Goal: Use online tool/utility: Use online tool/utility

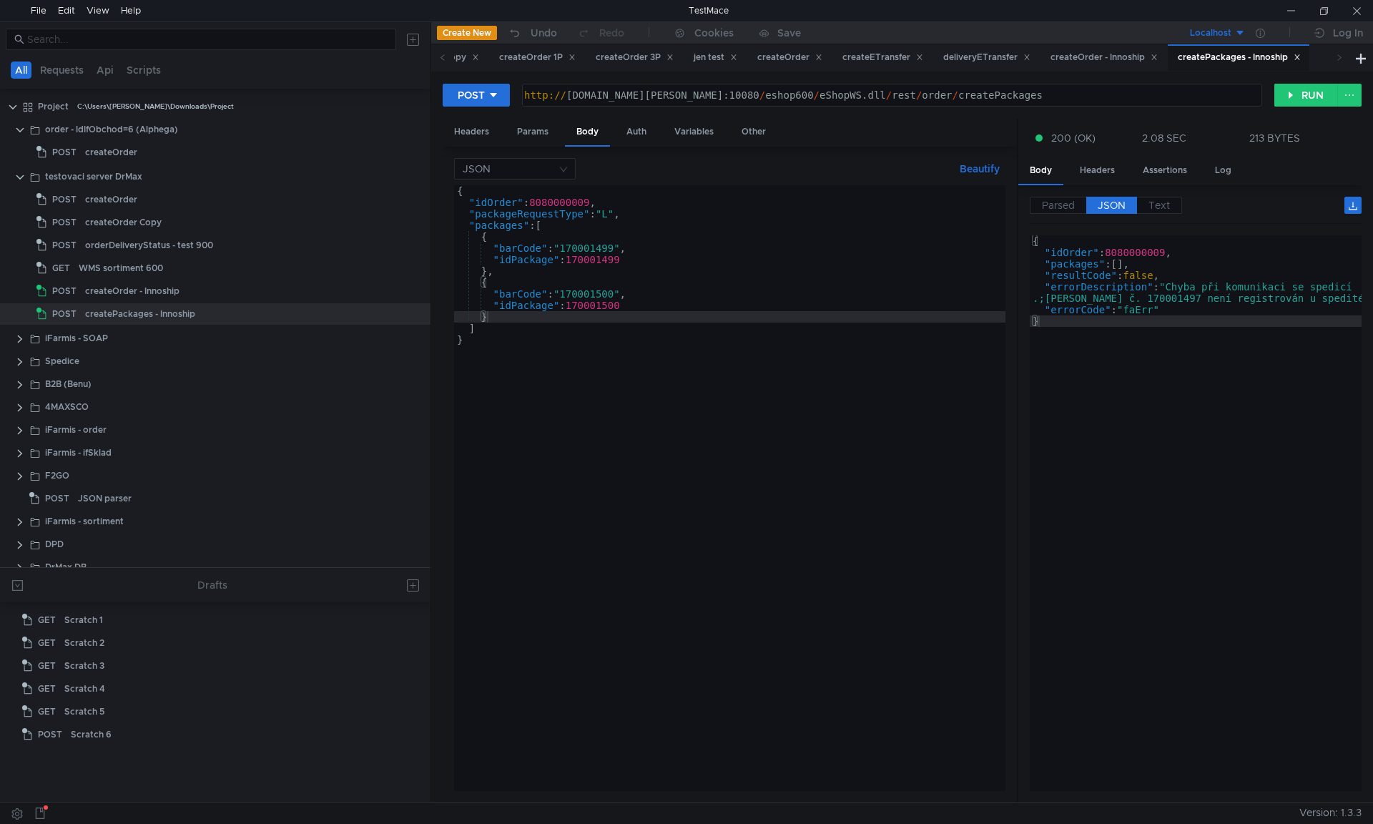
drag, startPoint x: 1175, startPoint y: 349, endPoint x: 1185, endPoint y: 344, distance: 10.6
click at [1175, 349] on div "{ "idOrder" : 8080000009 , "packages" : [ ] , "resultCode" : false , "errorDesc…" at bounding box center [1195, 524] width 332 height 578
type textarea "}"
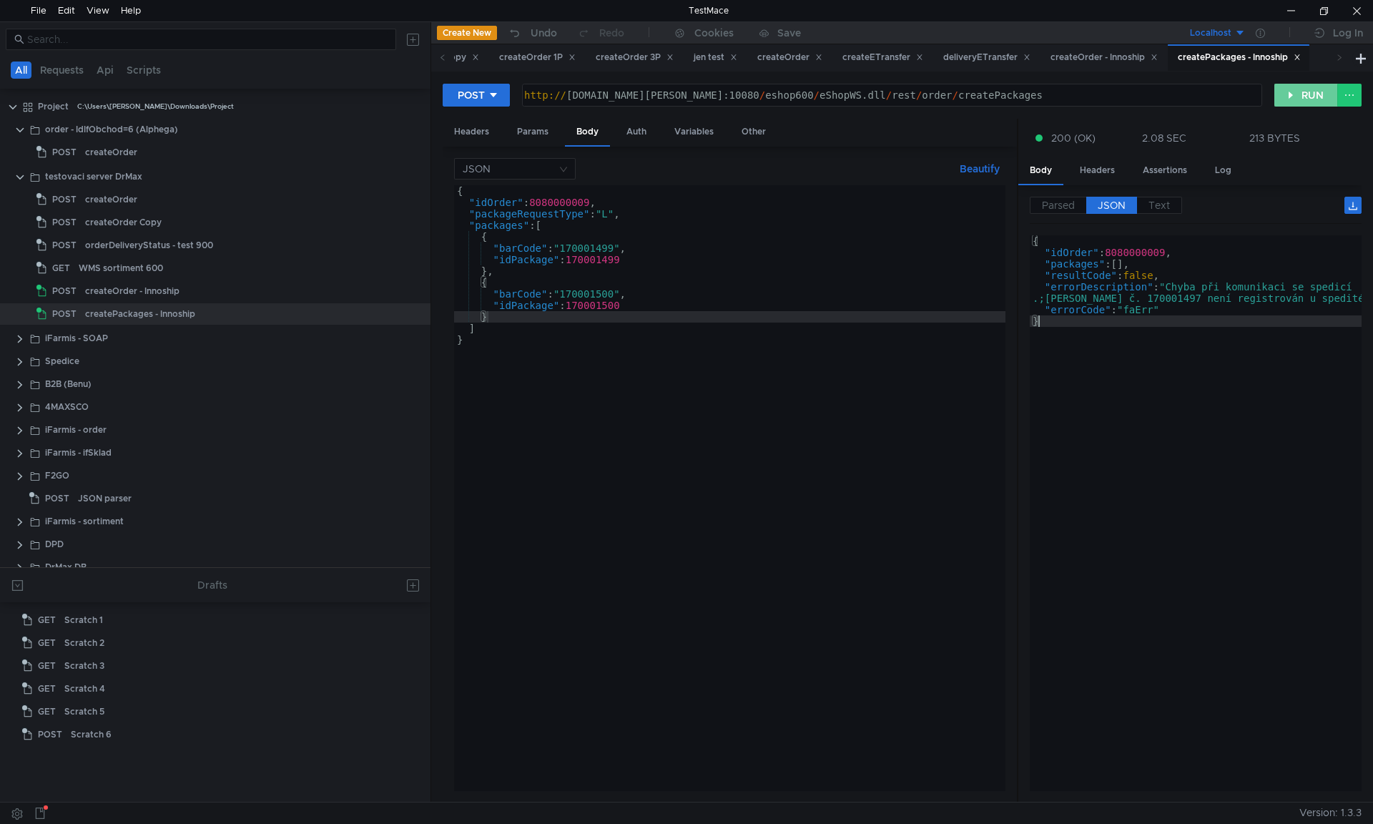
click at [1285, 95] on button "RUN" at bounding box center [1306, 95] width 64 height 23
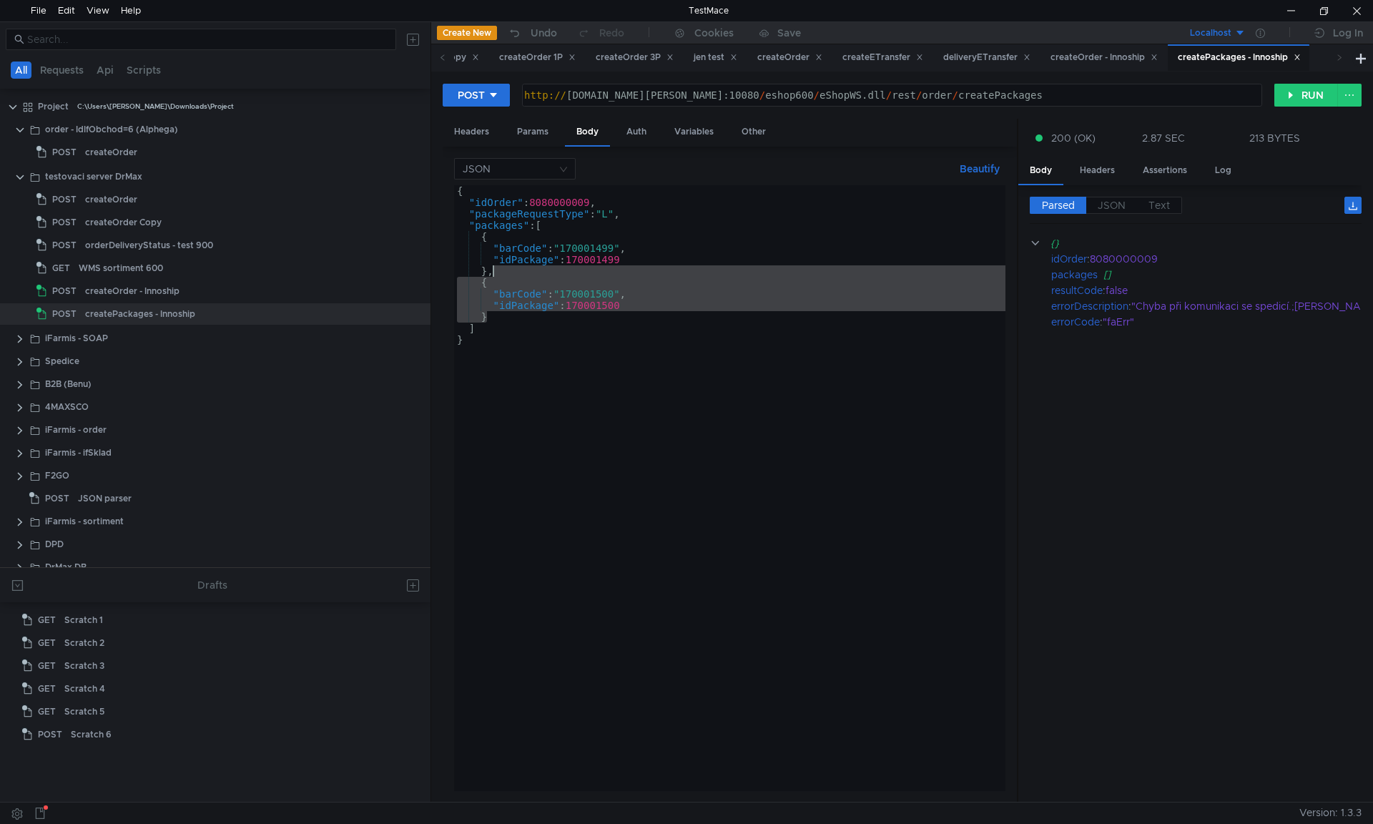
drag, startPoint x: 544, startPoint y: 315, endPoint x: 524, endPoint y: 298, distance: 25.9
click at [539, 275] on div "{ "idOrder" : 8080000009 , "packageRequestType" : "L" , "packages" : [ { "barCo…" at bounding box center [729, 499] width 551 height 628
click at [516, 316] on div "{ "idOrder" : 8080000009 , "packageRequestType" : "L" , "packages" : [ { "barCo…" at bounding box center [729, 487] width 551 height 605
paste textarea ","
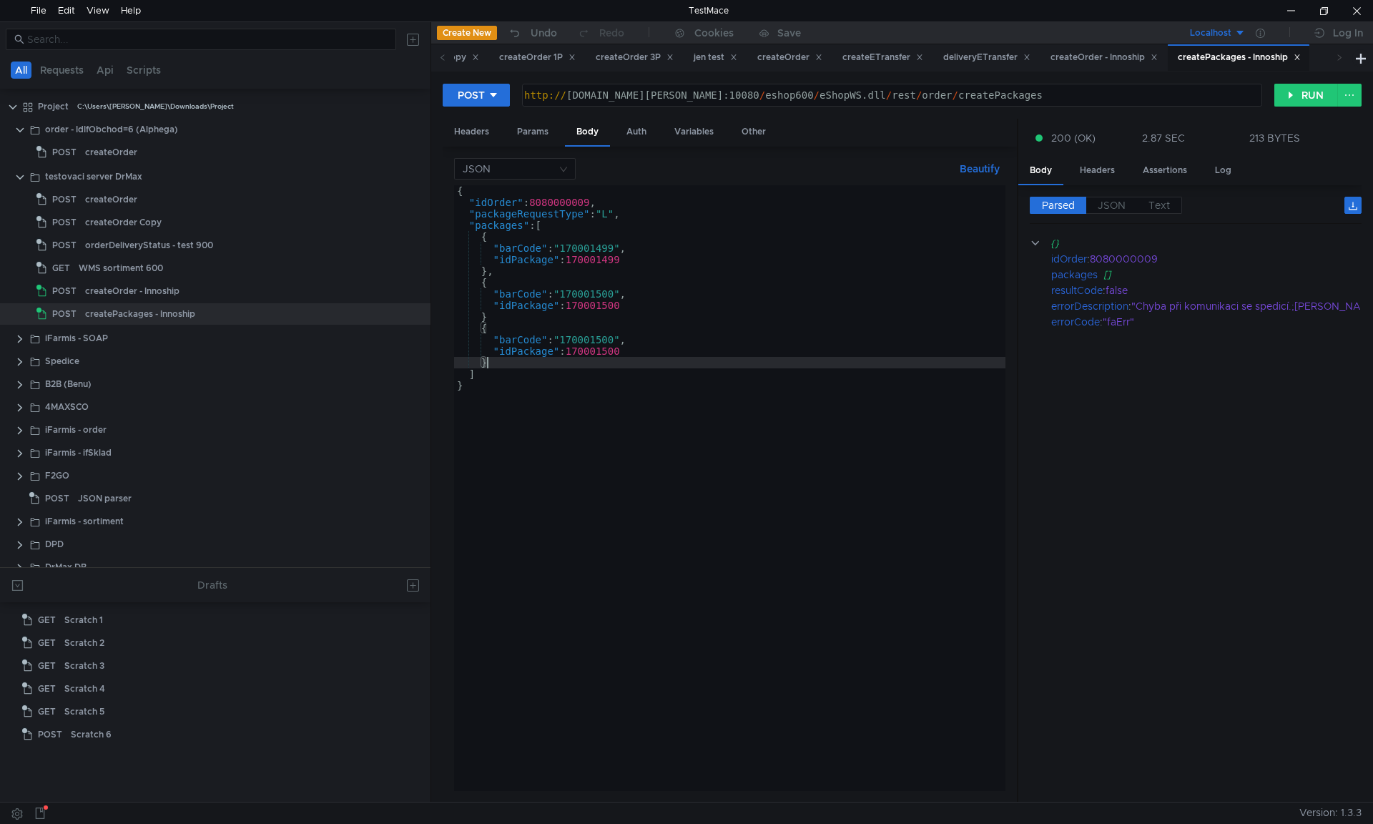
click at [507, 320] on div "{ "idOrder" : 8080000009 , "packageRequestType" : "L" , "packages" : [ { "barCo…" at bounding box center [729, 499] width 551 height 628
click at [621, 342] on div "{ "idOrder" : 8080000009 , "packageRequestType" : "L" , "packages" : [ { "barCo…" at bounding box center [729, 499] width 551 height 628
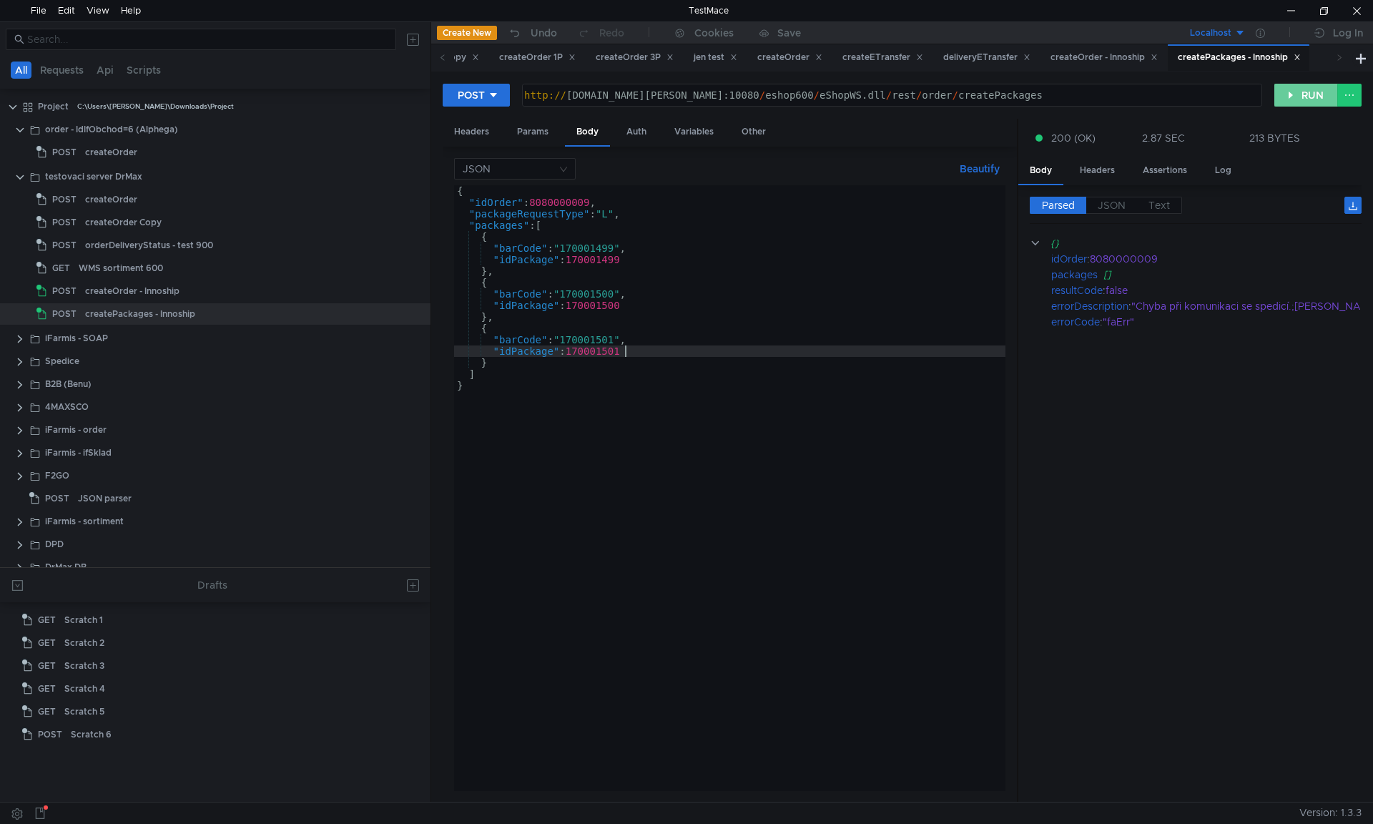
click at [1316, 93] on button "RUN" at bounding box center [1306, 95] width 64 height 23
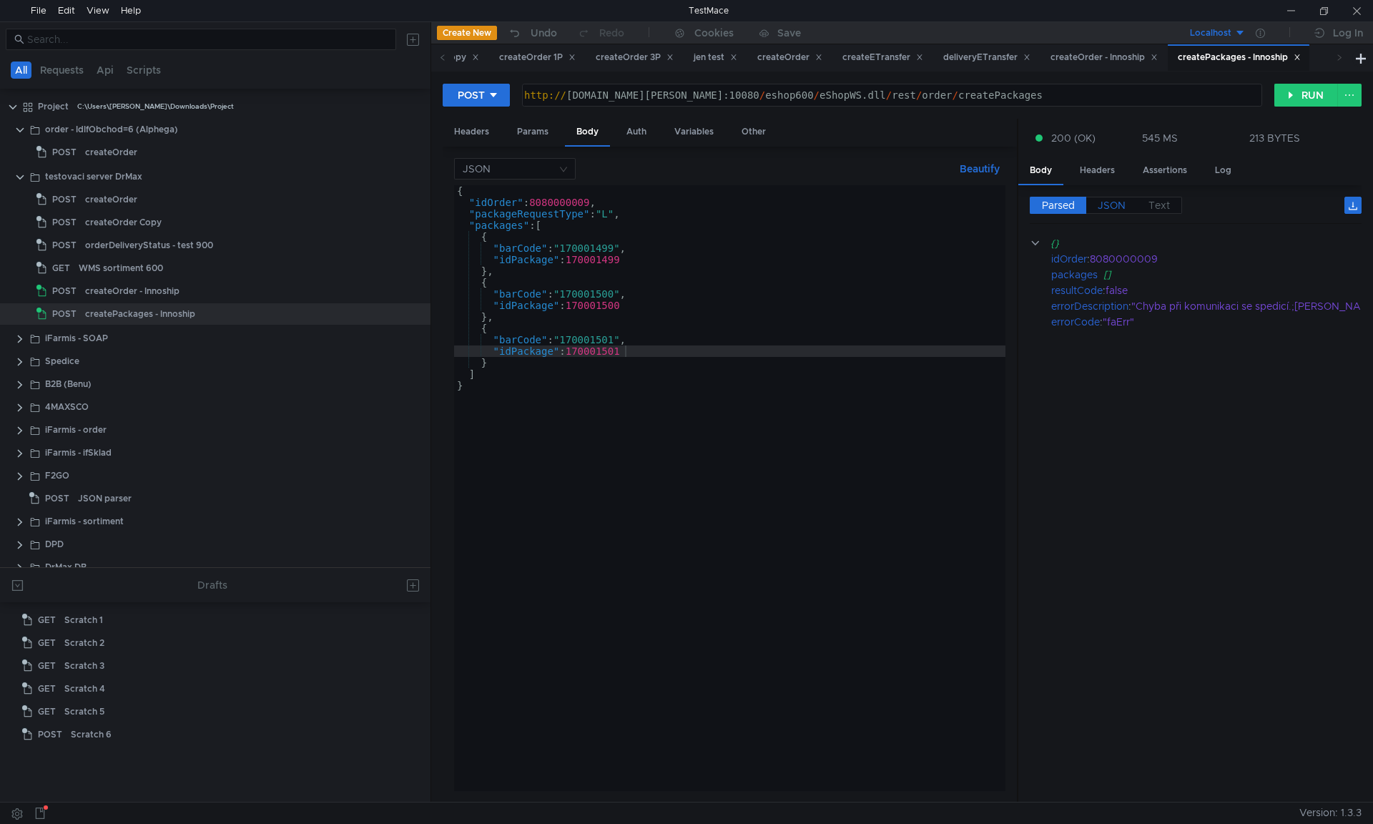
click at [1131, 207] on label "JSON" at bounding box center [1111, 205] width 51 height 17
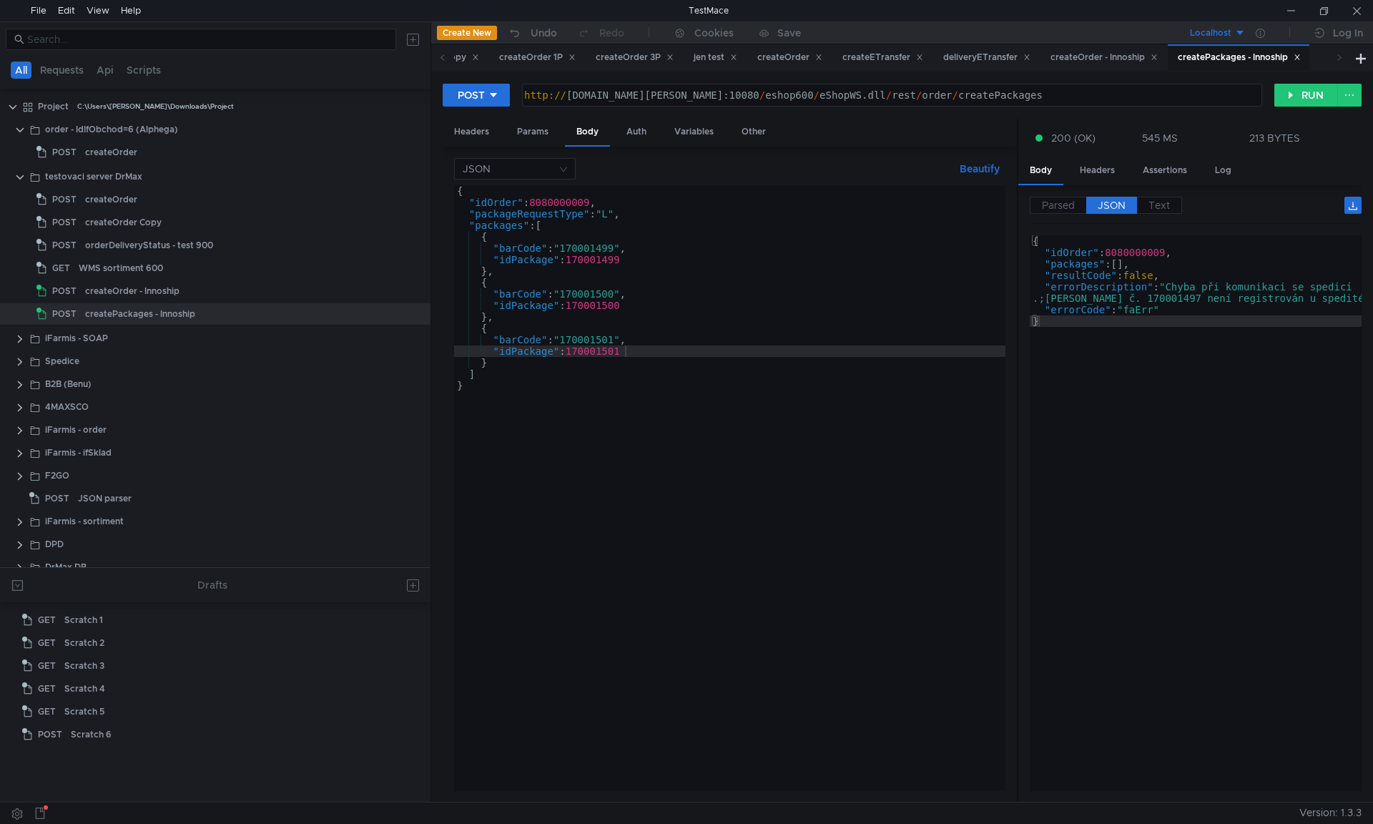
click at [551, 201] on div "{ "idOrder" : 8080000009 , "packageRequestType" : "L" , "packages" : [ { "barCo…" at bounding box center [729, 499] width 551 height 628
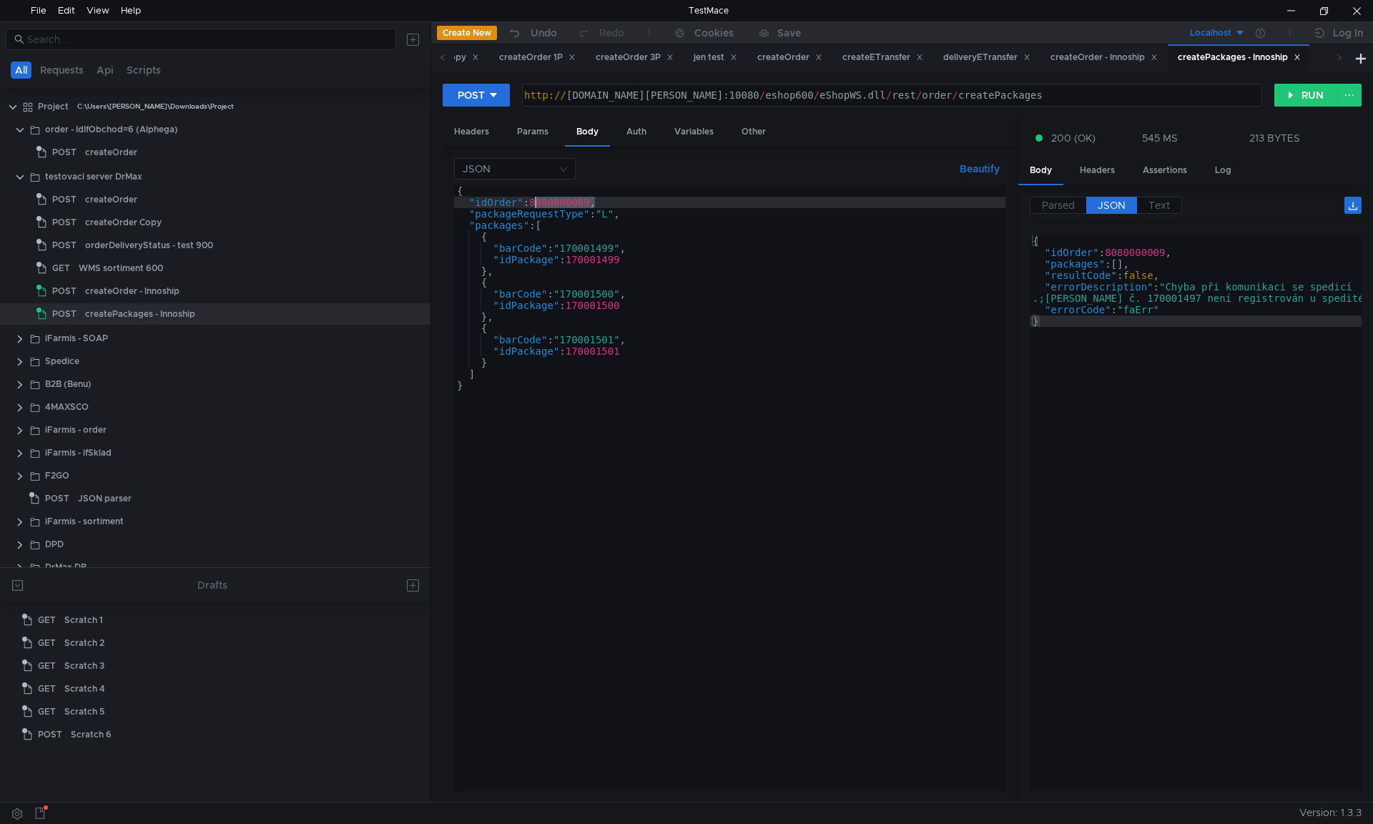
click at [551, 201] on div "{ "idOrder" : 8080000009 , "packageRequestType" : "L" , "packages" : [ { "barCo…" at bounding box center [729, 499] width 551 height 628
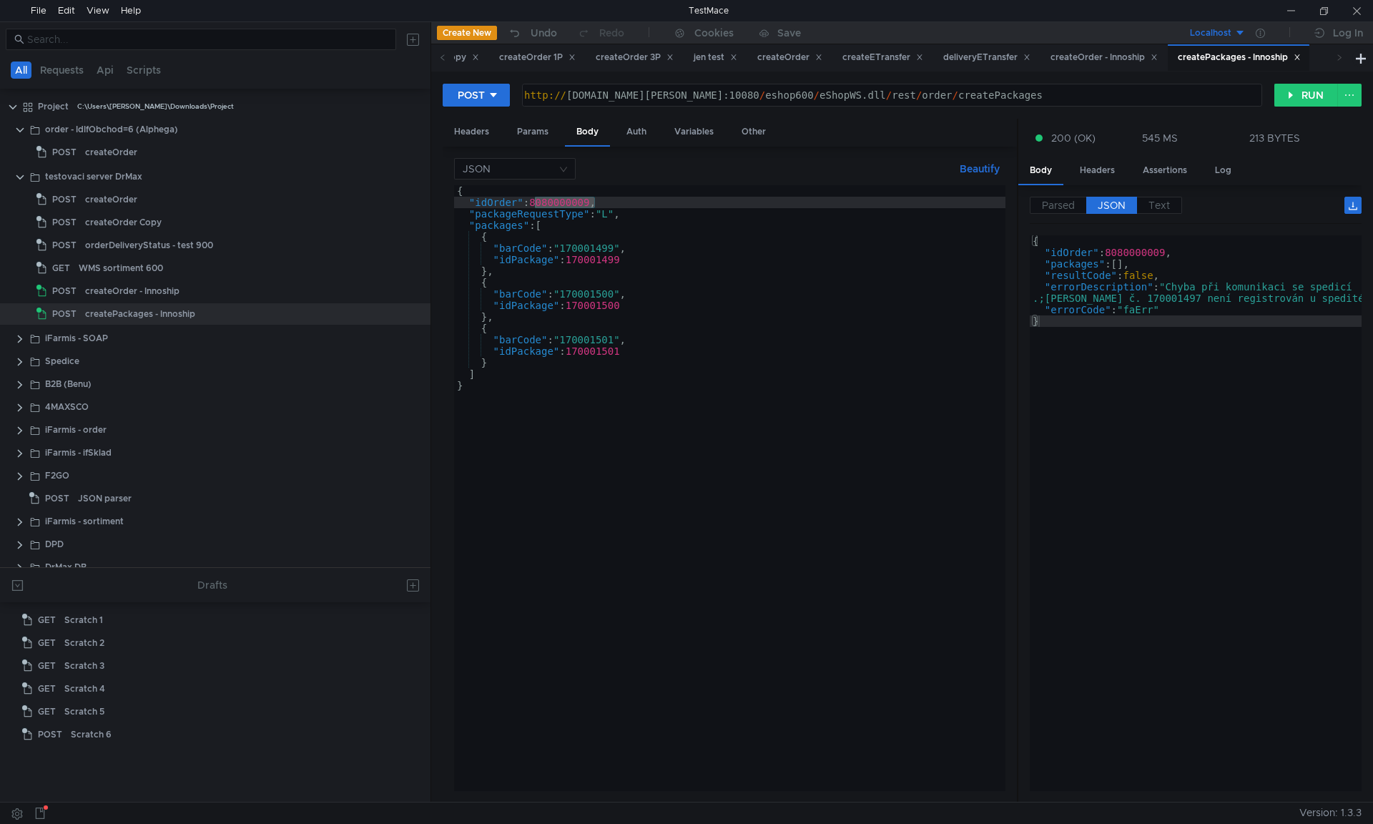
click at [552, 206] on div "{ "idOrder" : 8080000009 , "packageRequestType" : "L" , "packages" : [ { "barCo…" at bounding box center [729, 487] width 551 height 605
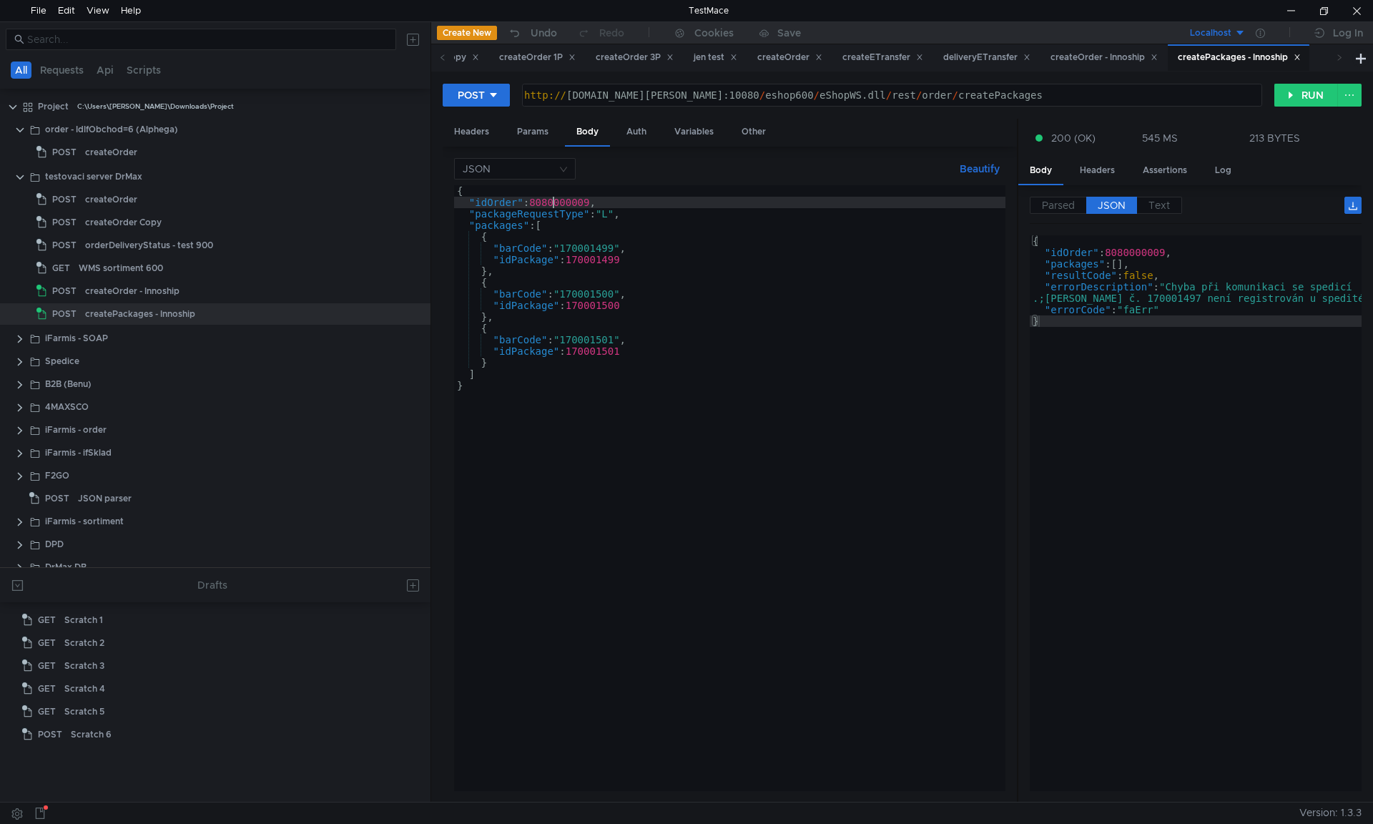
click at [560, 207] on div "{ "idOrder" : 8080000009 , "packageRequestType" : "L" , "packages" : [ { "barCo…" at bounding box center [729, 499] width 551 height 628
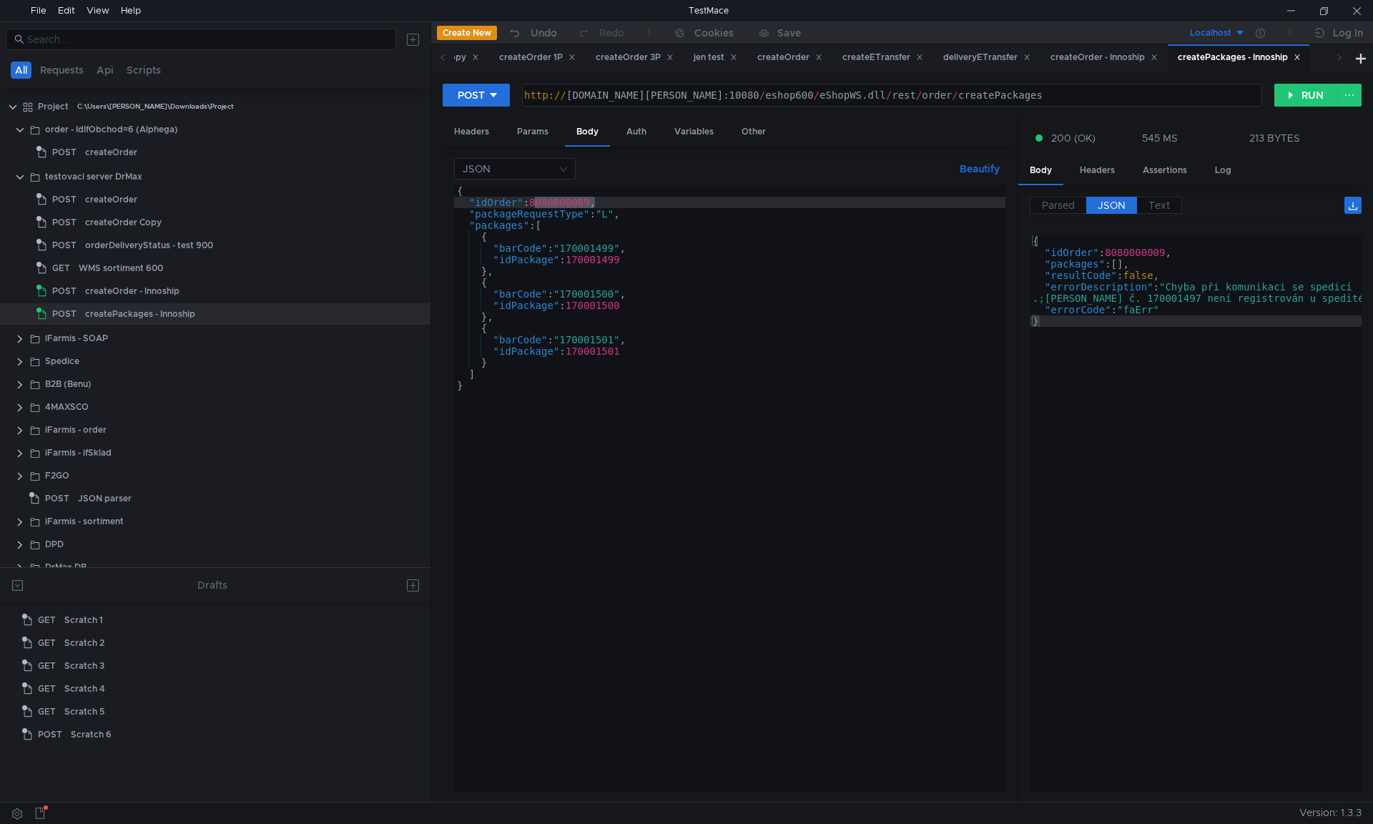
click at [578, 196] on div "{ "idOrder" : 8080000009 , "packageRequestType" : "L" , "packages" : [ { "barCo…" at bounding box center [729, 499] width 551 height 628
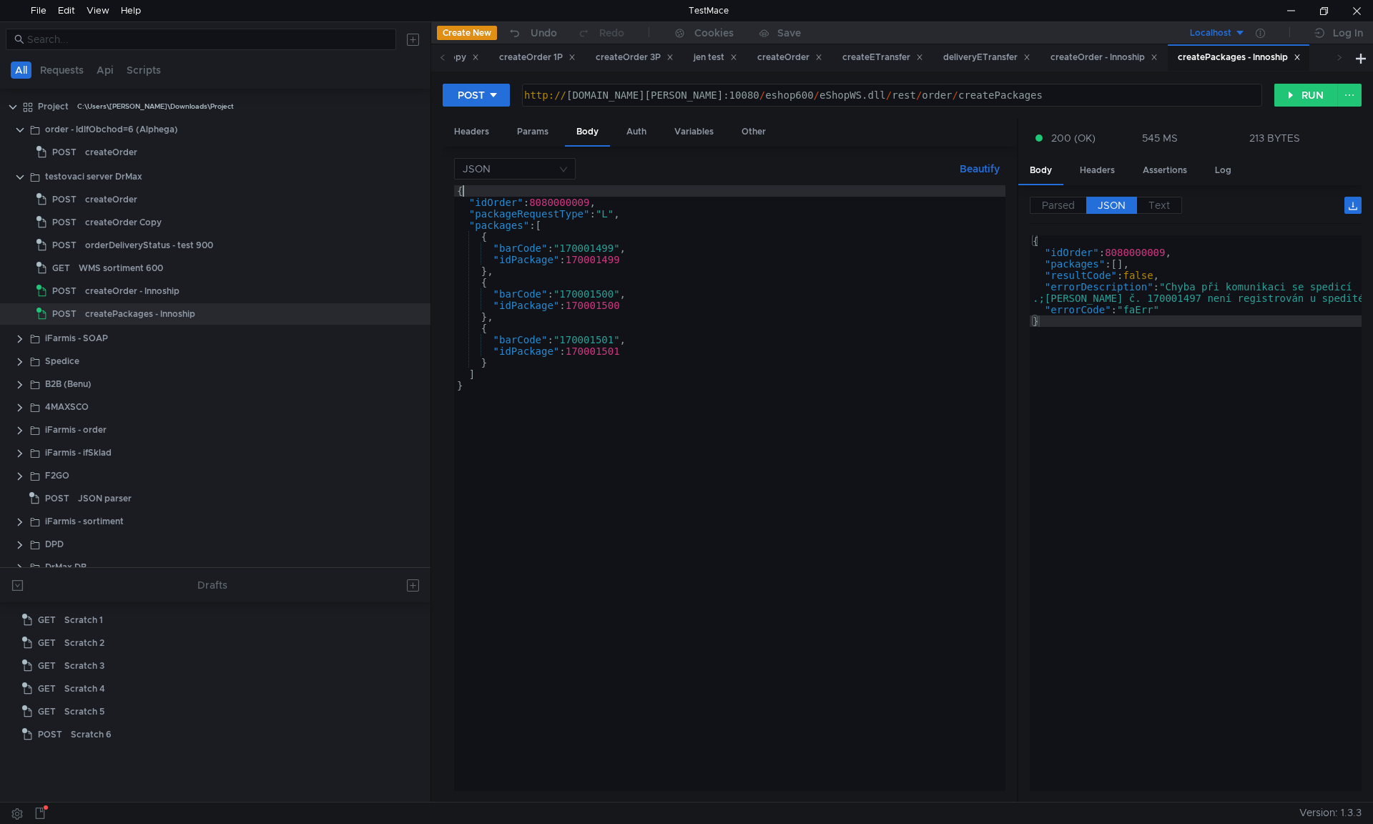
scroll to position [0, 0]
click at [578, 196] on div "{ "idOrder" : 8080000009 , "packageRequestType" : "L" , "packages" : [ { "barCo…" at bounding box center [729, 499] width 551 height 628
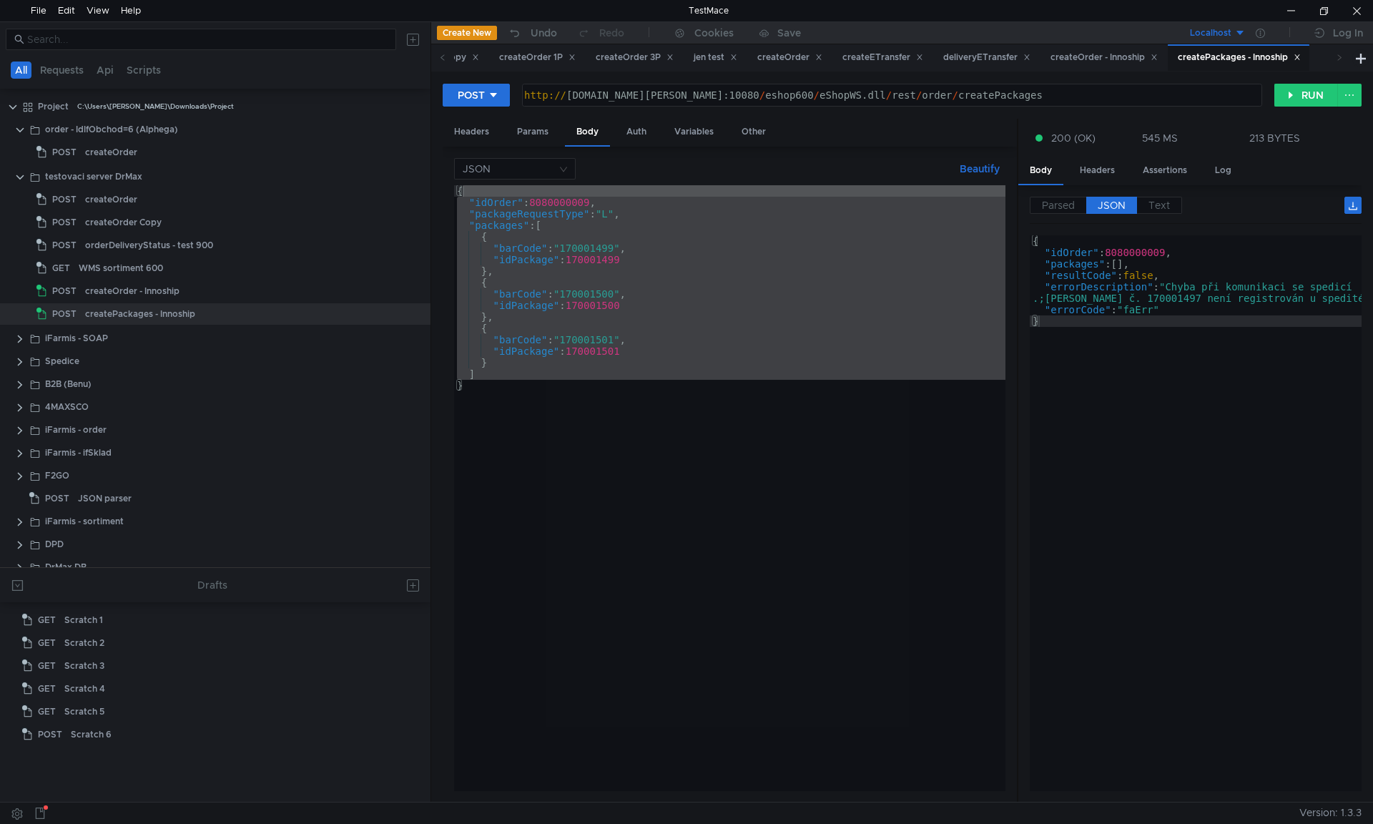
click at [577, 202] on div "{ "idOrder" : 8080000009 , "packageRequestType" : "L" , "packages" : [ { "barCo…" at bounding box center [729, 487] width 551 height 605
click at [577, 202] on div "{ "idOrder" : 8080000009 , "packageRequestType" : "L" , "packages" : [ { "barCo…" at bounding box center [729, 499] width 551 height 628
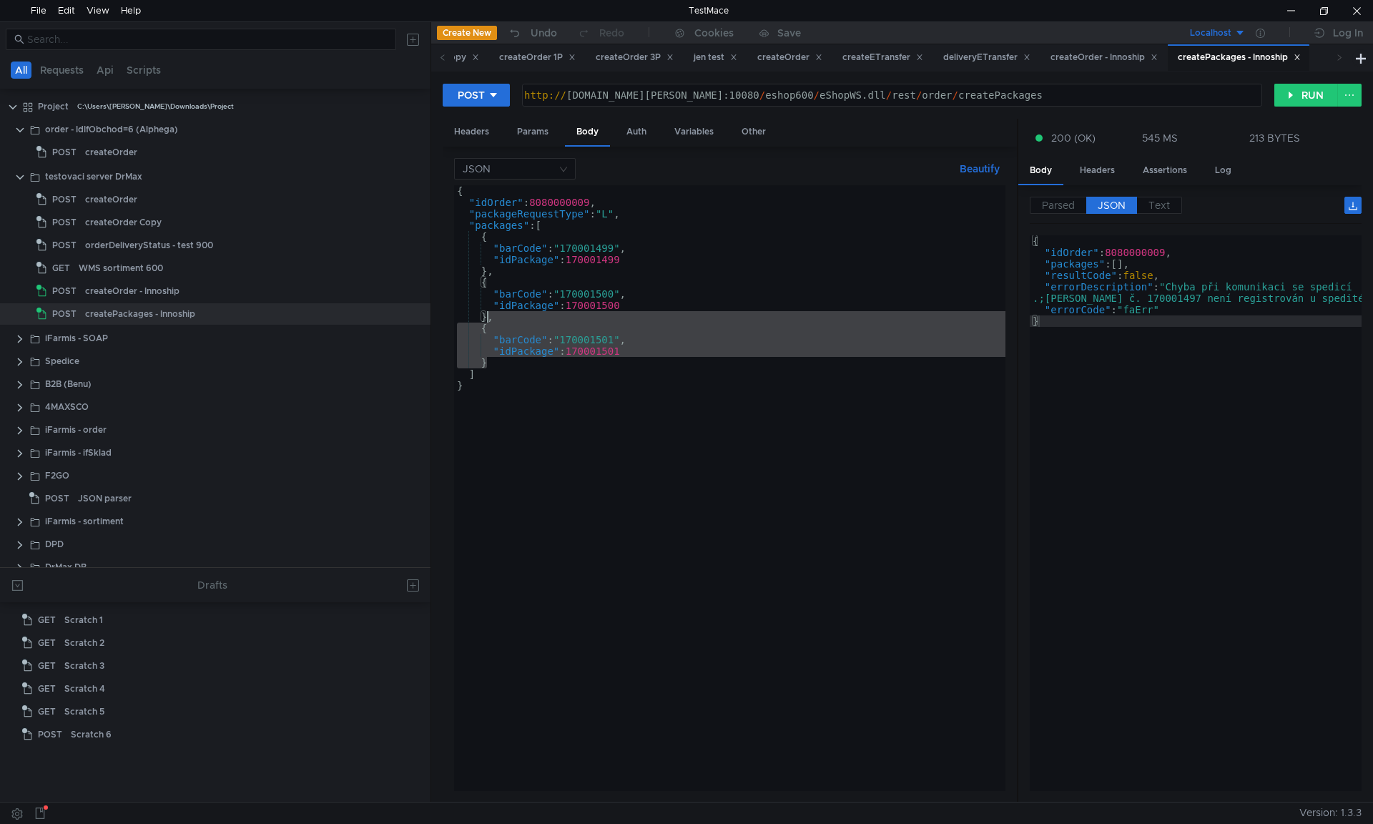
drag, startPoint x: 493, startPoint y: 361, endPoint x: 485, endPoint y: 320, distance: 42.2
click at [485, 320] on div "{ "idOrder" : 8080000009 , "packageRequestType" : "L" , "packages" : [ { "barCo…" at bounding box center [729, 499] width 551 height 628
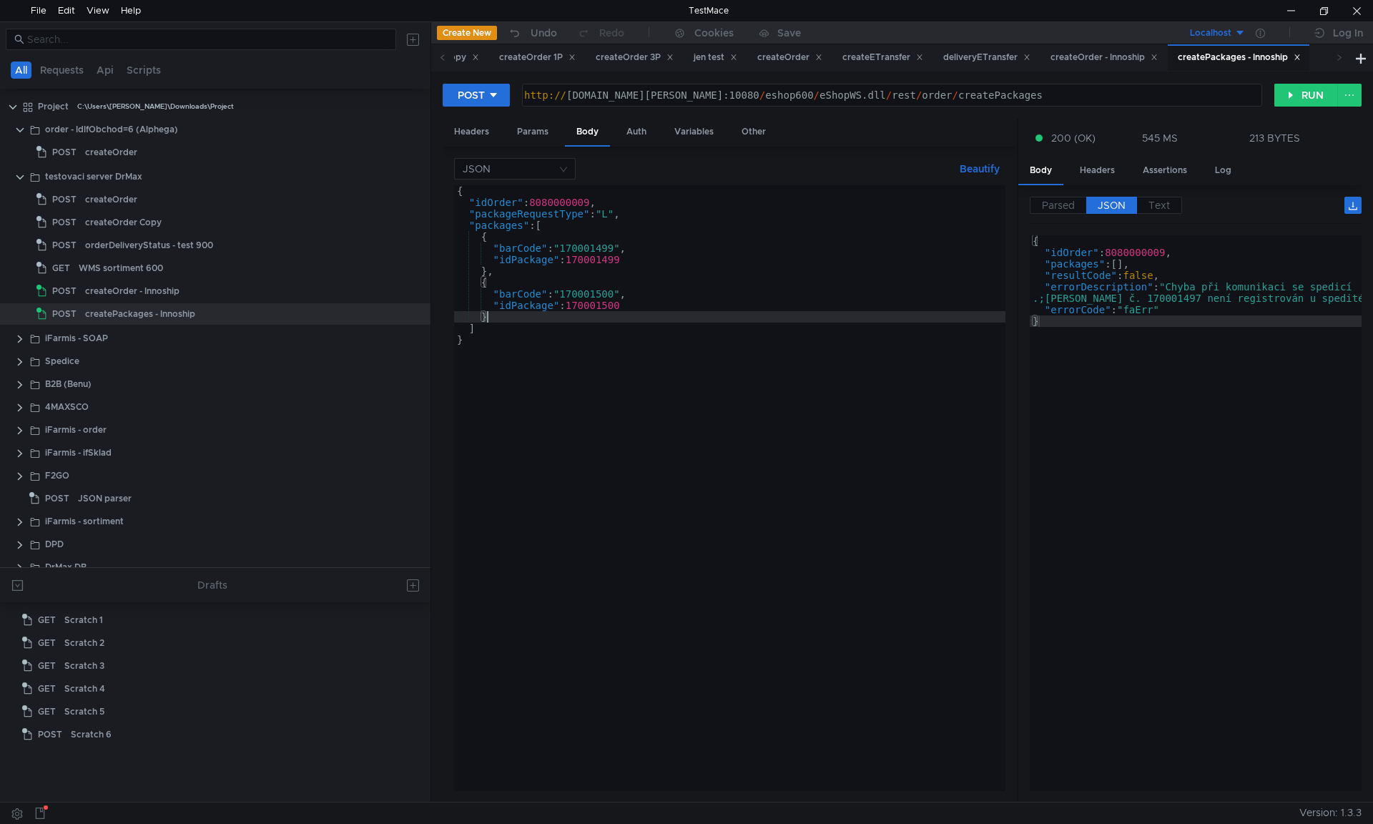
click at [592, 199] on div "{ "idOrder" : 8080000009 , "packageRequestType" : "L" , "packages" : [ { "barCo…" at bounding box center [729, 499] width 551 height 628
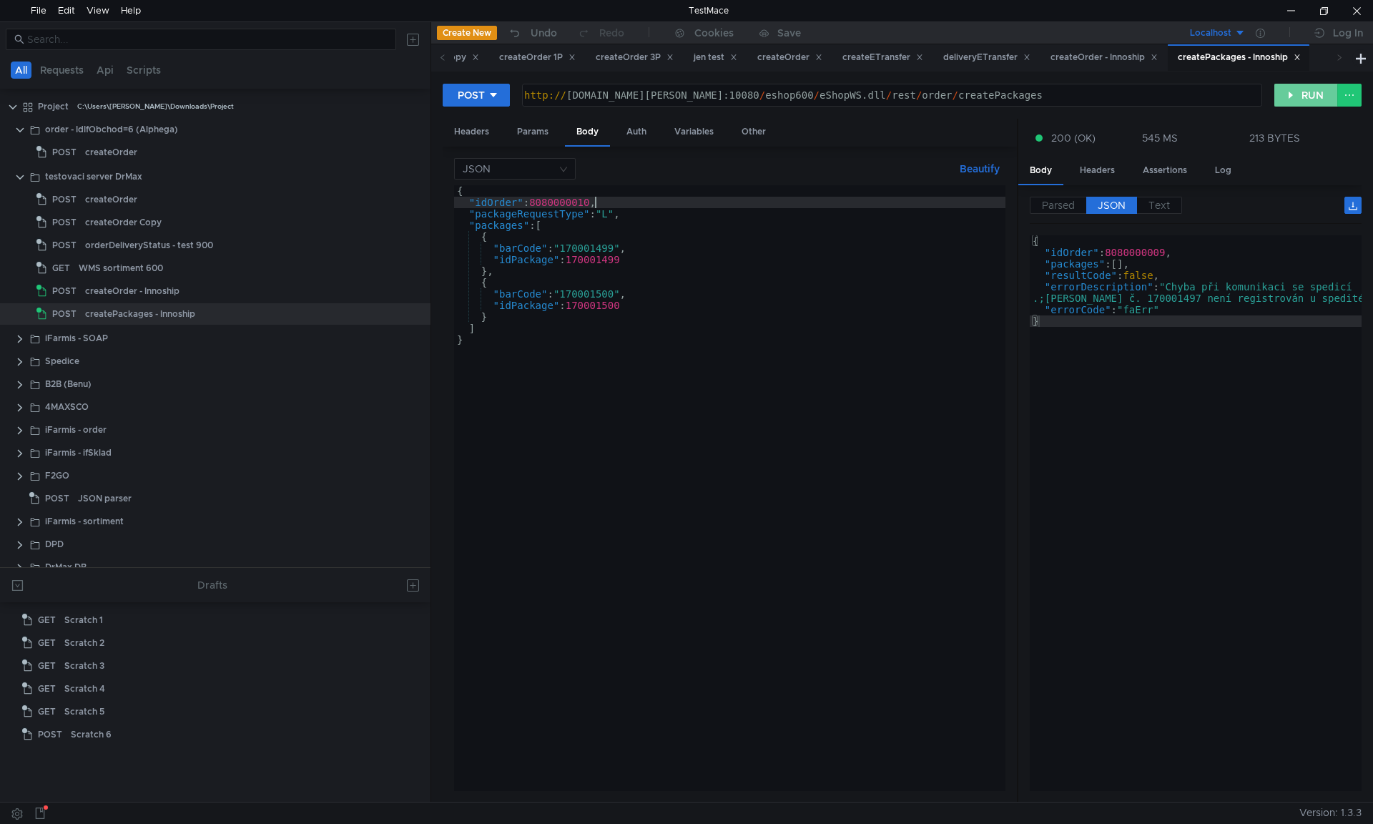
click at [1304, 97] on button "RUN" at bounding box center [1306, 95] width 64 height 23
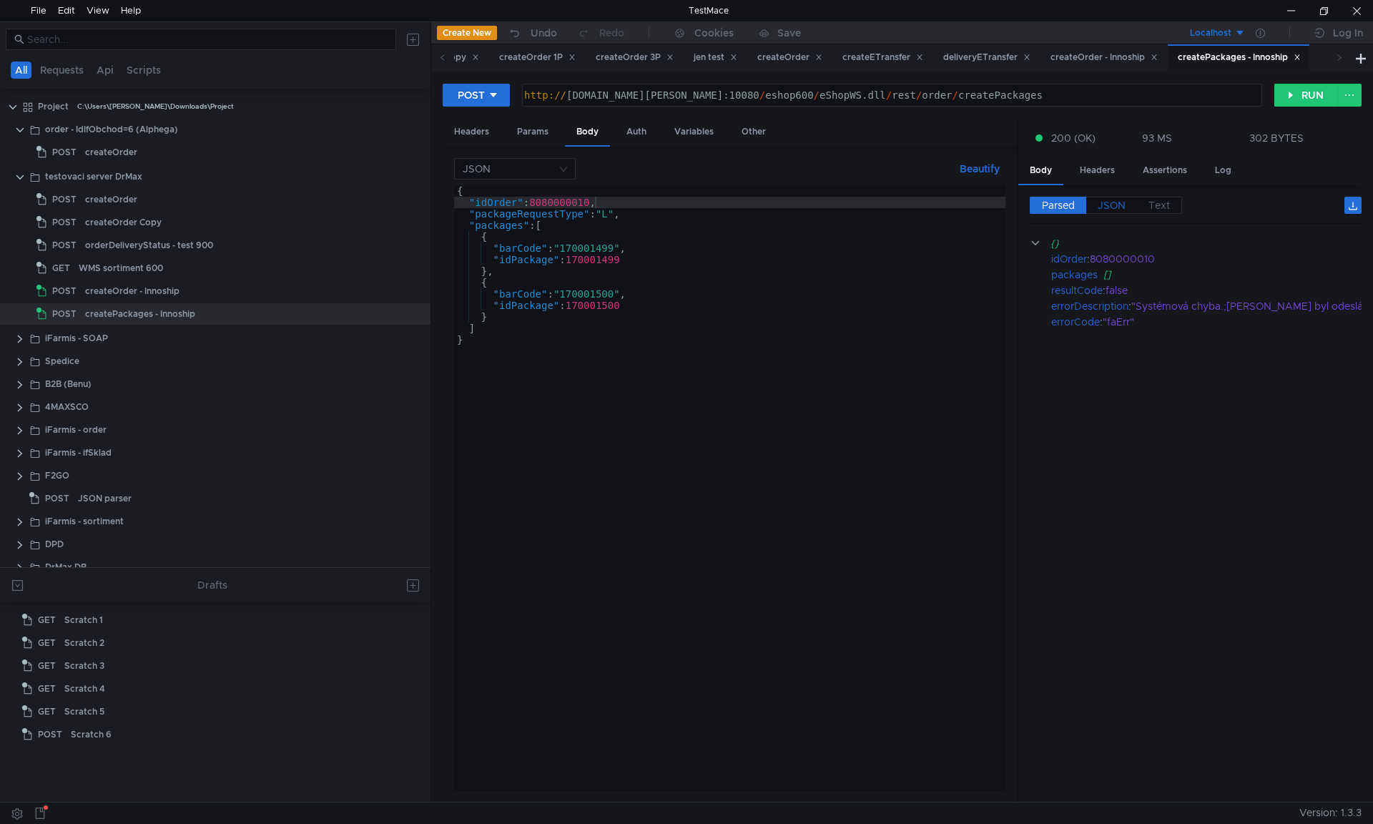
click at [1111, 202] on span "JSON" at bounding box center [1111, 205] width 28 height 13
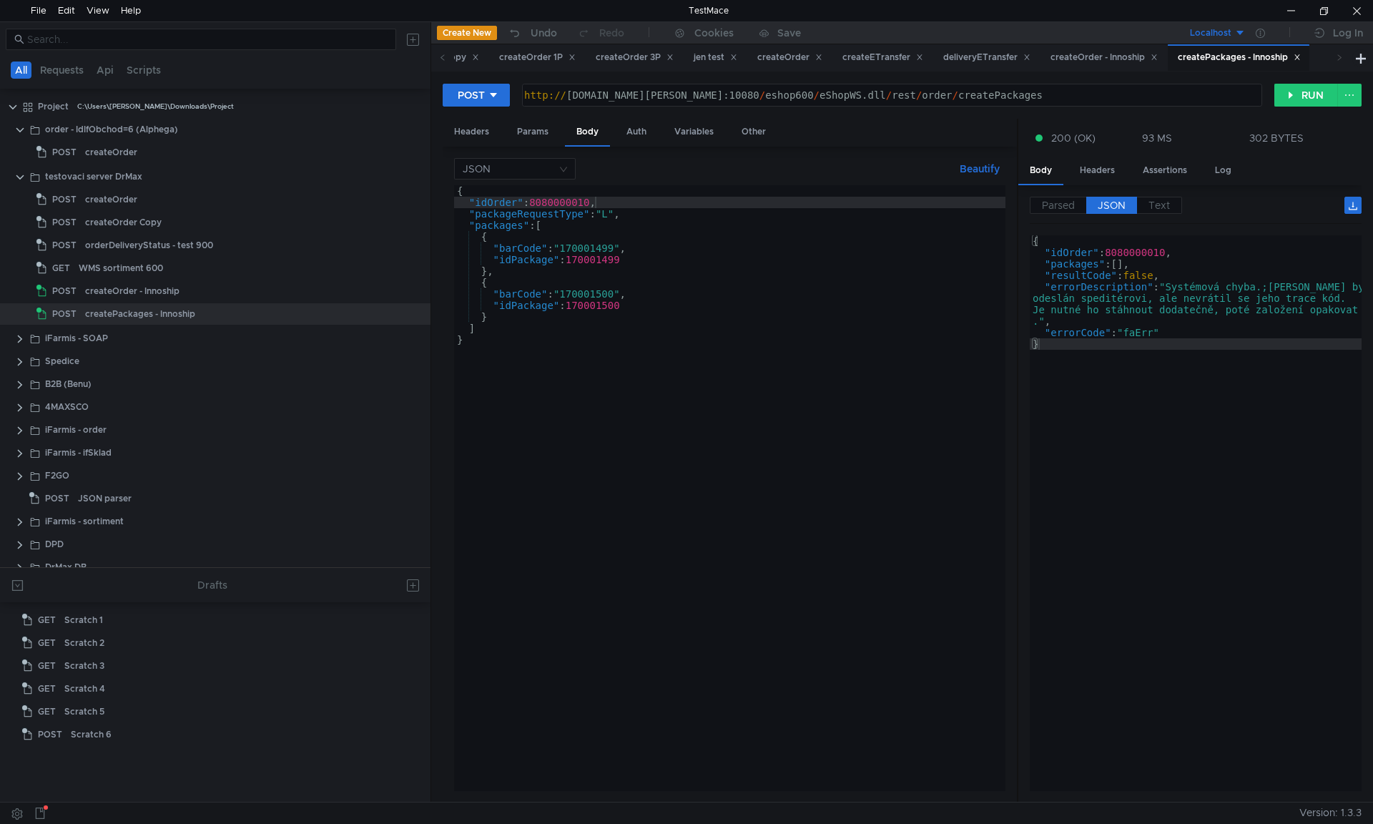
click at [659, 309] on div "{ "idOrder" : 8080000010 , "packageRequestType" : "L" , "packages" : [ { "barCo…" at bounding box center [729, 499] width 551 height 628
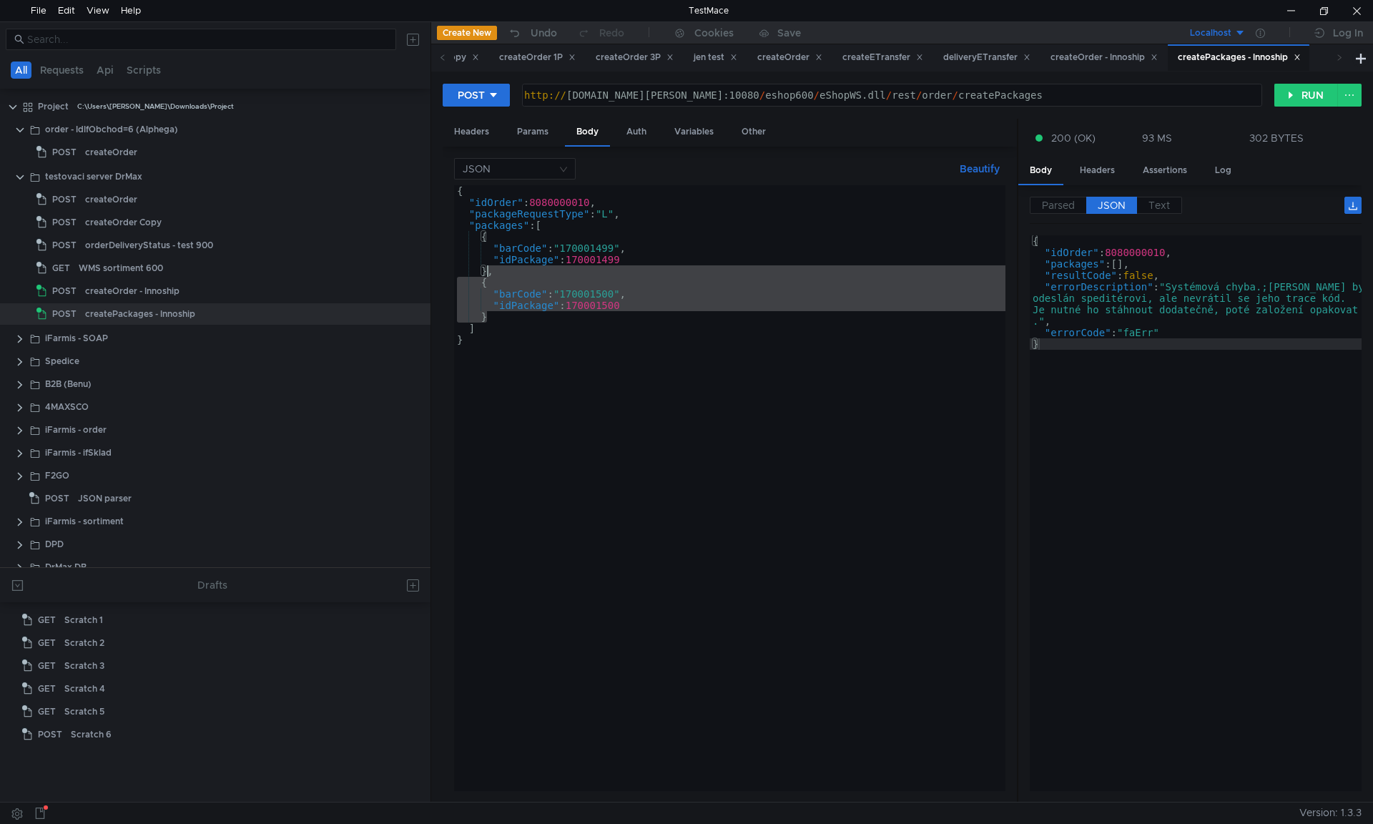
drag, startPoint x: 544, startPoint y: 315, endPoint x: 487, endPoint y: 270, distance: 72.4
click at [487, 270] on div "{ "idOrder" : 8080000010 , "packageRequestType" : "L" , "packages" : [ { "barCo…" at bounding box center [729, 499] width 551 height 628
click at [488, 311] on div "{ "idOrder" : 8080000010 , "packageRequestType" : "L" , "packages" : [ { "barCo…" at bounding box center [729, 487] width 551 height 605
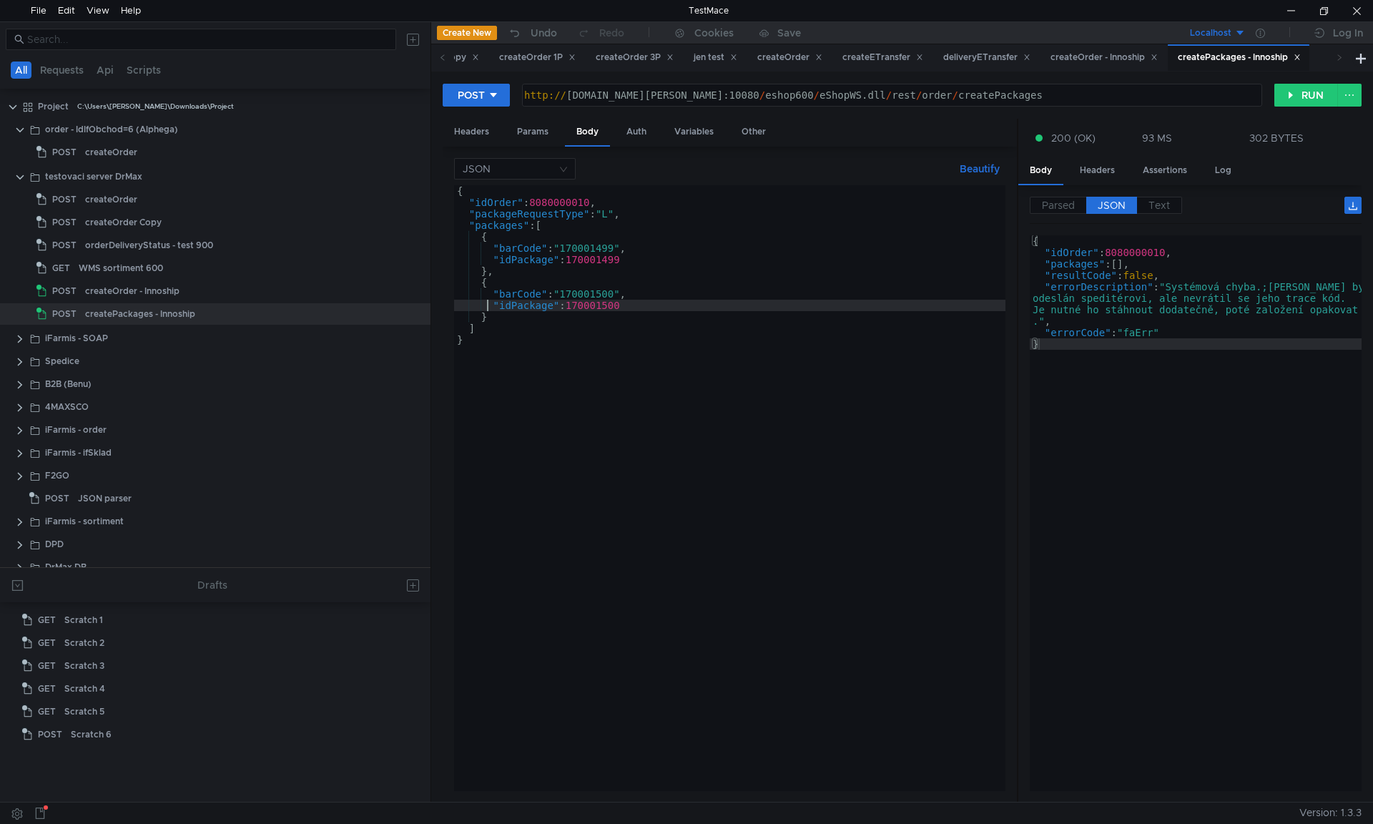
click at [489, 315] on div "{ "idOrder" : 8080000010 , "packageRequestType" : "L" , "packages" : [ { "barCo…" at bounding box center [729, 499] width 551 height 628
paste textarea ""barCode": "170001500","
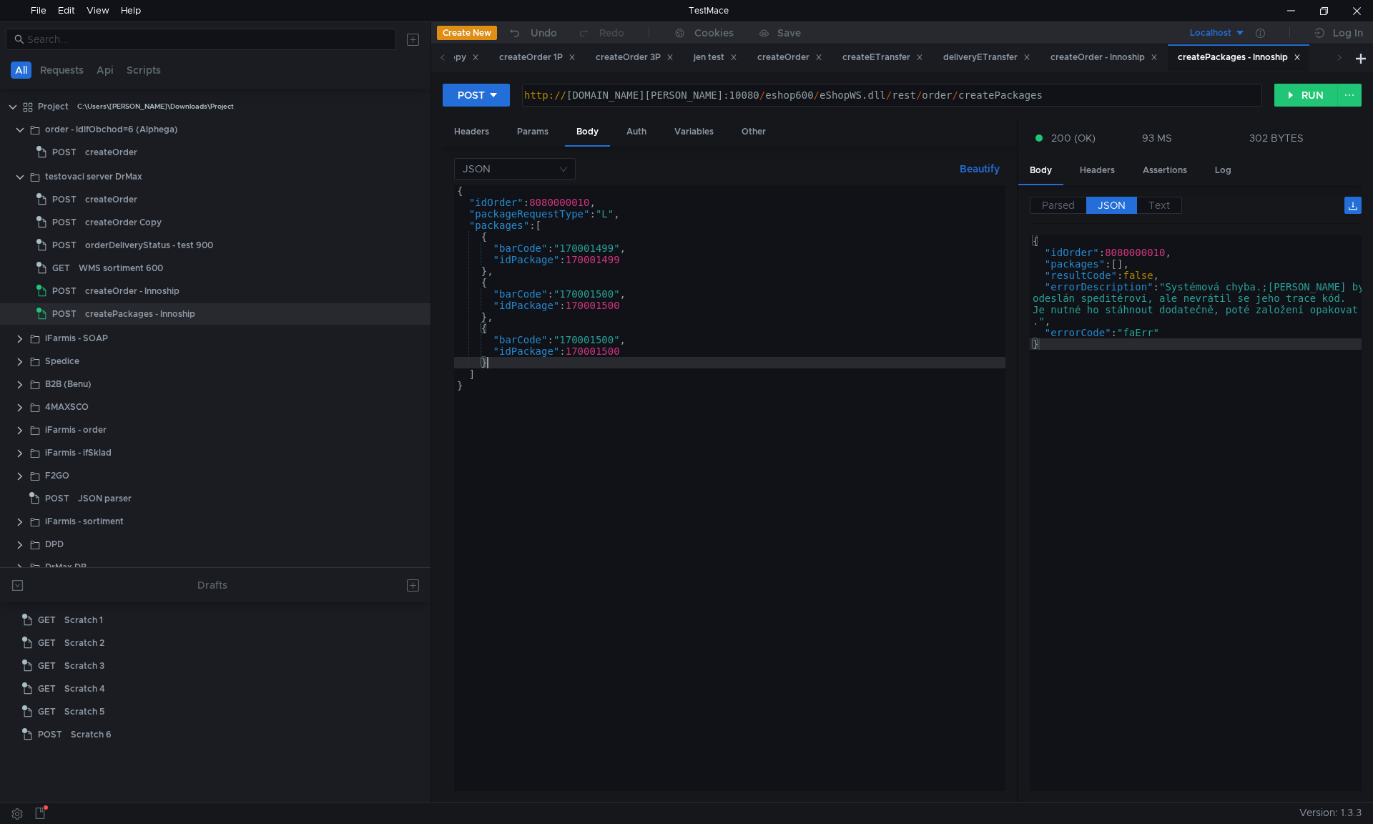
click at [613, 339] on div "{ "idOrder" : 8080000010 , "packageRequestType" : "L" , "packages" : [ { "barCo…" at bounding box center [729, 499] width 551 height 628
click at [617, 338] on div "{ "idOrder" : 8080000010 , "packageRequestType" : "L" , "packages" : [ { "barCo…" at bounding box center [729, 499] width 551 height 628
click at [766, 297] on div "{ "idOrder" : 8080000010 , "packageRequestType" : "L" , "packages" : [ { "barCo…" at bounding box center [729, 499] width 551 height 628
click at [493, 343] on div "{ "idOrder" : 8080000010 , "packageRequestType" : "L" , "packages" : [ { "barCo…" at bounding box center [729, 499] width 551 height 628
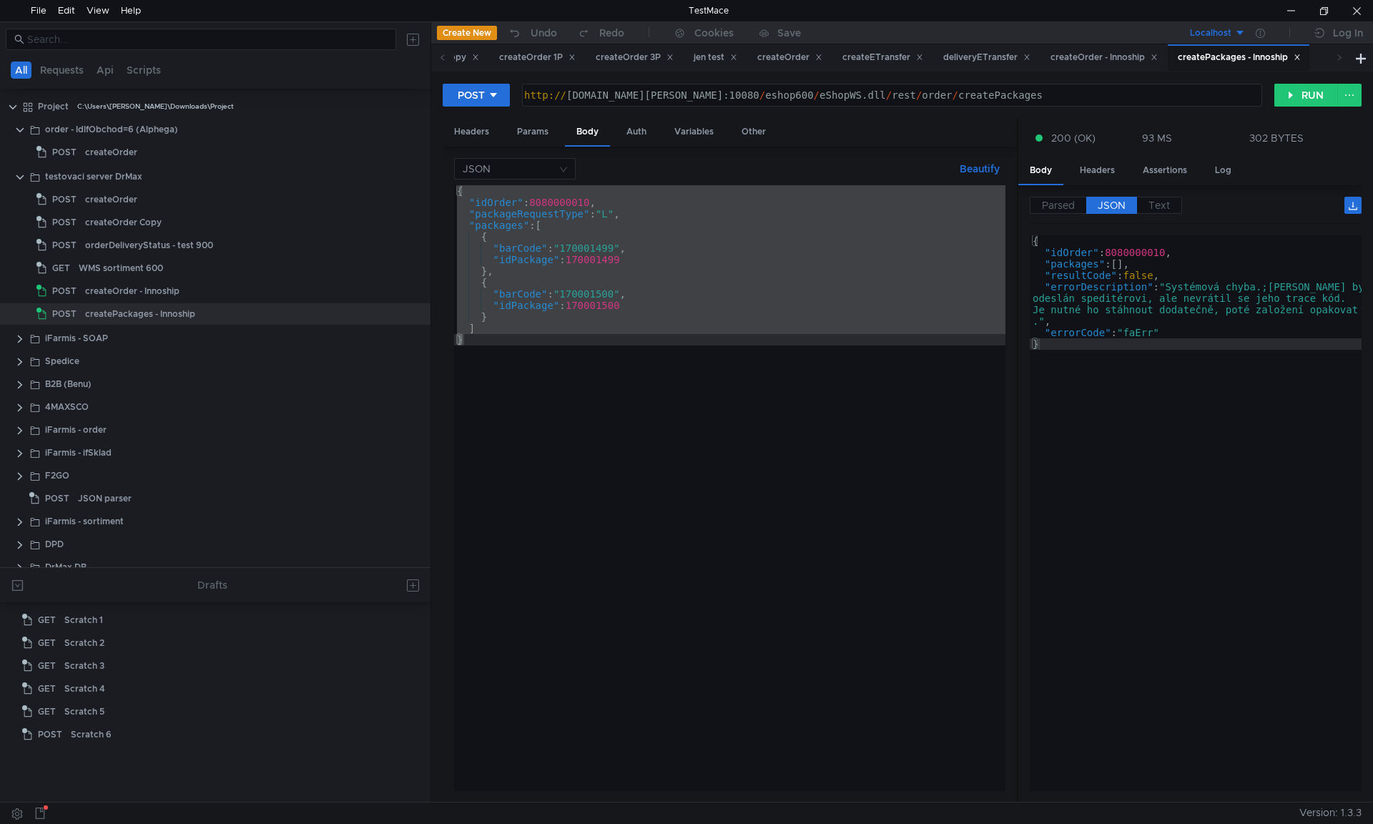
click at [774, 254] on div "{ "idOrder" : 8080000010 , "packageRequestType" : "L" , "packages" : [ { "barCo…" at bounding box center [729, 487] width 551 height 605
type textarea ""barCode": "170001499","
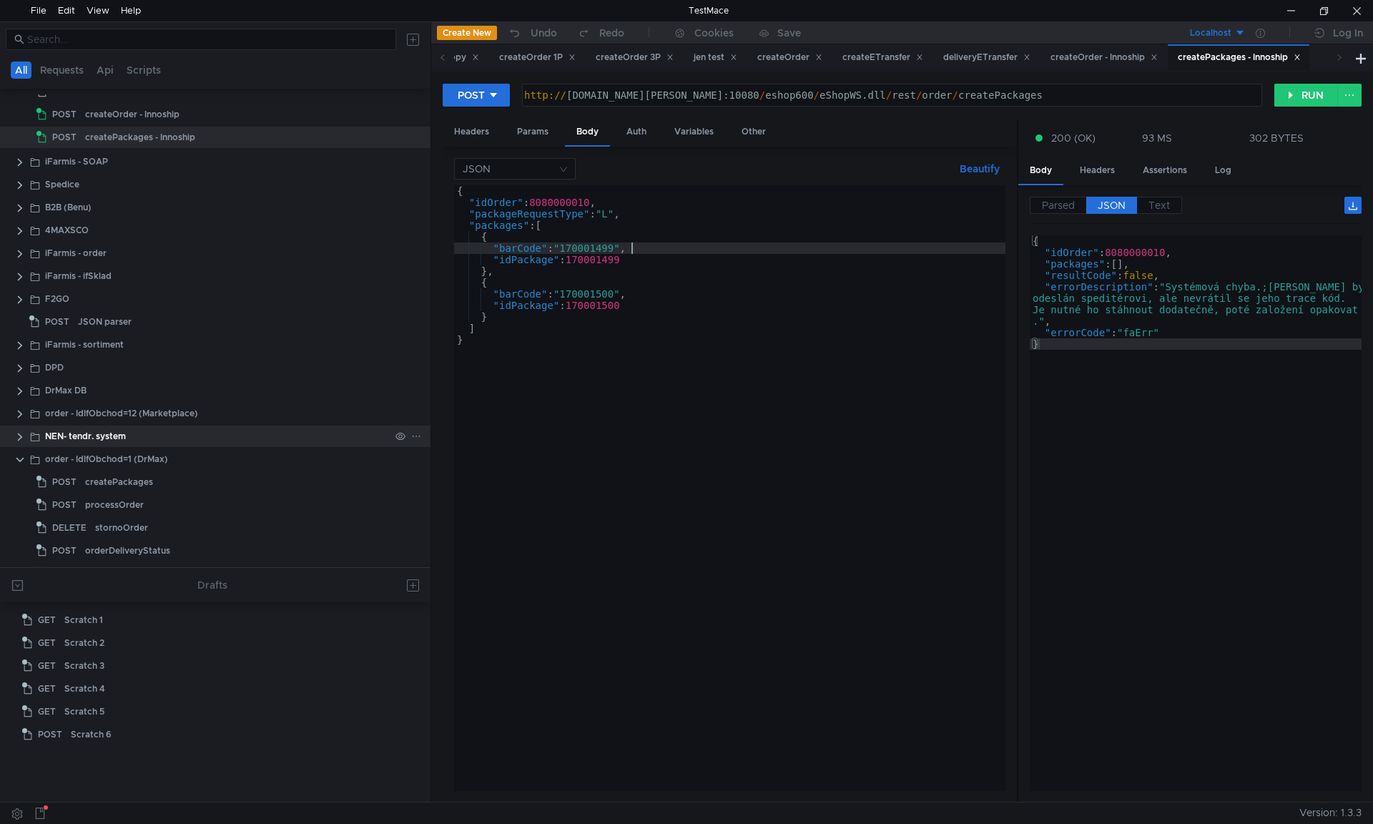
scroll to position [214, 0]
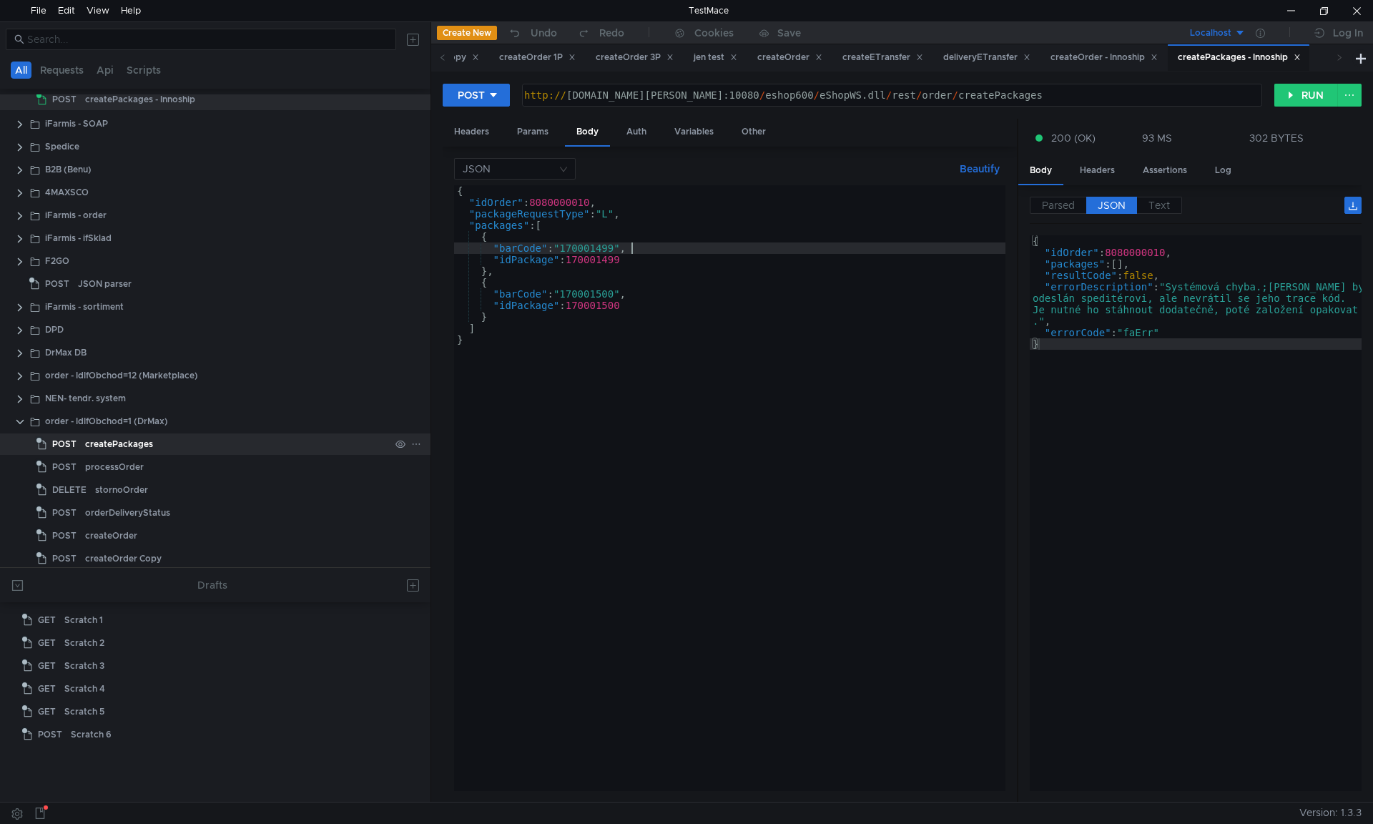
click at [106, 437] on div "createPackages" at bounding box center [119, 443] width 68 height 21
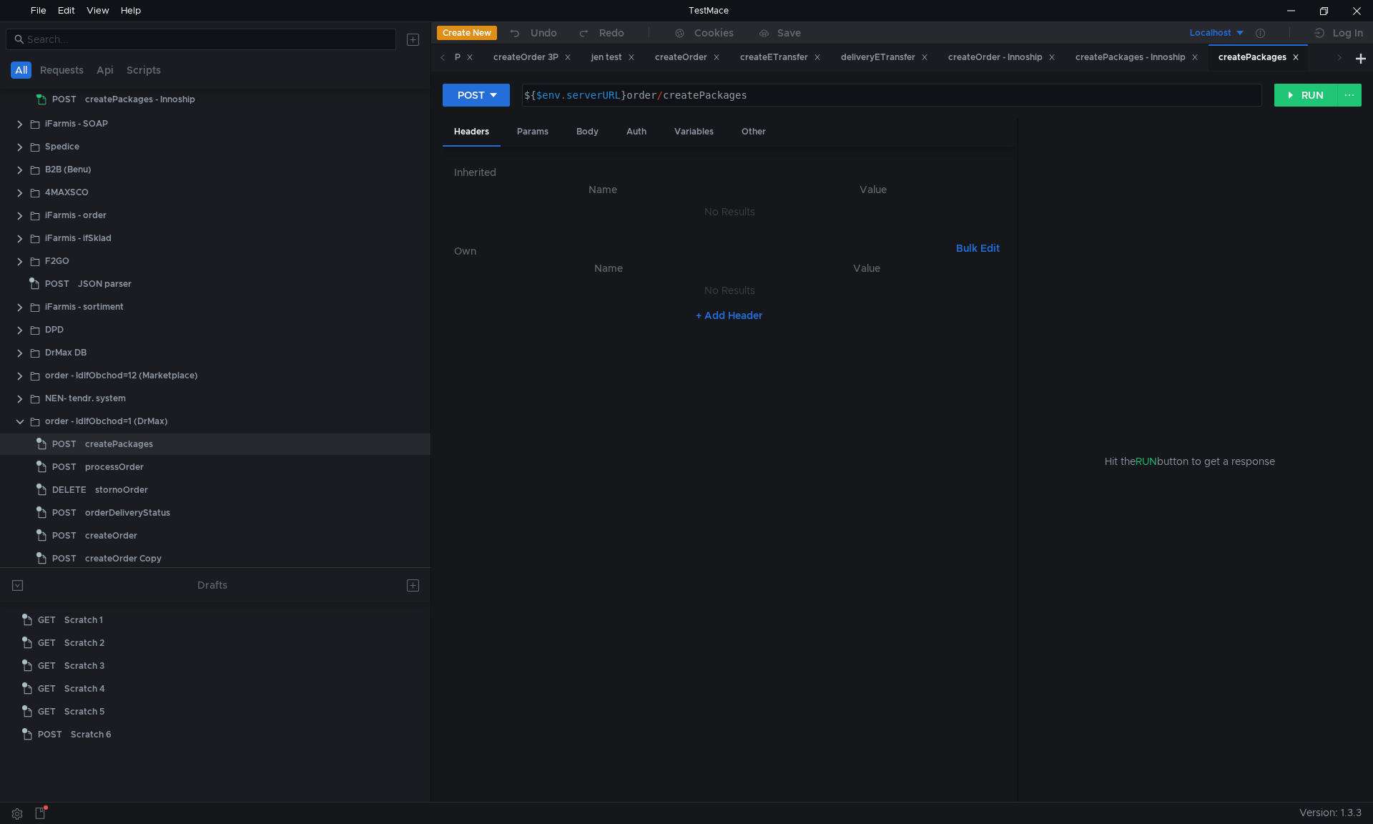
type textarea "${$env.serverURL}order/createPackages"
click at [693, 99] on div "${ $env . serverURL } order / createPackages" at bounding box center [890, 106] width 738 height 34
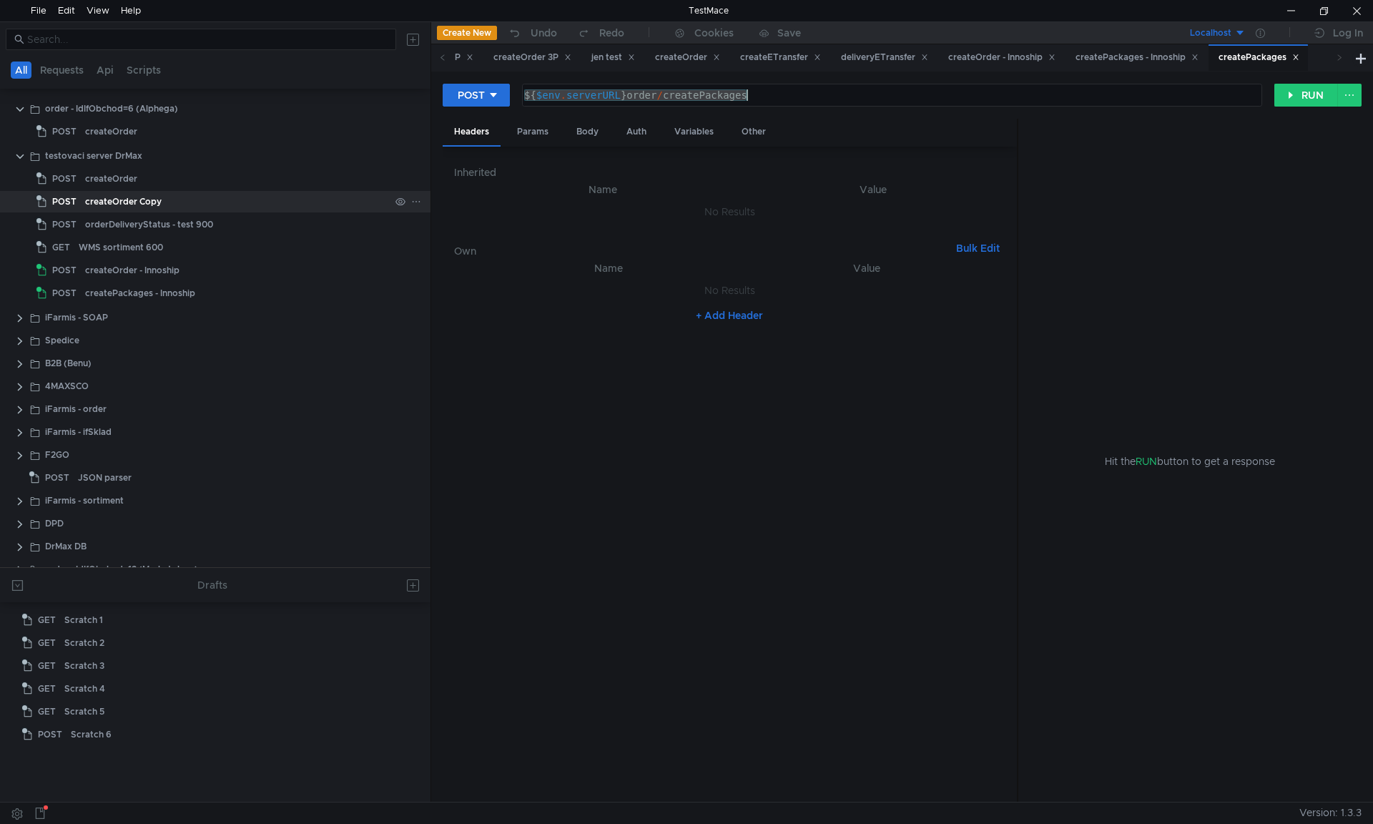
scroll to position [0, 0]
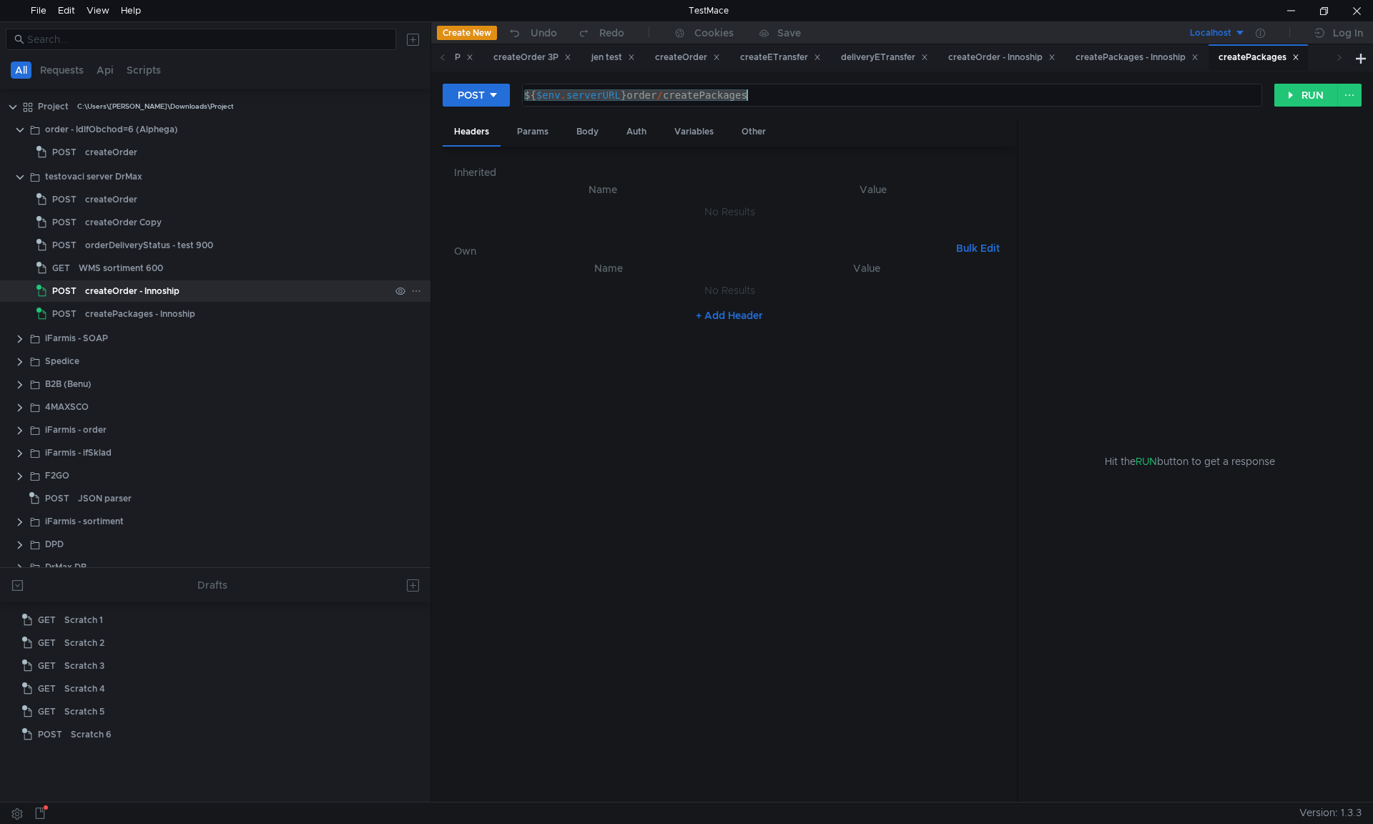
click at [124, 296] on div "createOrder - Innoship" at bounding box center [132, 290] width 94 height 21
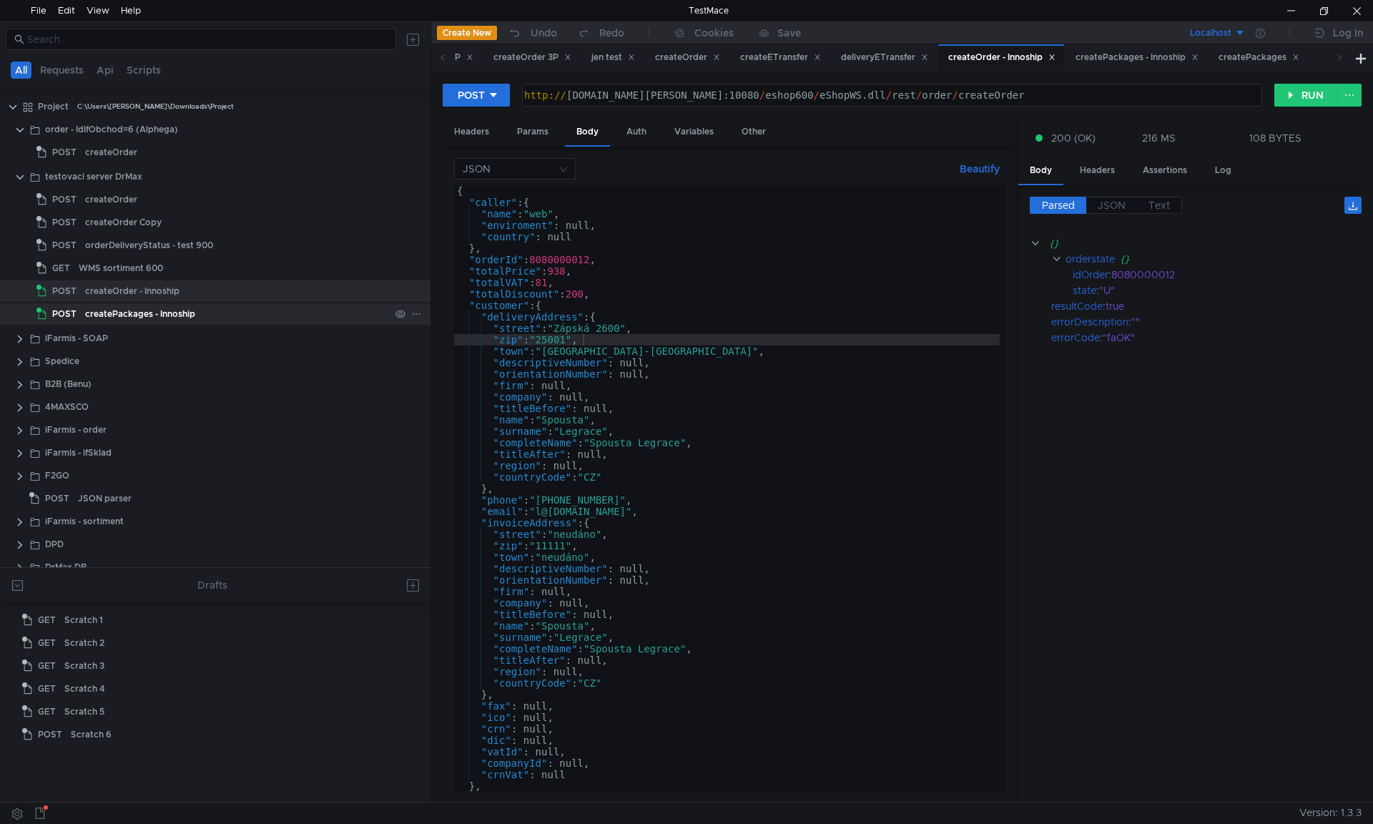
click at [163, 315] on div "createPackages - Innoship" at bounding box center [140, 313] width 110 height 21
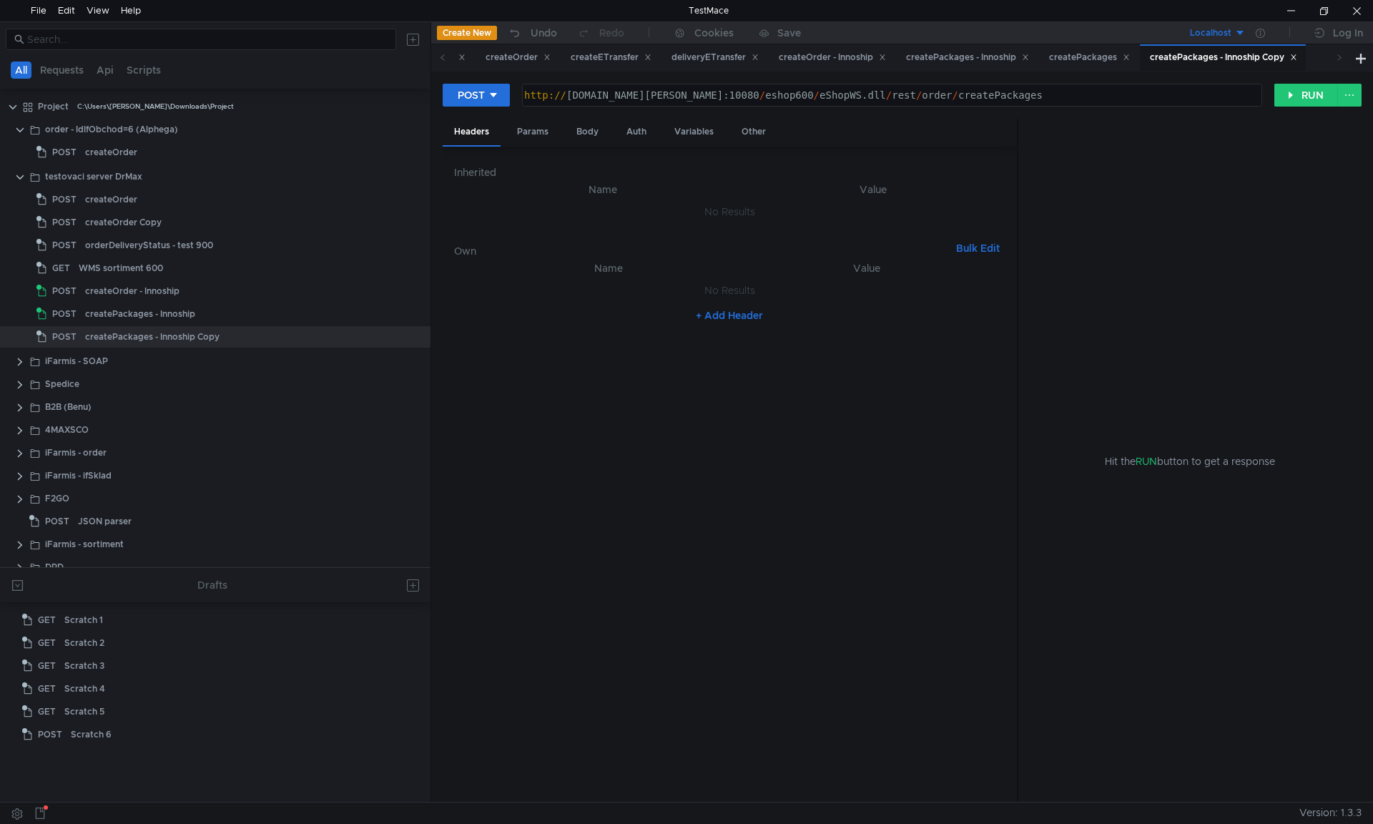
click at [870, 89] on div "http:// cz11wws007t.dr-max.global:10080 / eshop600 / eShopWS.dll / rest / order…" at bounding box center [890, 106] width 738 height 34
paste textarea "${$env.serverURL}"
type textarea "${$env.serverURL}order/createPackages"
click at [639, 131] on div "Auth" at bounding box center [636, 132] width 43 height 26
click at [581, 129] on div "Body" at bounding box center [587, 132] width 45 height 26
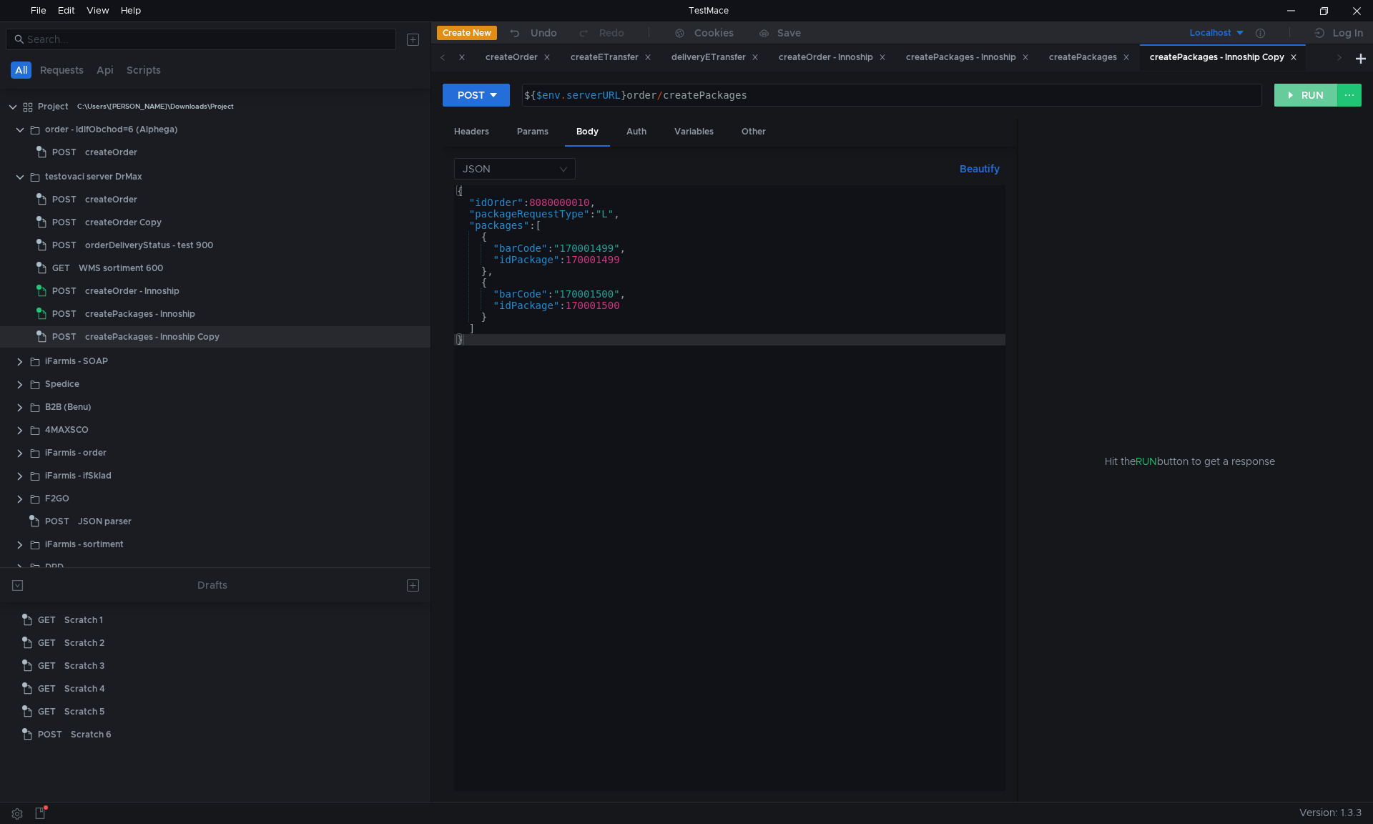
click at [1278, 92] on button "RUN" at bounding box center [1306, 95] width 64 height 23
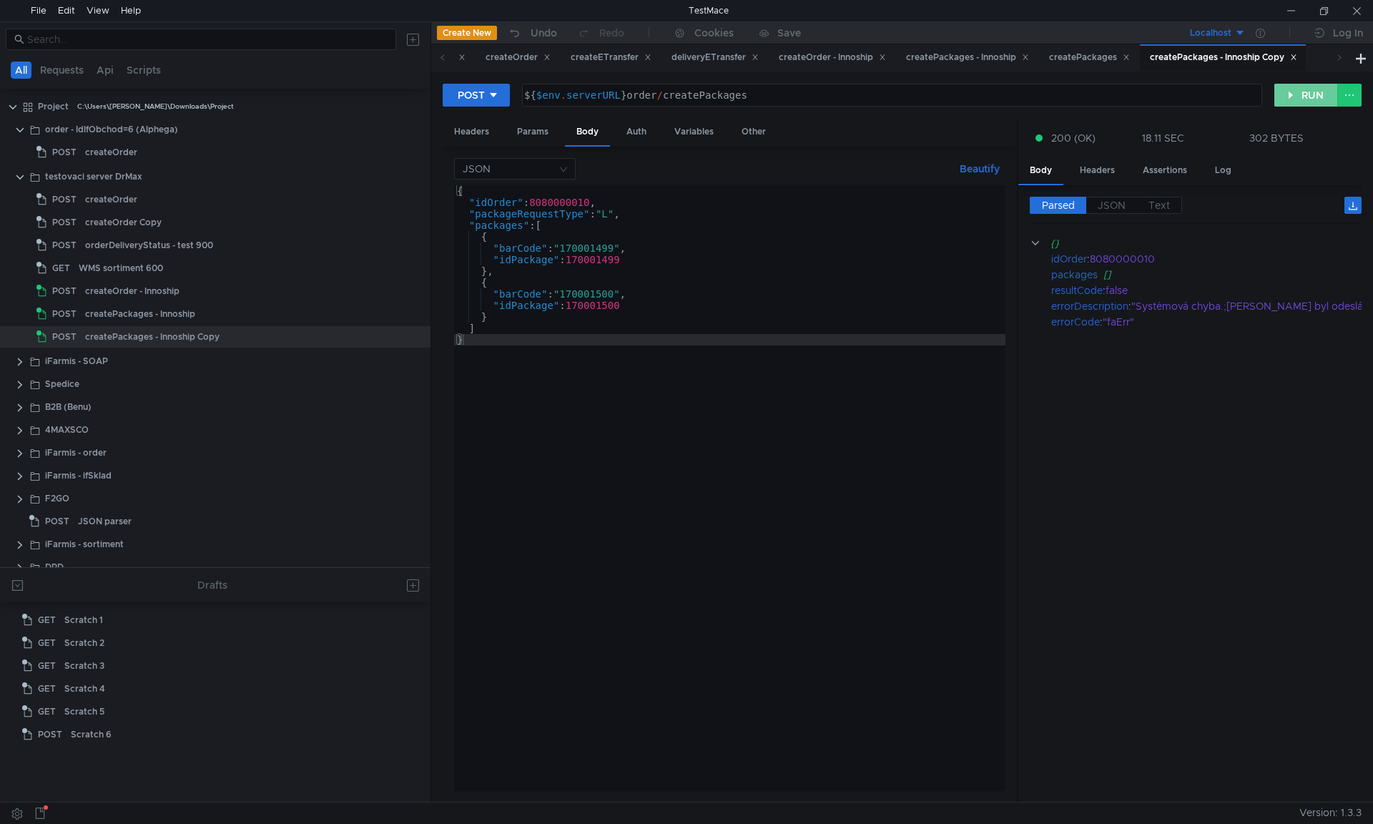
click at [1308, 102] on button "RUN" at bounding box center [1306, 95] width 64 height 23
click at [1295, 102] on button "RUN" at bounding box center [1306, 95] width 64 height 23
click at [1325, 97] on button "RUN" at bounding box center [1306, 95] width 64 height 23
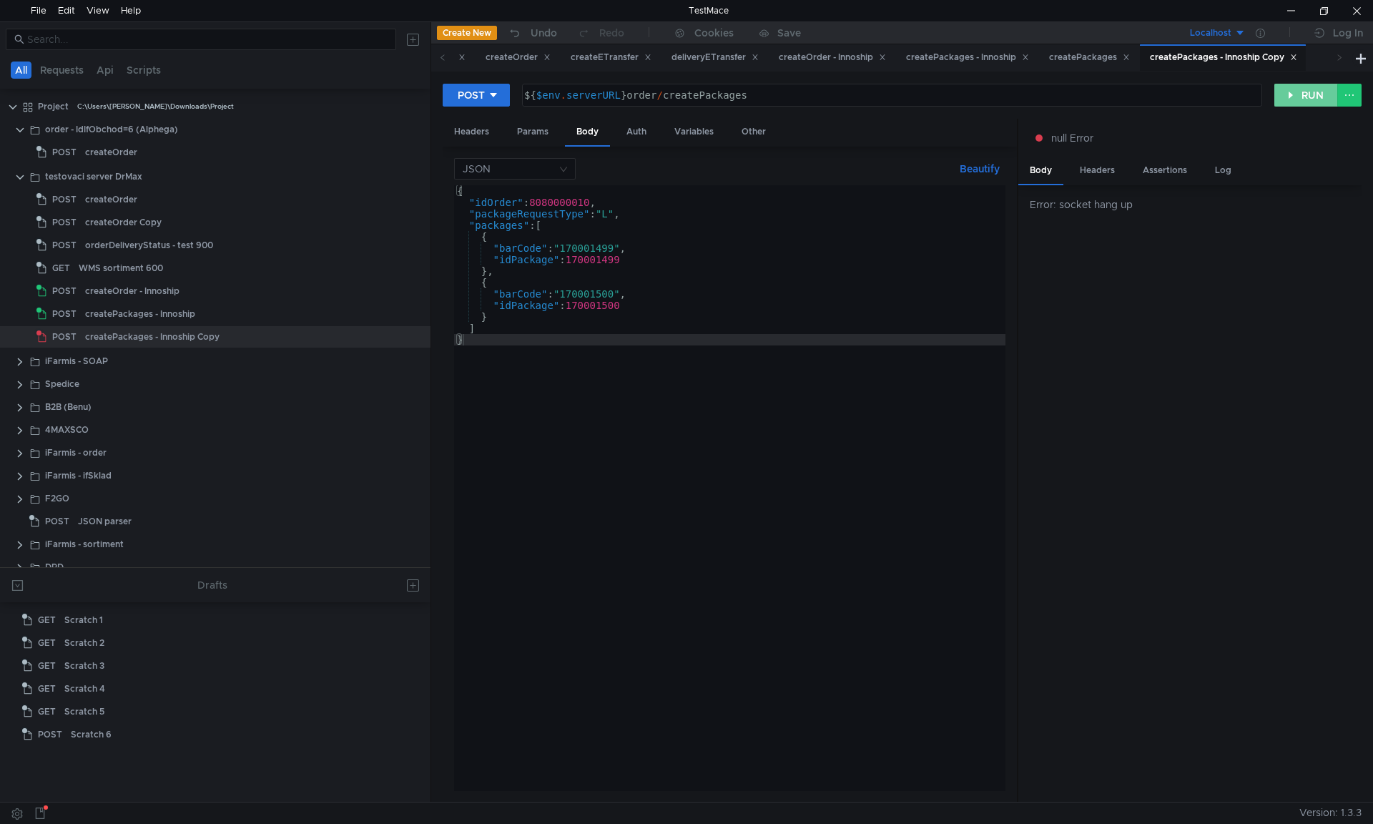
click at [1312, 102] on button "RUN" at bounding box center [1306, 95] width 64 height 23
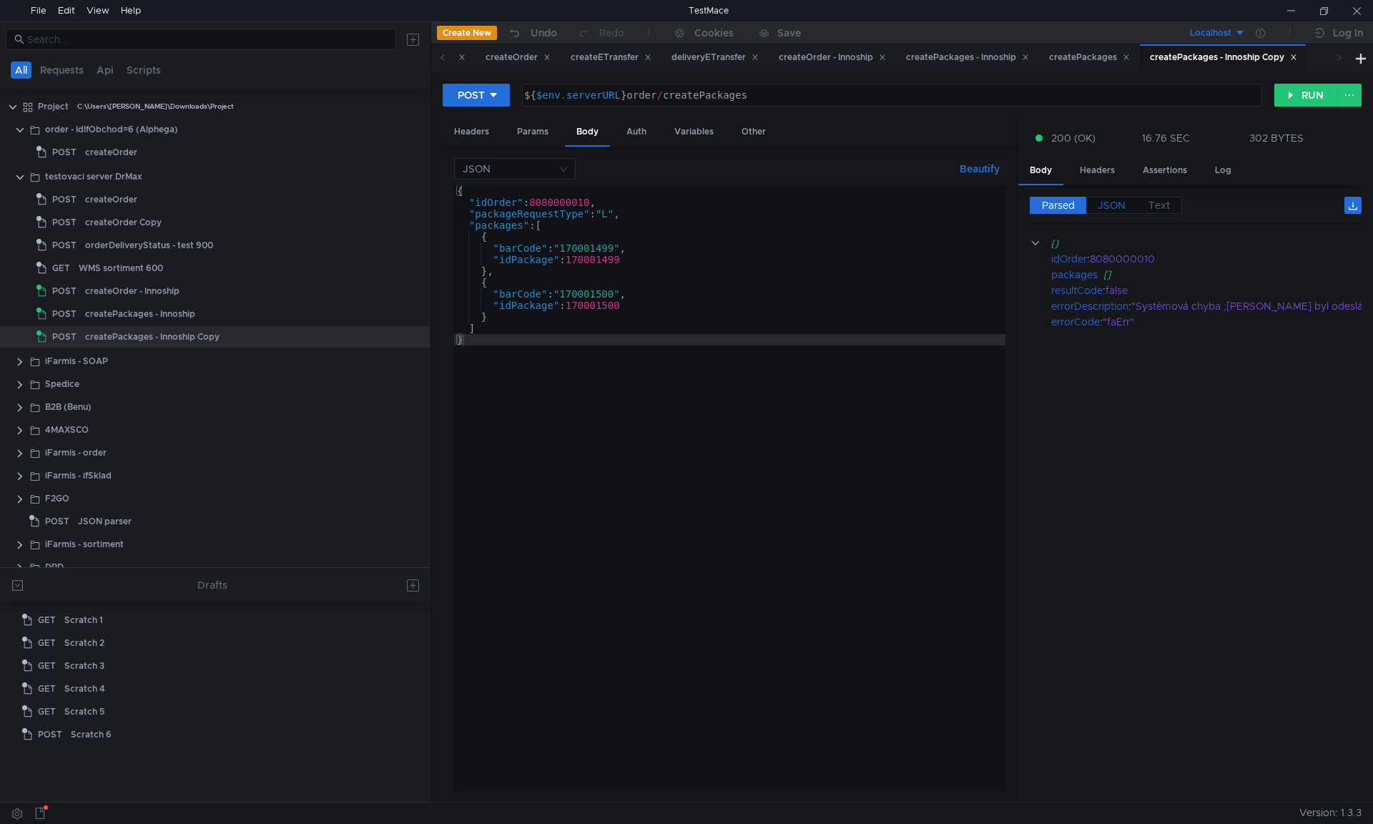
click at [1122, 207] on span "JSON" at bounding box center [1111, 205] width 28 height 13
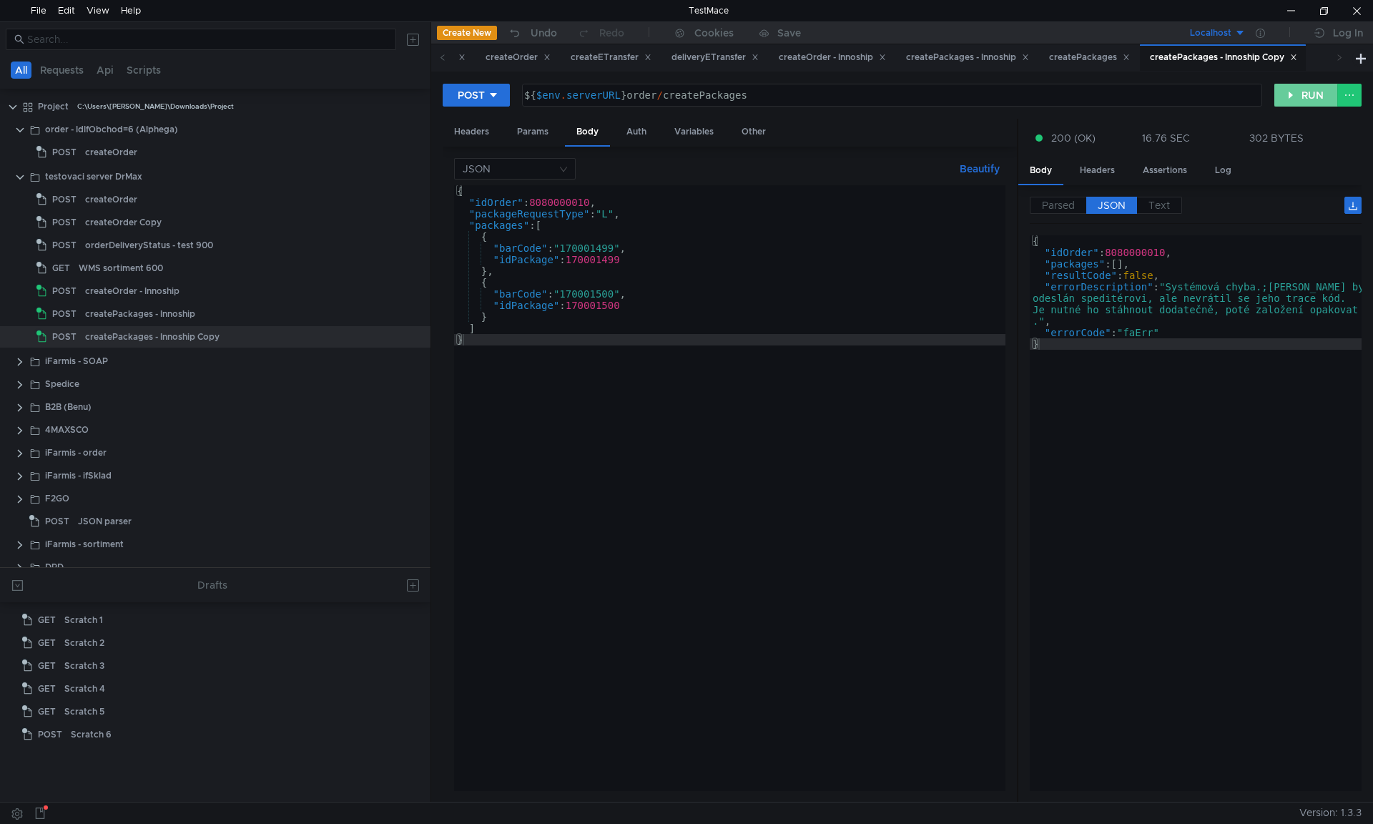
click at [1316, 92] on button "RUN" at bounding box center [1306, 95] width 64 height 23
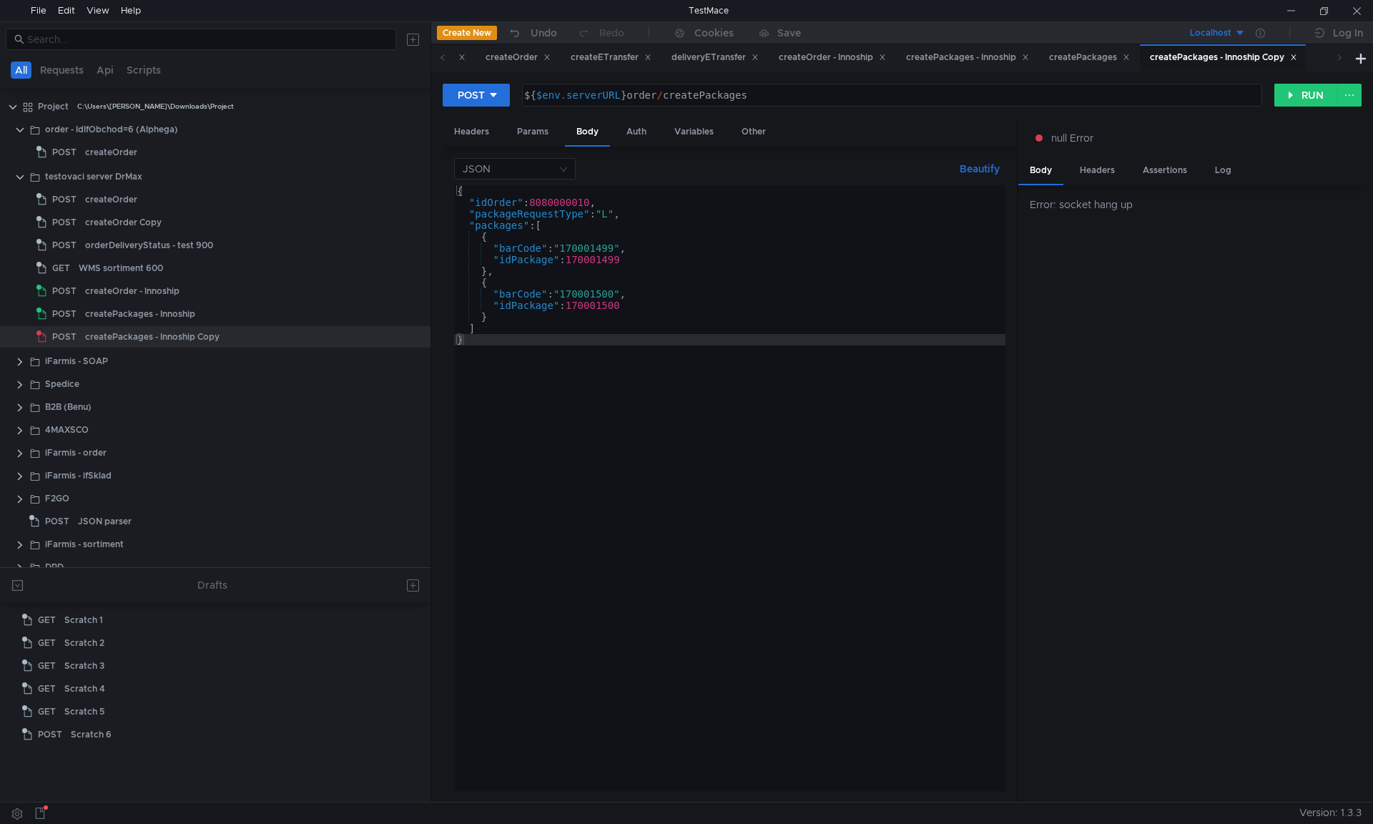
click at [1270, 93] on div "POST ${$env.serverURL}order/createPackages ${ $env . serverURL } order / create…" at bounding box center [858, 95] width 831 height 24
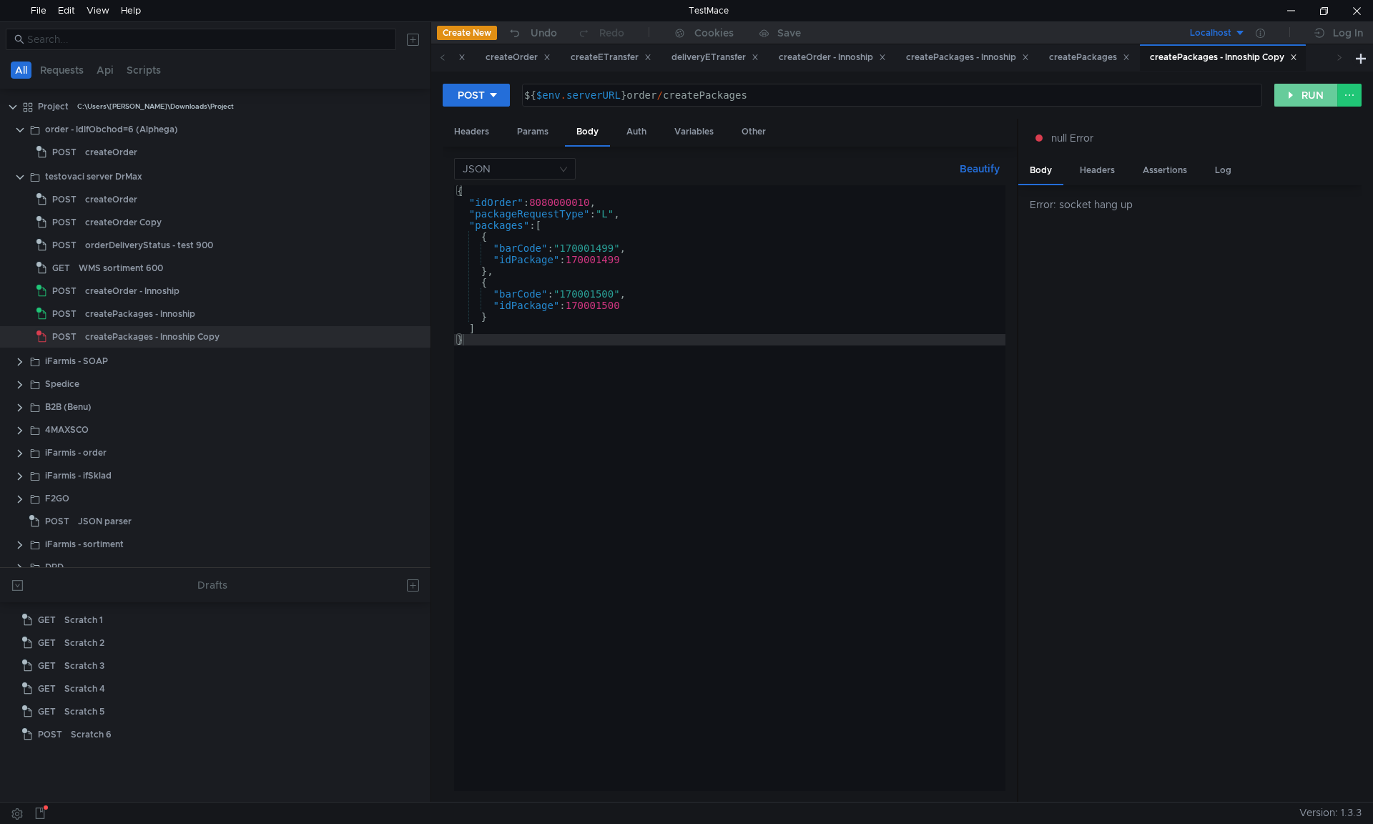
click at [1277, 93] on button "RUN" at bounding box center [1306, 95] width 64 height 23
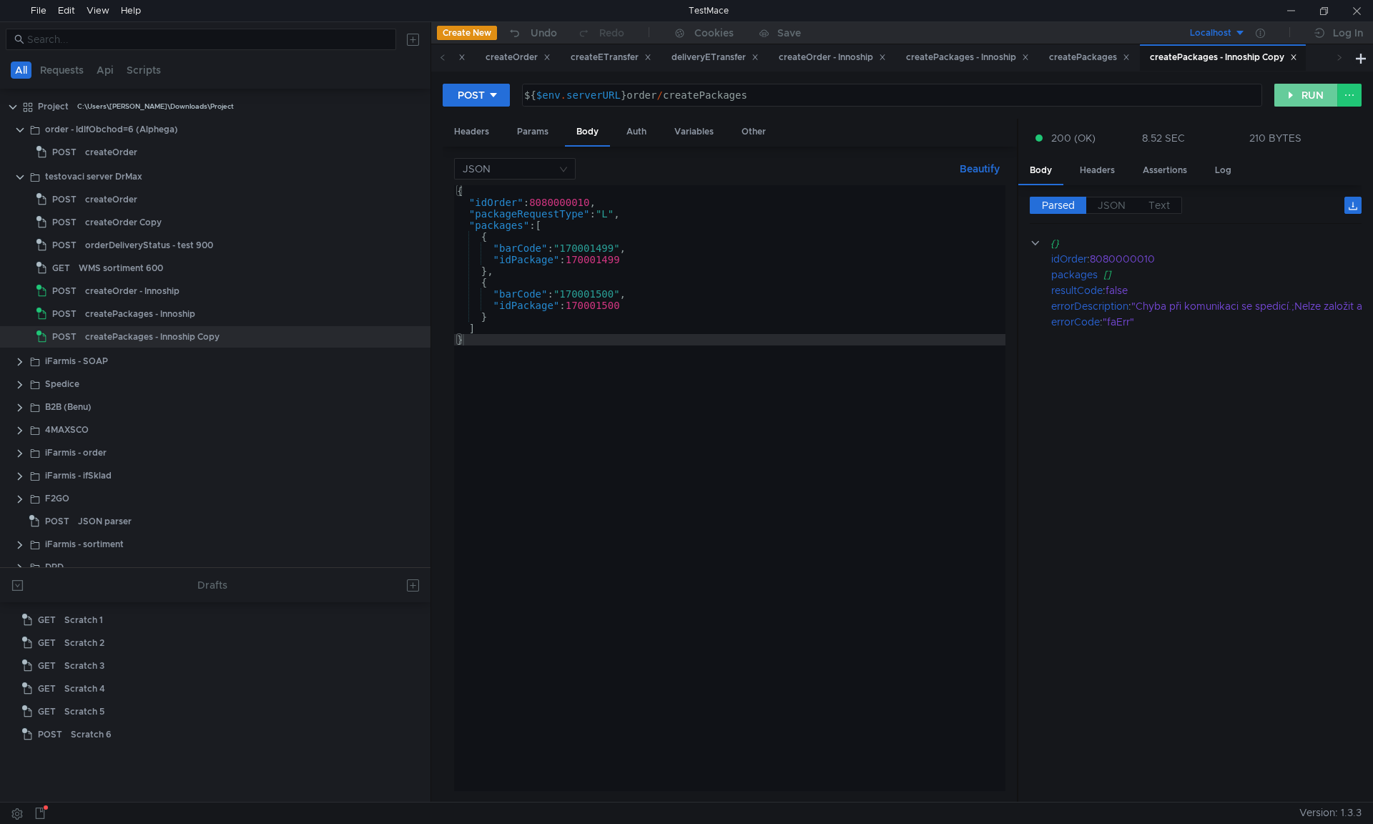
click at [1290, 90] on button "RUN" at bounding box center [1306, 95] width 64 height 23
click at [1290, 105] on button "RUN" at bounding box center [1306, 95] width 64 height 23
click at [1115, 209] on span "JSON" at bounding box center [1111, 205] width 28 height 13
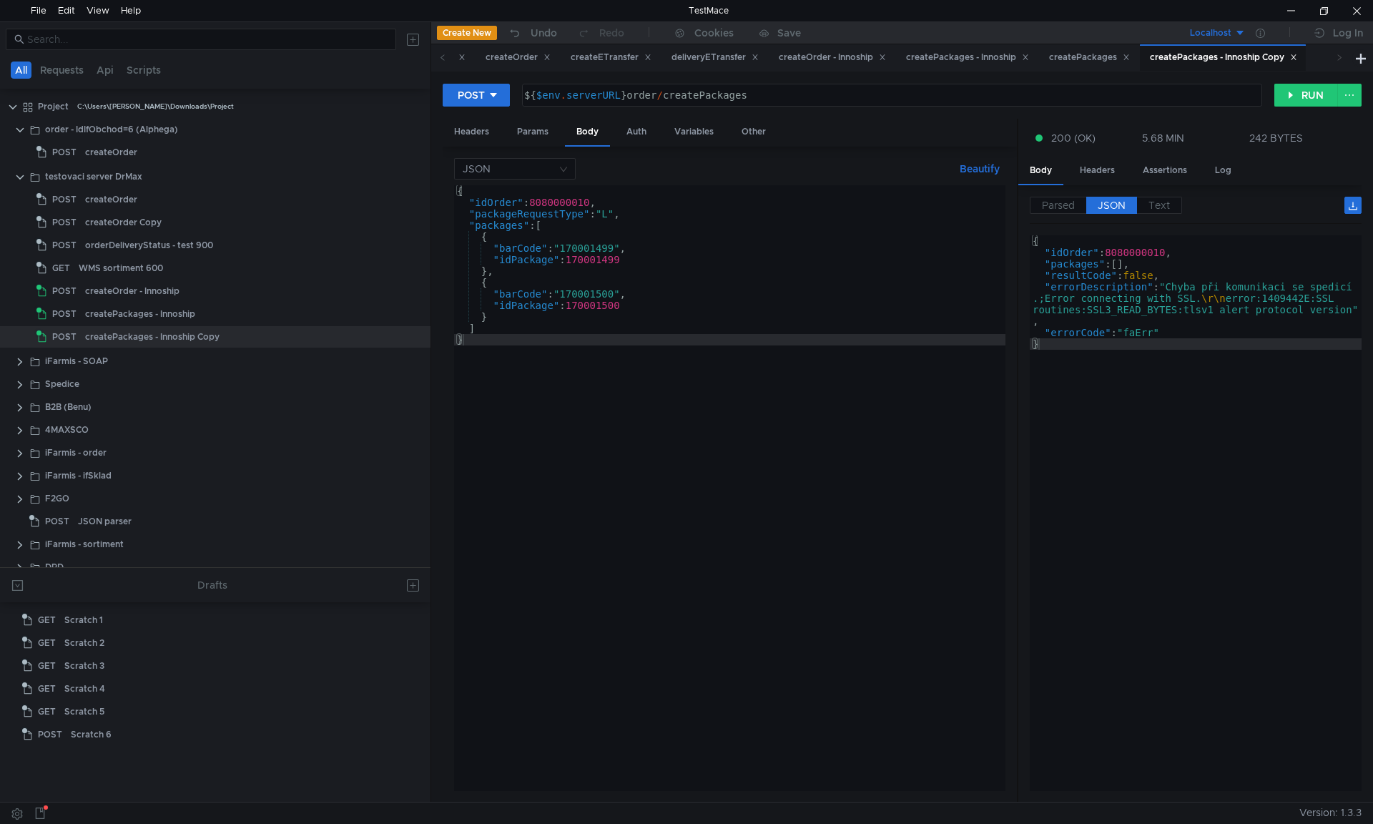
type textarea ""errorDescription": "Chyba při komunikaci se spedicí.;Error connecting with SSL…"
click at [1168, 312] on div "{ "idOrder" : 8080000010 , "packages" : [ ] , "resultCode" : false , "errorDesc…" at bounding box center [1195, 524] width 332 height 578
click at [1230, 313] on div "{ "idOrder" : 8080000010 , "packages" : [ ] , "resultCode" : false , "errorDesc…" at bounding box center [1195, 524] width 332 height 578
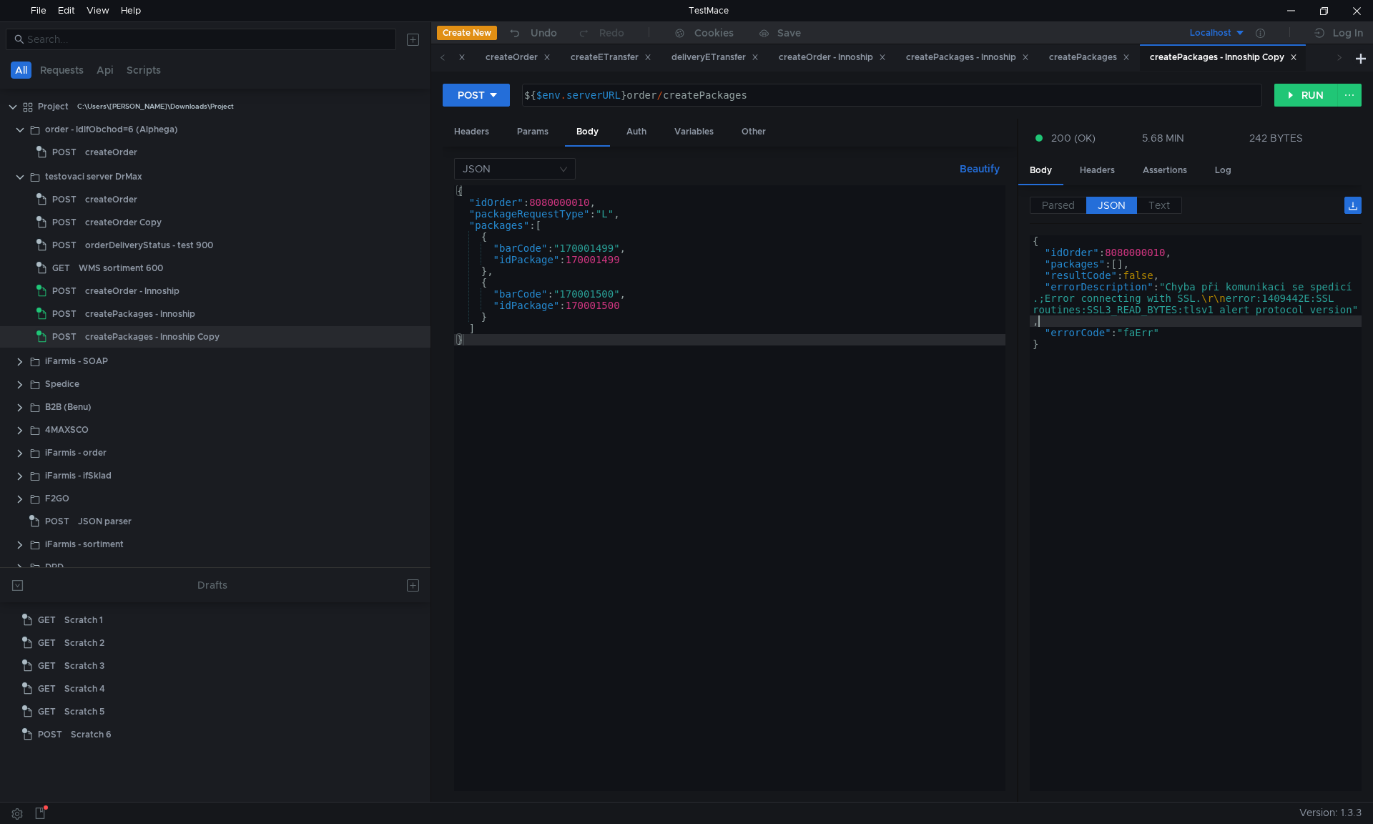
click at [1277, 317] on div "{ "idOrder" : 8080000010 , "packages" : [ ] , "resultCode" : false , "errorDesc…" at bounding box center [1195, 524] width 332 height 578
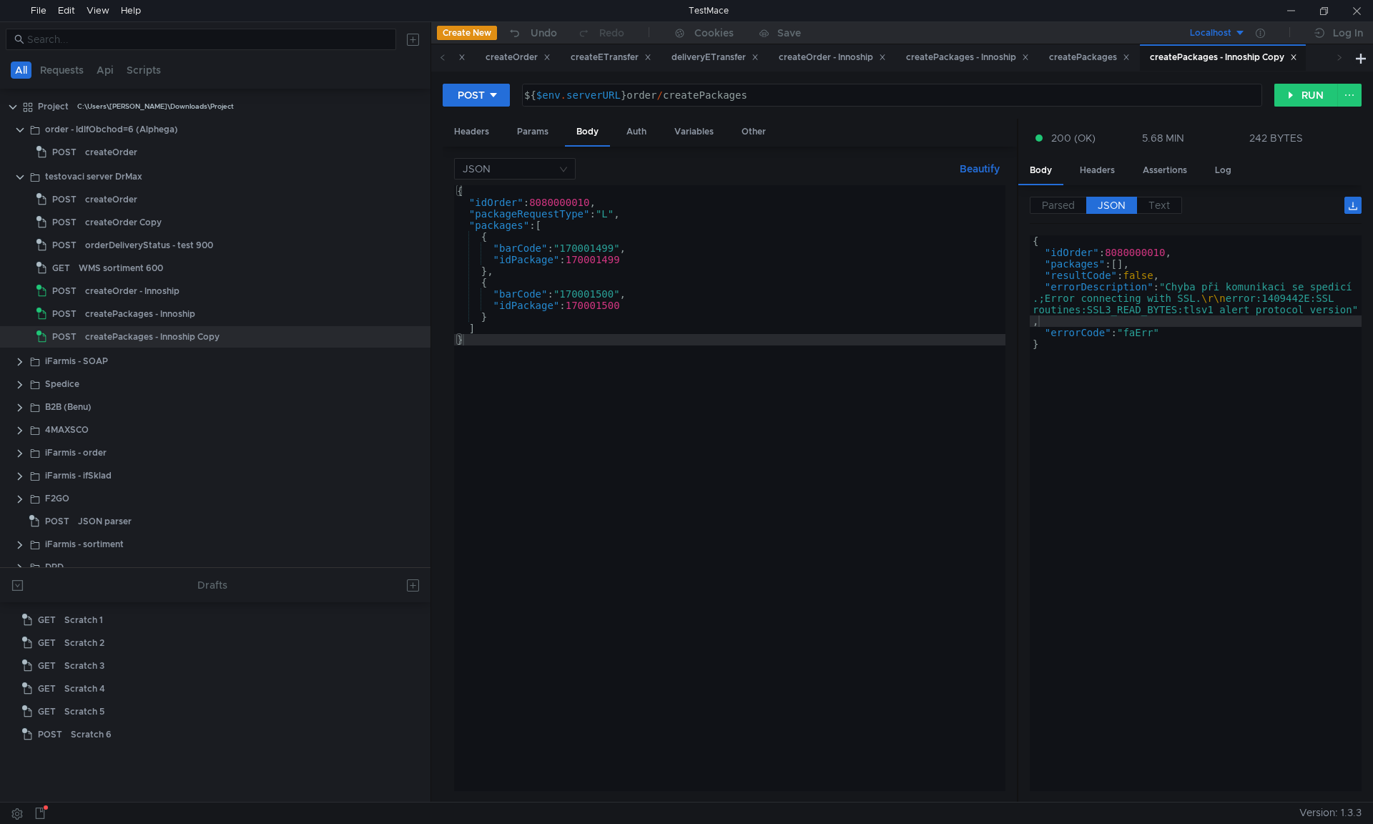
type textarea "}"
click at [663, 391] on div "{ "idOrder" : 8080000010 , "packageRequestType" : "L" , "packages" : [ { "barCo…" at bounding box center [729, 499] width 551 height 628
click at [1312, 97] on button "RUN" at bounding box center [1306, 95] width 64 height 23
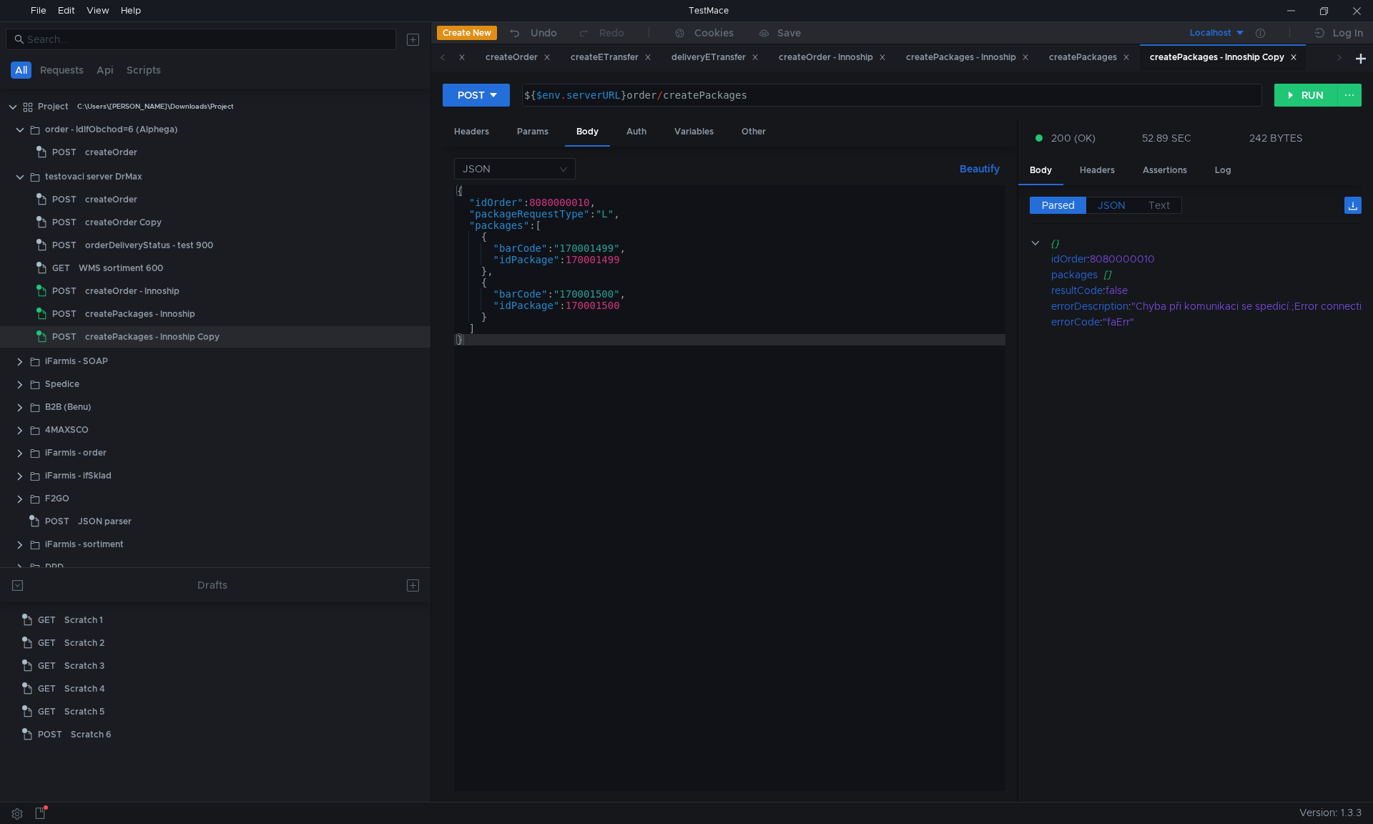
click at [1119, 209] on span "JSON" at bounding box center [1111, 205] width 28 height 13
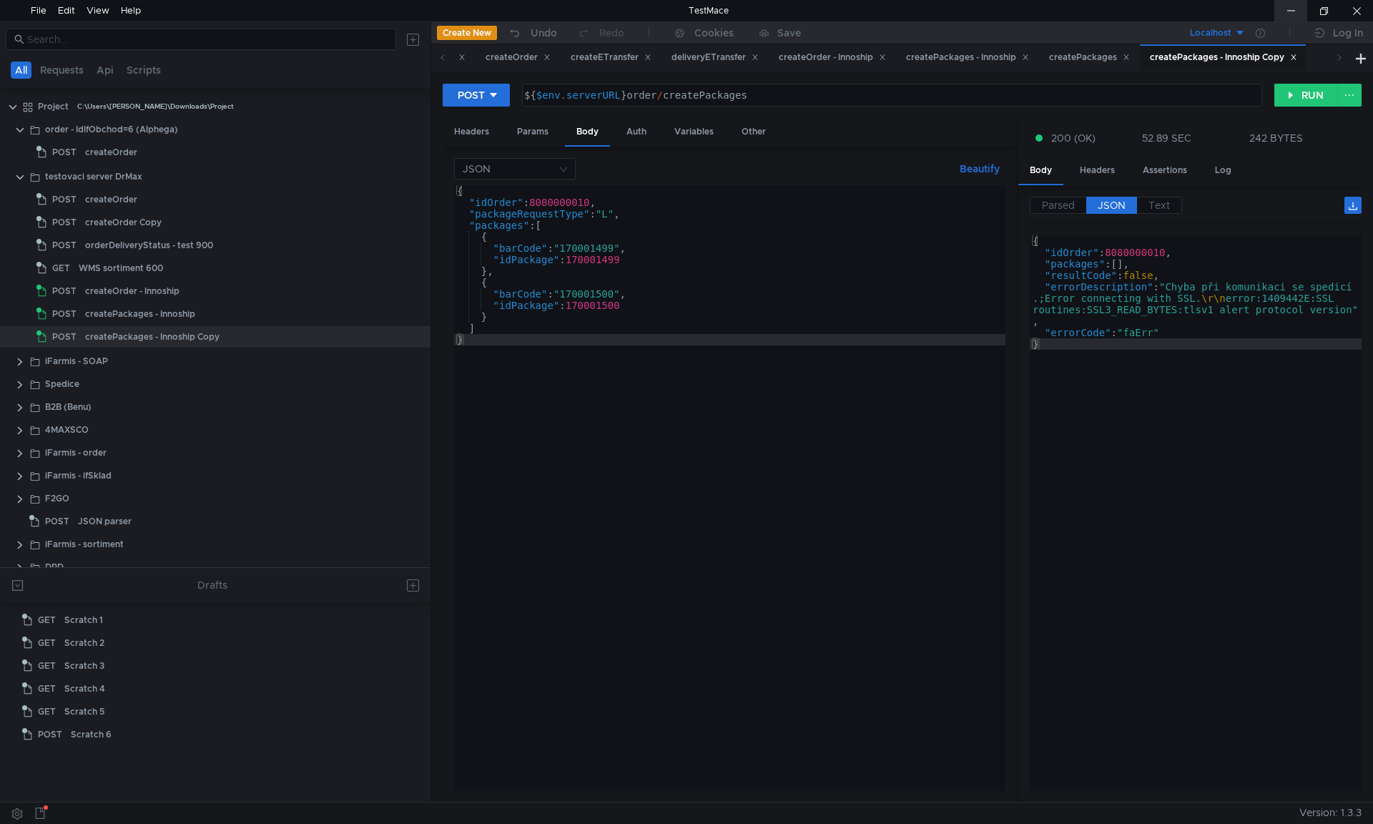
click at [1293, 2] on div at bounding box center [1290, 10] width 33 height 21
click at [1259, 33] on icon at bounding box center [1259, 33] width 9 height 9
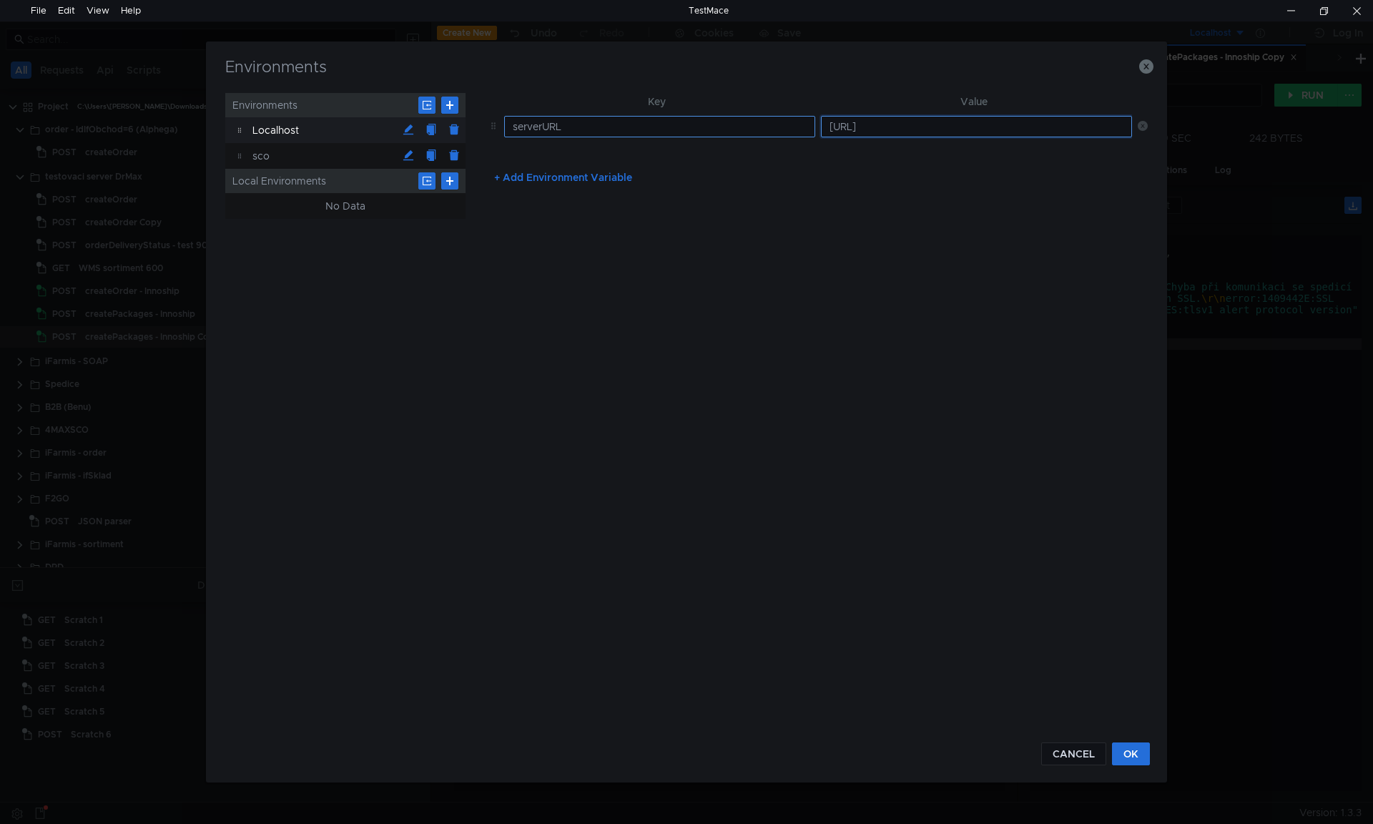
drag, startPoint x: 975, startPoint y: 125, endPoint x: 748, endPoint y: 124, distance: 226.6
click at [748, 124] on tr "serverURL http://localhost:8080/rest/" at bounding box center [815, 126] width 665 height 33
click at [1148, 66] on icon "button" at bounding box center [1146, 66] width 14 height 14
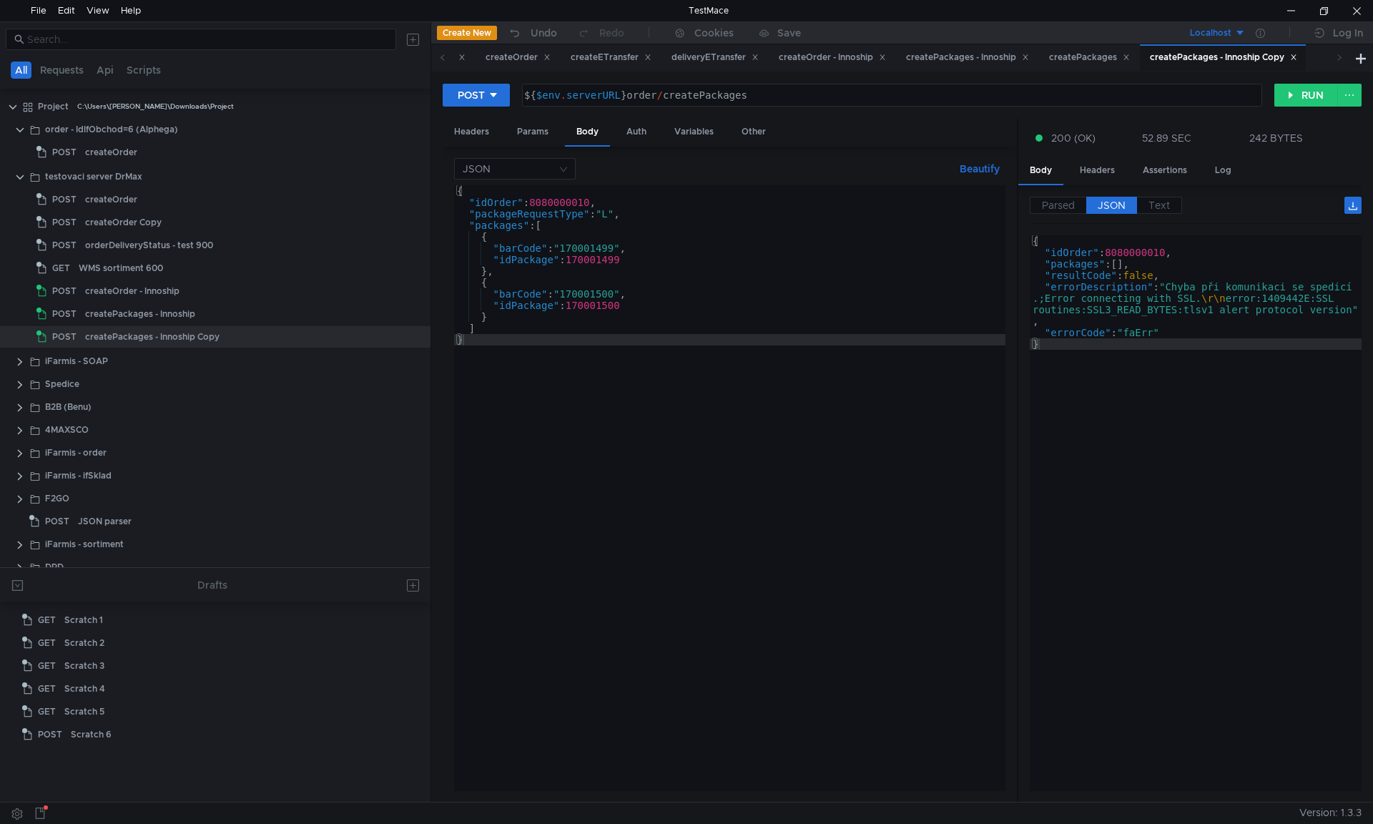
click at [1300, 82] on div "POST ${$env.serverURL}order/createPackages ${ $env . serverURL } order / create…" at bounding box center [901, 436] width 941 height 730
click at [1300, 88] on button "RUN" at bounding box center [1306, 95] width 64 height 23
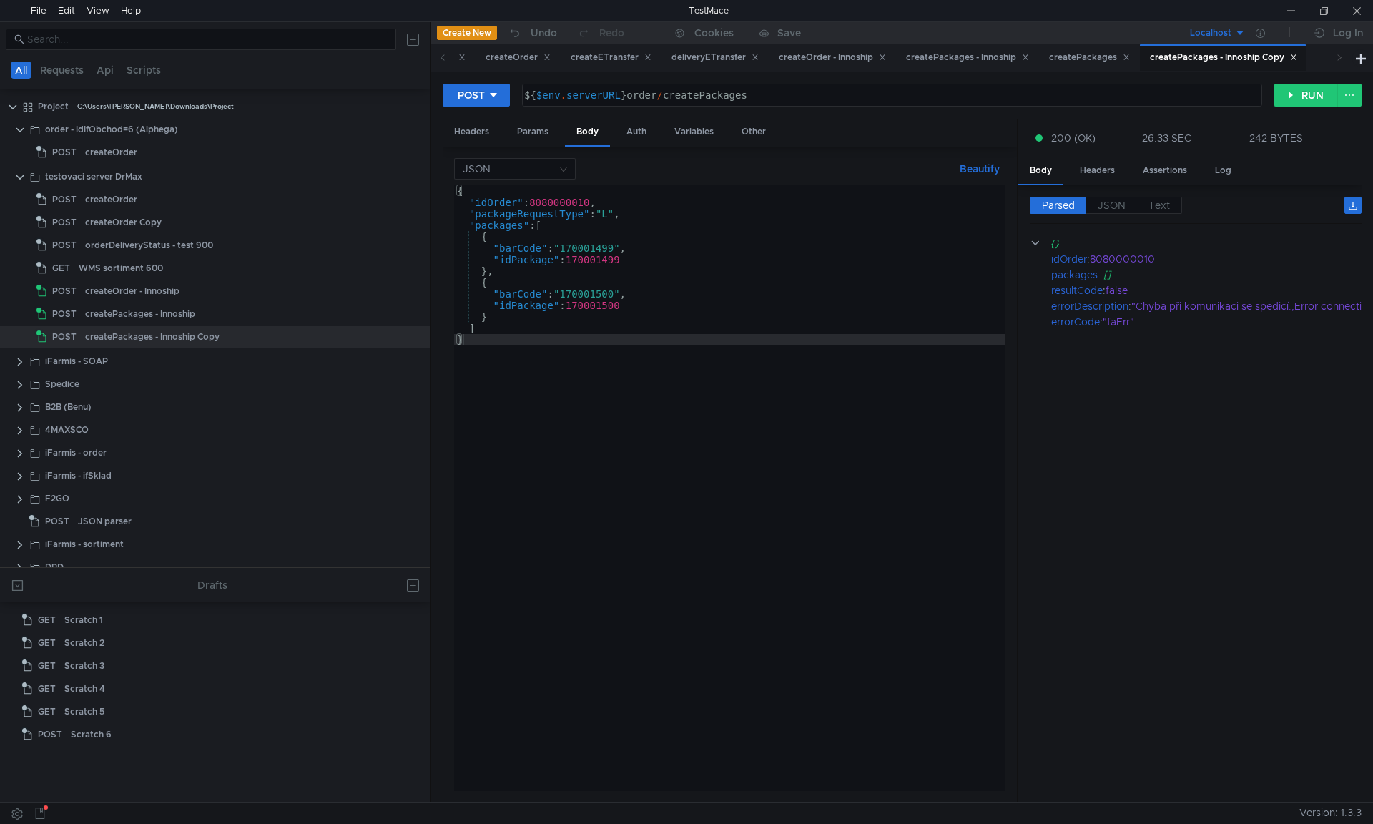
drag, startPoint x: 678, startPoint y: 473, endPoint x: 690, endPoint y: 479, distance: 13.8
click at [678, 473] on div "{ "idOrder" : 8080000010 , "packageRequestType" : "L" , "packages" : [ { "barCo…" at bounding box center [729, 499] width 551 height 628
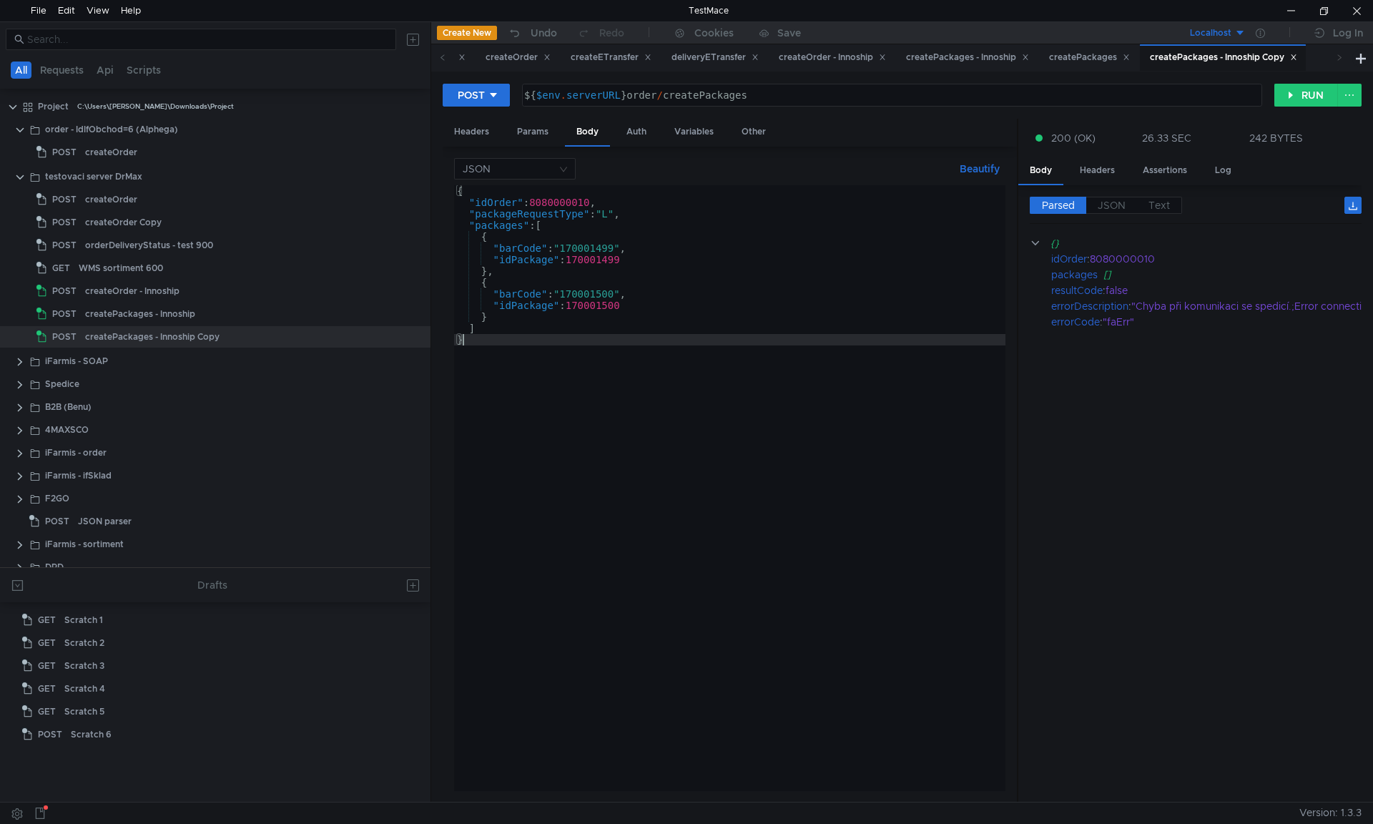
type textarea "] }"
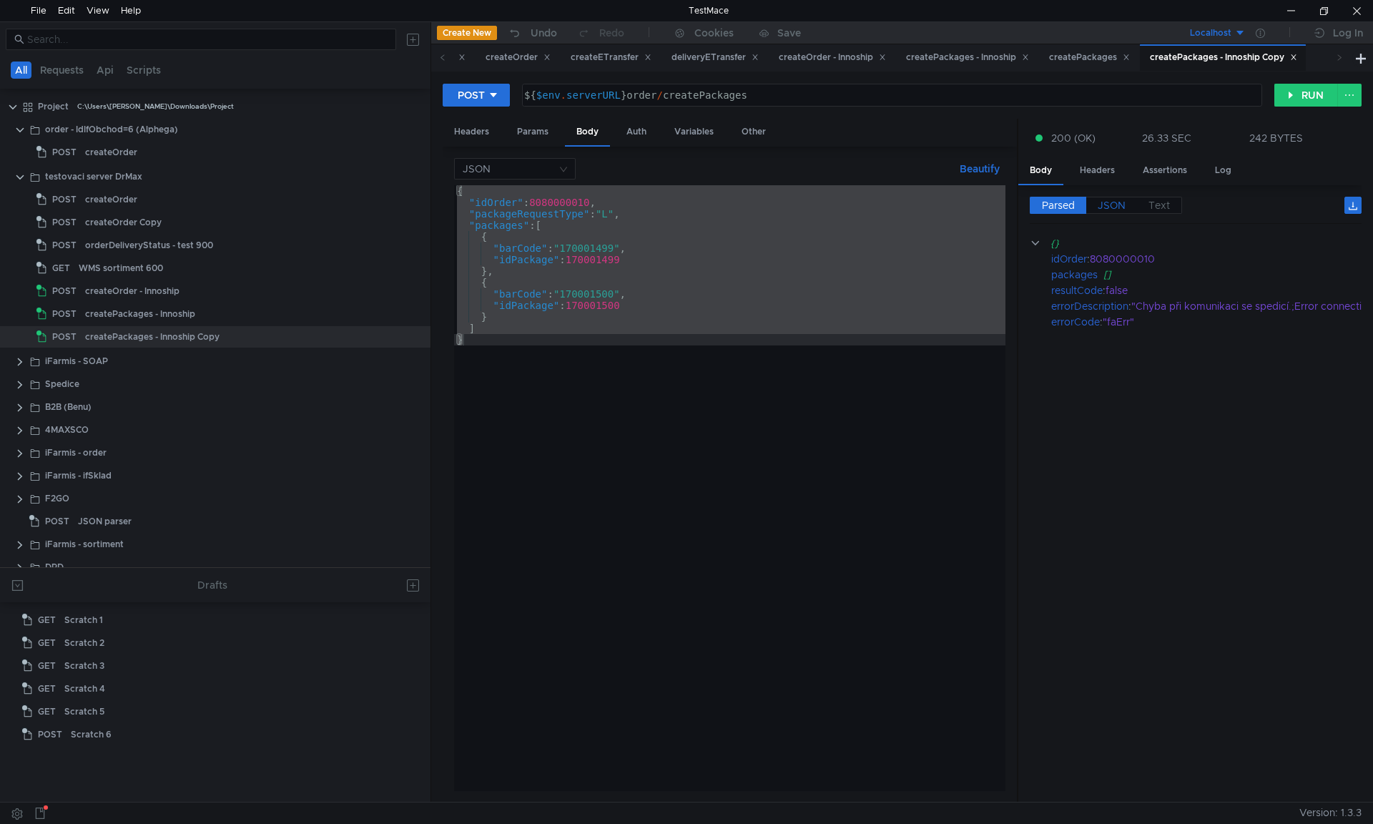
click at [1124, 205] on span "JSON" at bounding box center [1111, 205] width 28 height 13
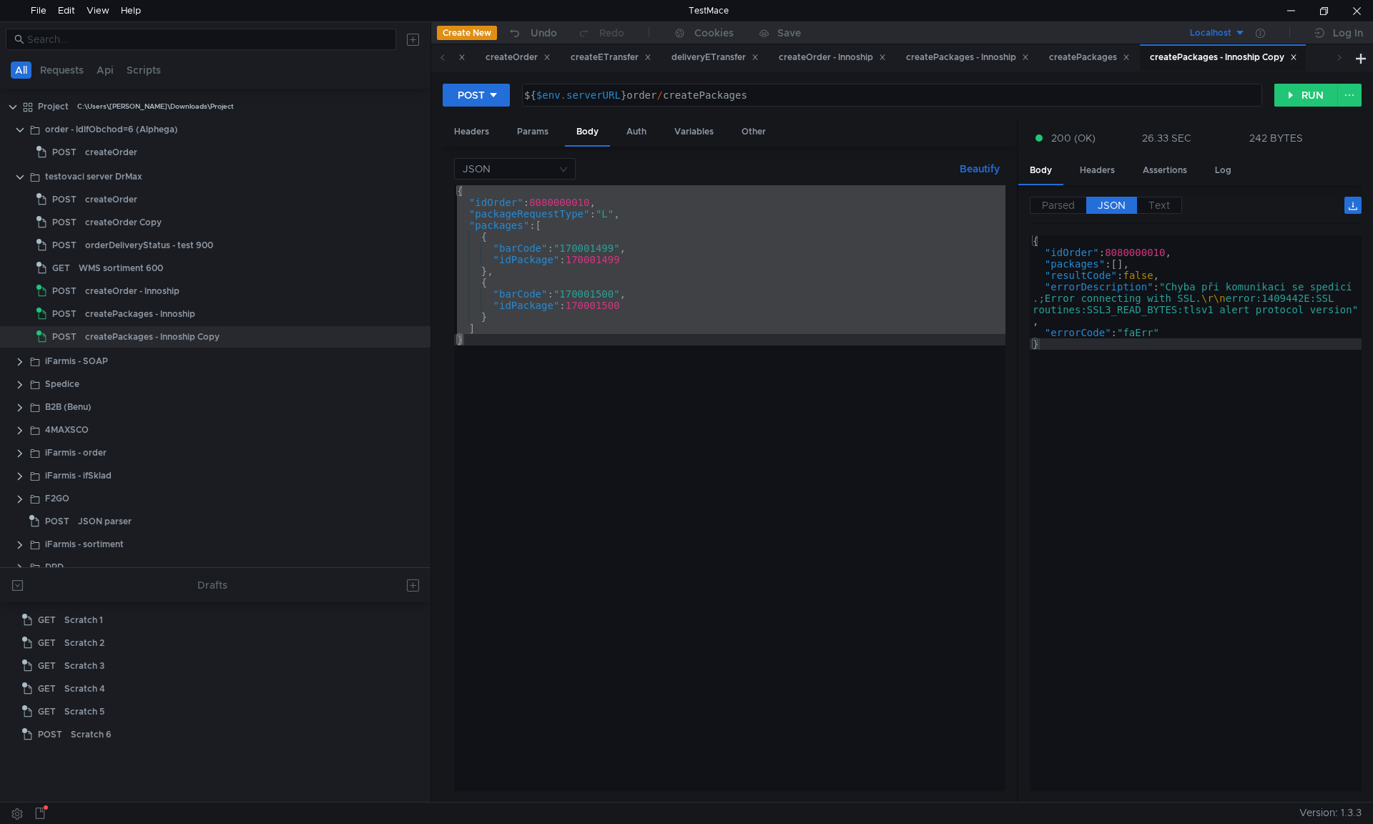
click at [1200, 310] on div "{ "idOrder" : 8080000010 , "packages" : [ ] , "resultCode" : false , "errorDesc…" at bounding box center [1195, 524] width 332 height 578
click at [1199, 360] on div "{ "idOrder" : 8080000010 , "packages" : [ ] , "resultCode" : false , "errorDesc…" at bounding box center [1195, 524] width 332 height 578
type textarea "}"
click at [1307, 99] on button "RUN" at bounding box center [1306, 95] width 64 height 23
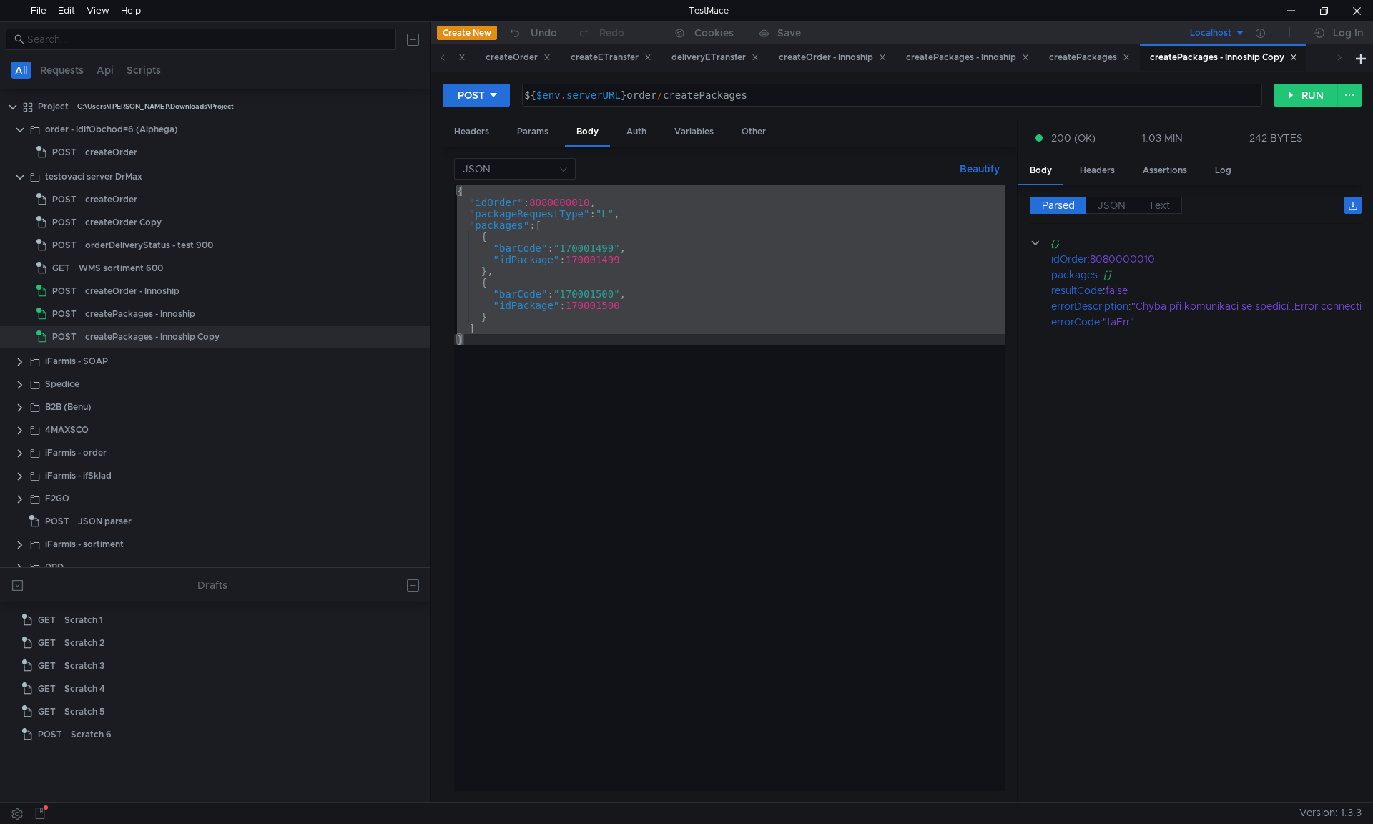
drag, startPoint x: 1232, startPoint y: 426, endPoint x: 1171, endPoint y: 297, distance: 143.3
click at [1232, 425] on cdk-virtual-scroll-viewport "{} idOrder : 8080000010 packages [] resultCode : false errorDescription : "Chyb…" at bounding box center [1195, 512] width 332 height 555
click at [1122, 207] on span "JSON" at bounding box center [1111, 205] width 28 height 13
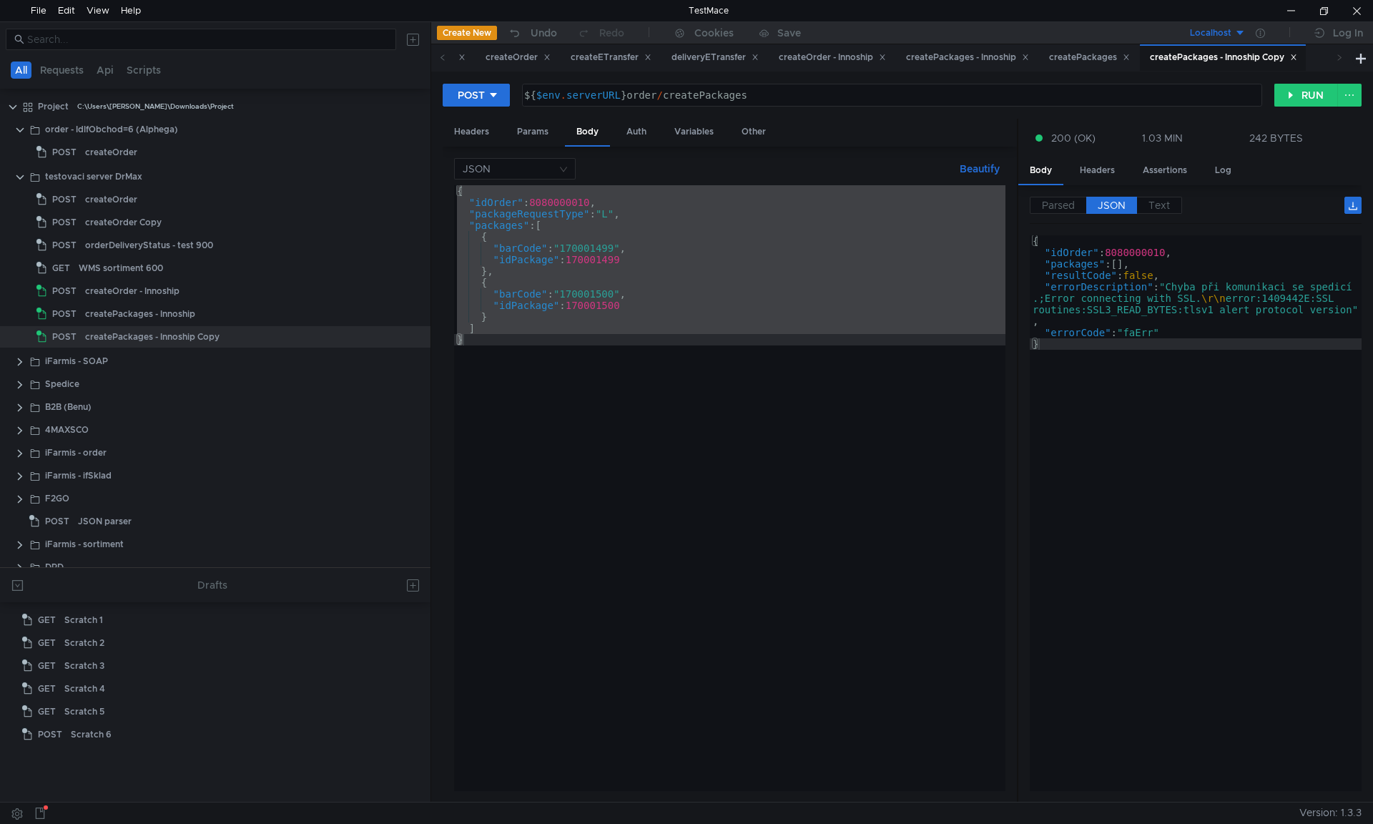
type textarea "}"
click at [1137, 377] on div "{ "idOrder" : 8080000010 , "packages" : [ ] , "resultCode" : false , "errorDesc…" at bounding box center [1195, 524] width 332 height 578
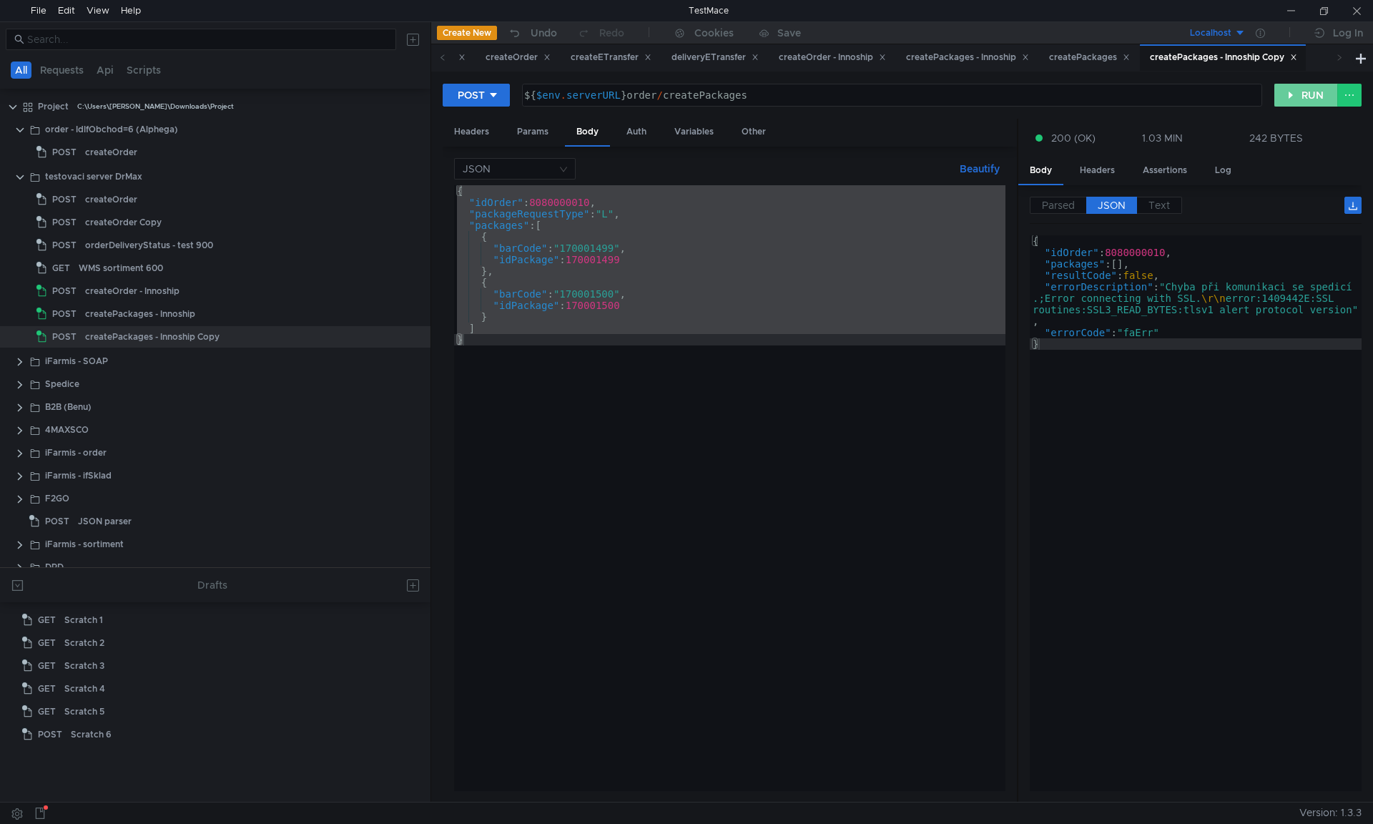
click at [1295, 93] on button "RUN" at bounding box center [1306, 95] width 64 height 23
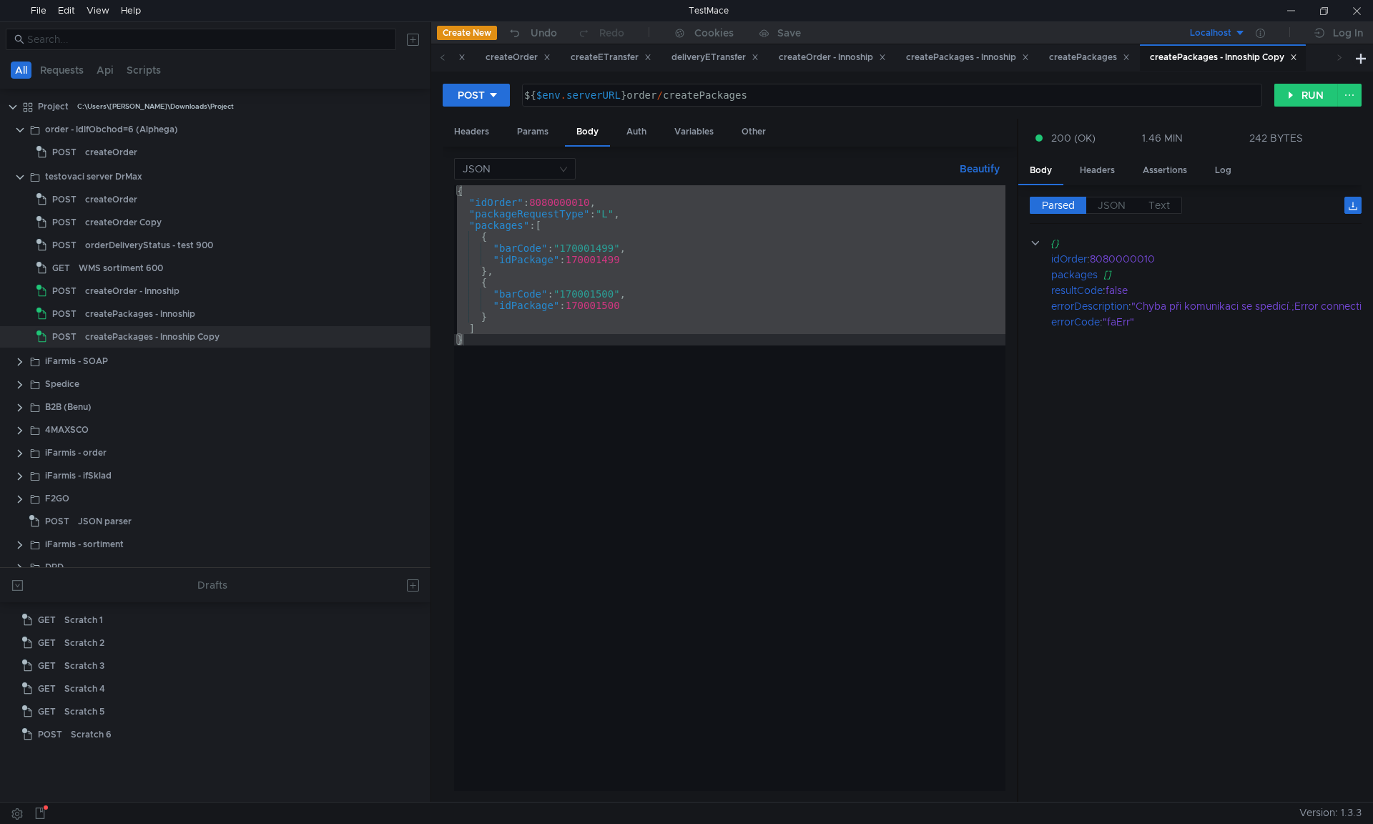
click at [739, 449] on div "{ "idOrder" : 8080000010 , "packageRequestType" : "L" , "packages" : [ { "barCo…" at bounding box center [729, 487] width 551 height 605
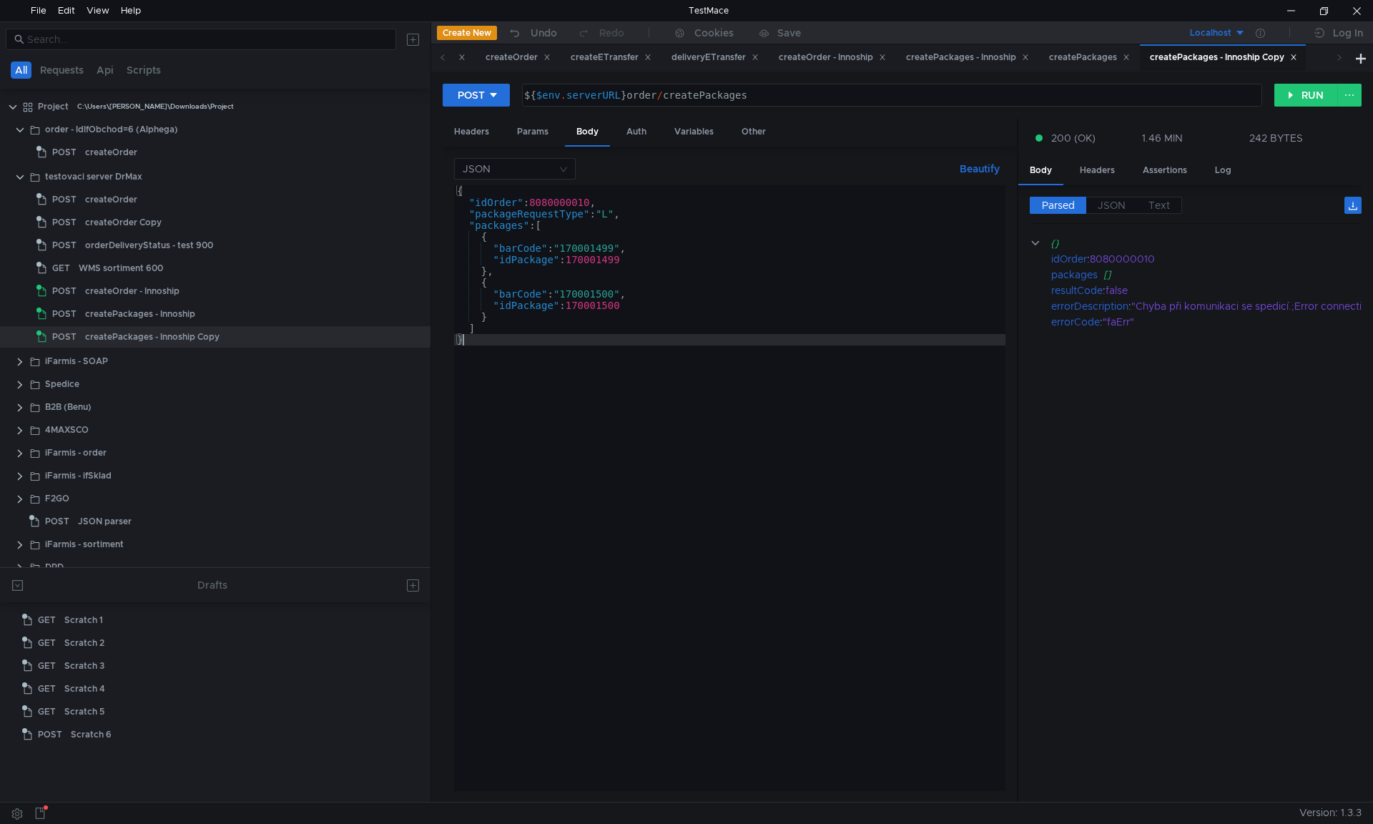
type textarea "}"
click at [737, 450] on div "{ "idOrder" : 8080000010 , "packageRequestType" : "L" , "packages" : [ { "barCo…" at bounding box center [729, 499] width 551 height 628
click at [1114, 208] on span "JSON" at bounding box center [1111, 205] width 28 height 13
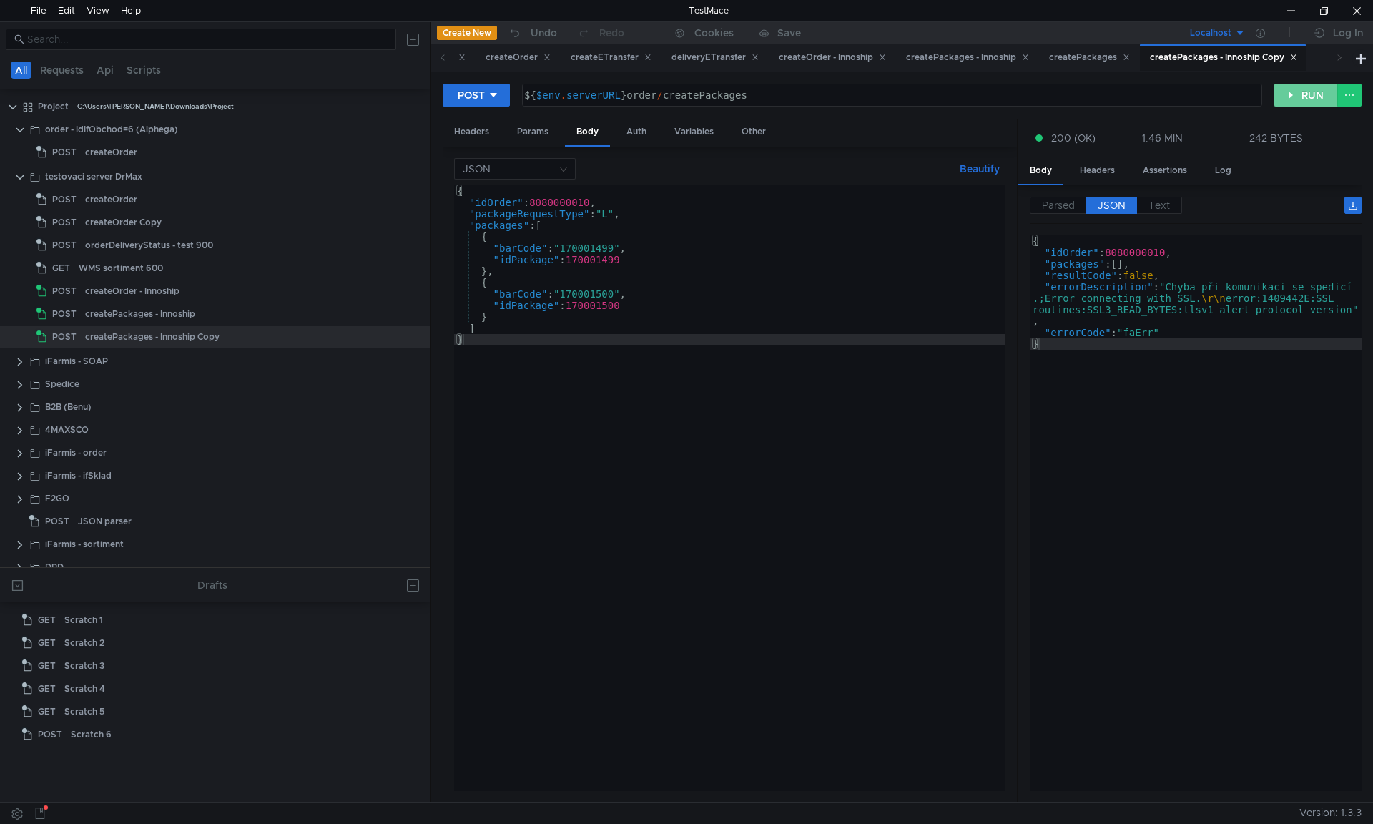
click at [1297, 106] on button "RUN" at bounding box center [1306, 95] width 64 height 23
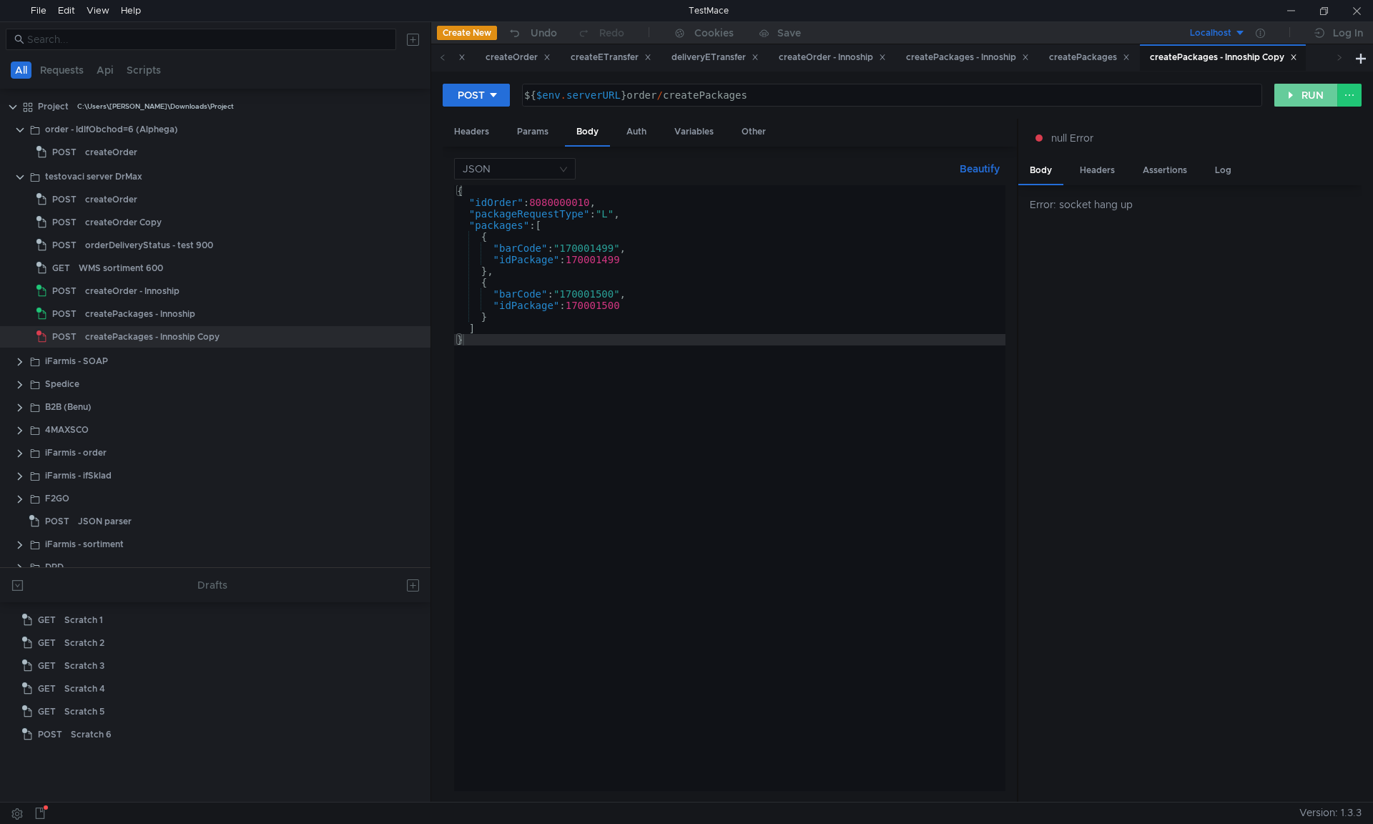
click at [1293, 94] on button "RUN" at bounding box center [1306, 95] width 64 height 23
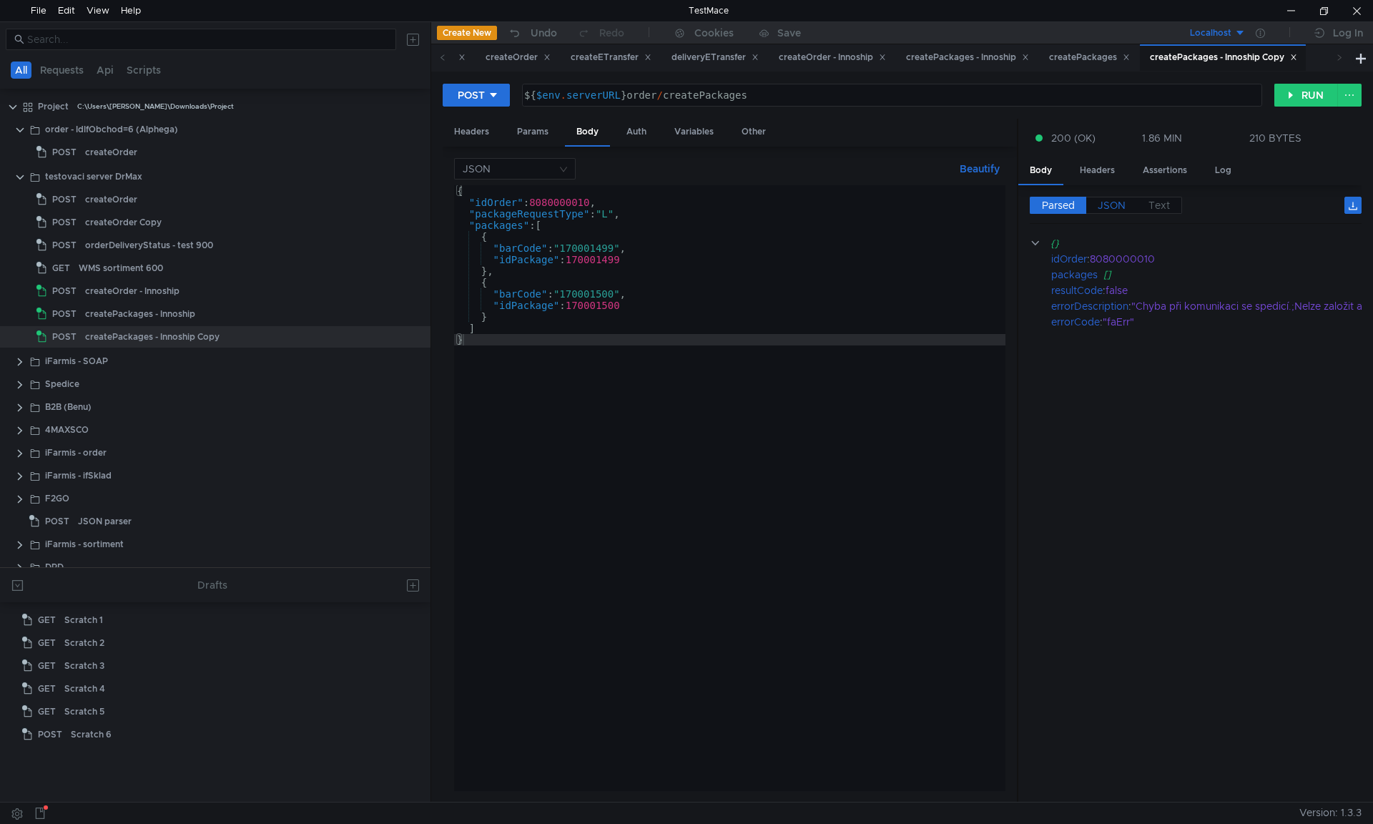
click at [1104, 204] on span "JSON" at bounding box center [1111, 205] width 28 height 13
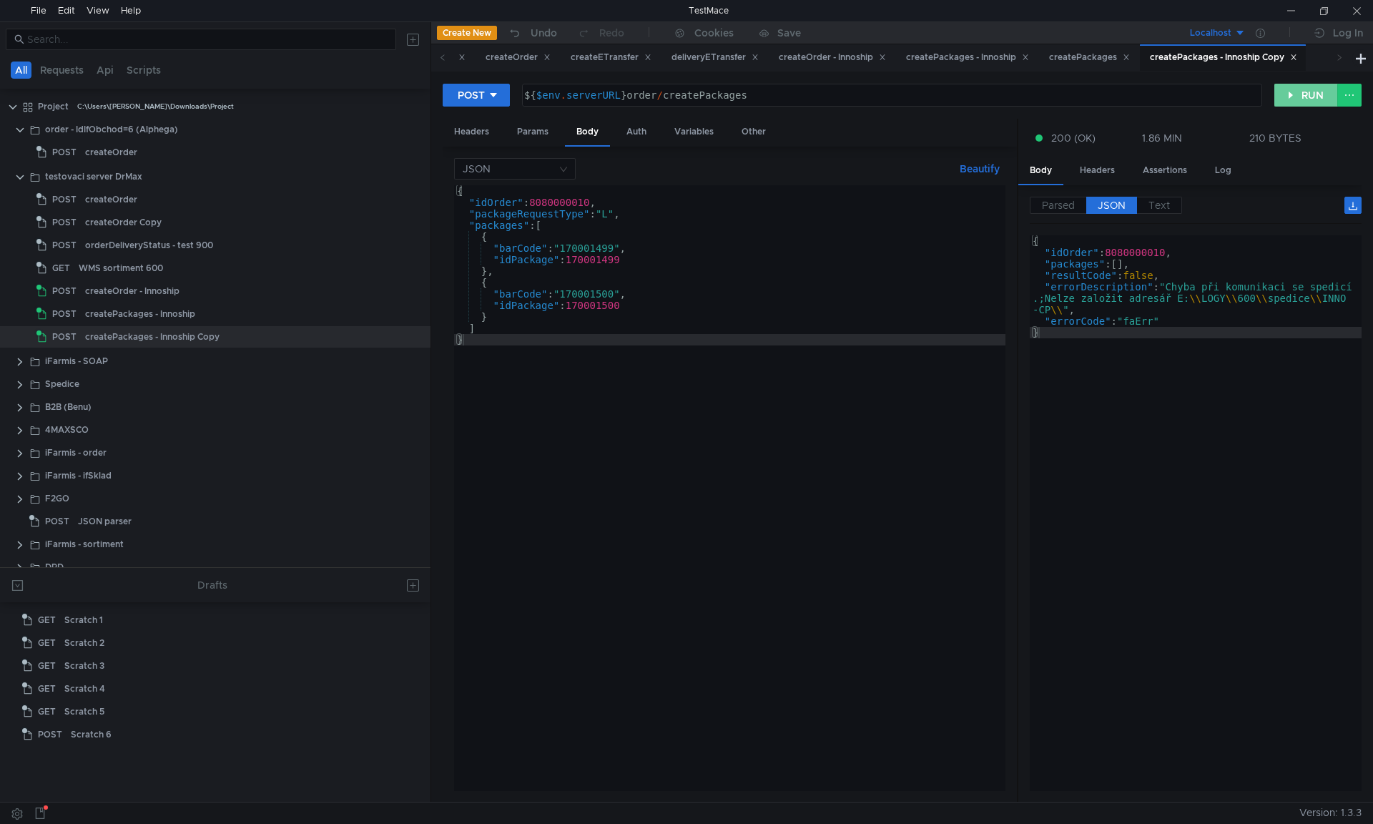
click at [1310, 103] on button "RUN" at bounding box center [1306, 95] width 64 height 23
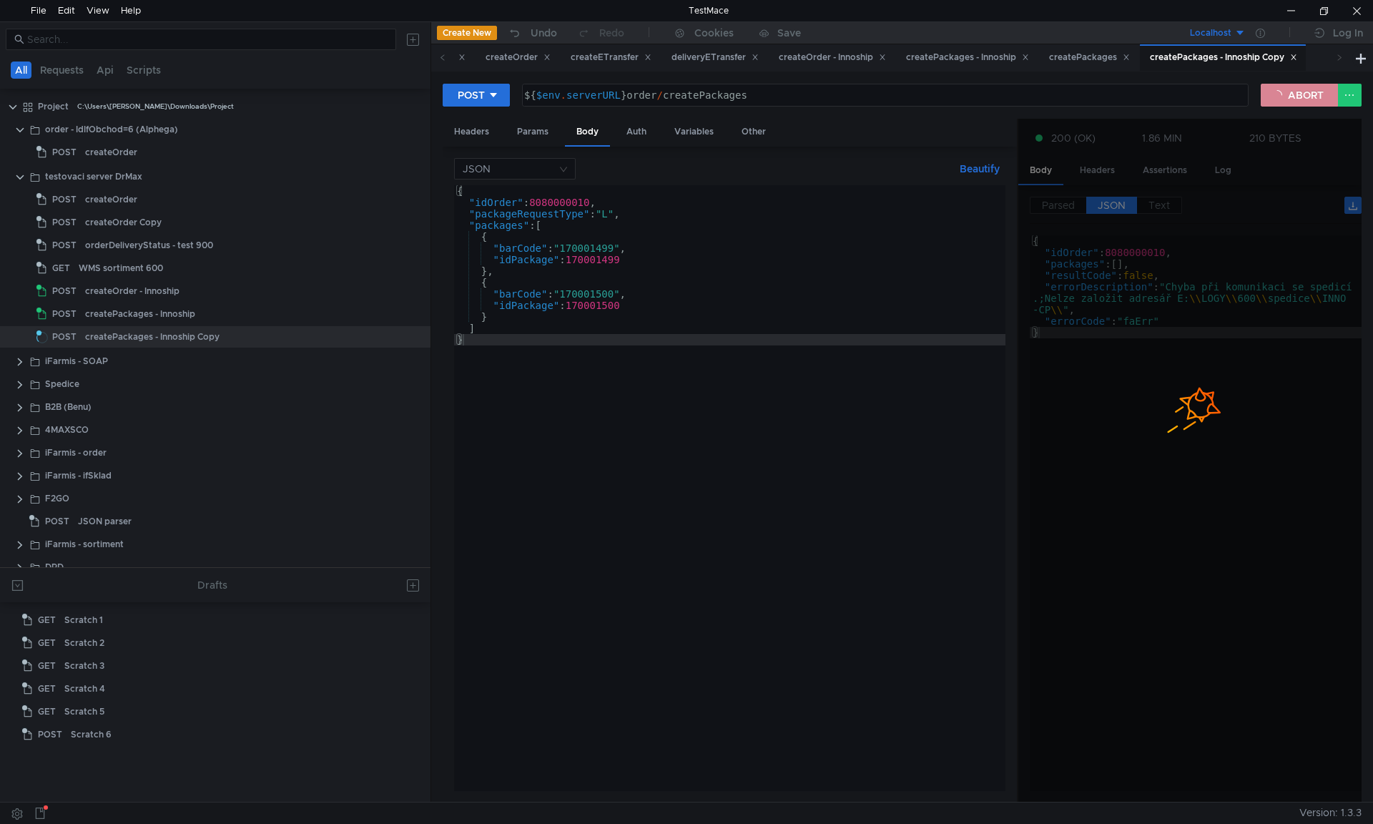
click at [1282, 102] on button "ABORT" at bounding box center [1298, 95] width 77 height 23
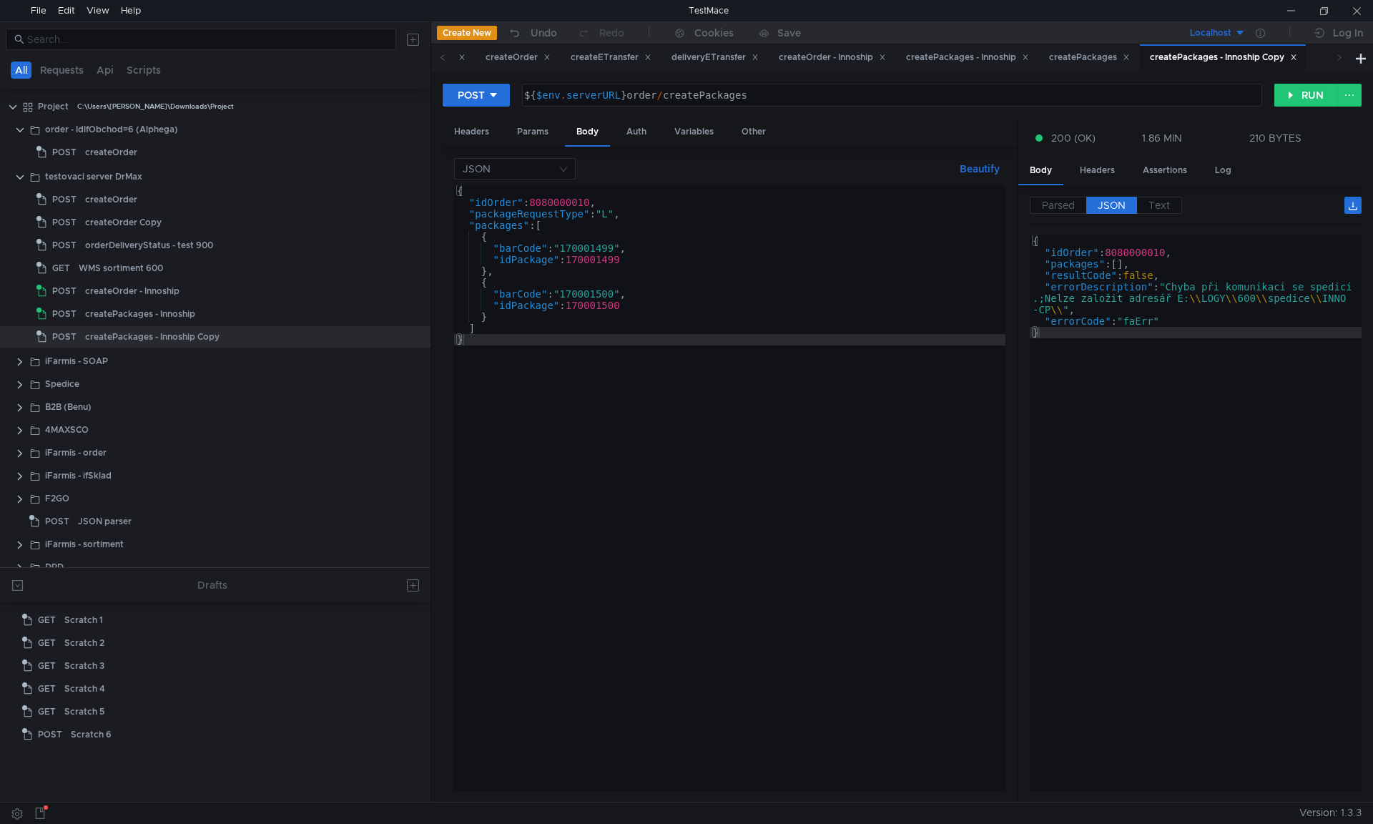
click at [856, 317] on div "{ "idOrder" : 8080000010 , "packageRequestType" : "L" , "packages" : [ { "barCo…" at bounding box center [729, 499] width 551 height 628
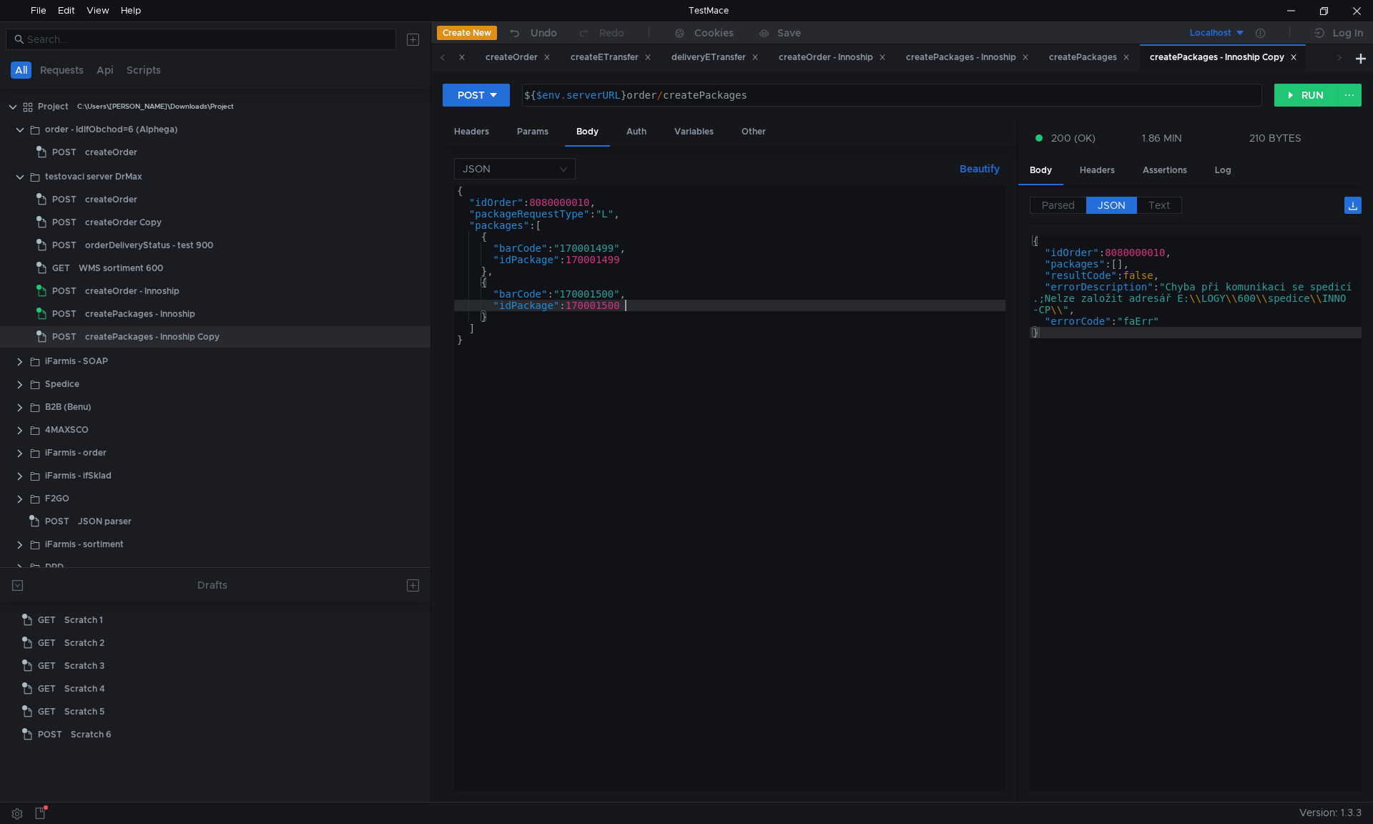
click at [839, 304] on div "{ "idOrder" : 8080000010 , "packageRequestType" : "L" , "packages" : [ { "barCo…" at bounding box center [729, 499] width 551 height 628
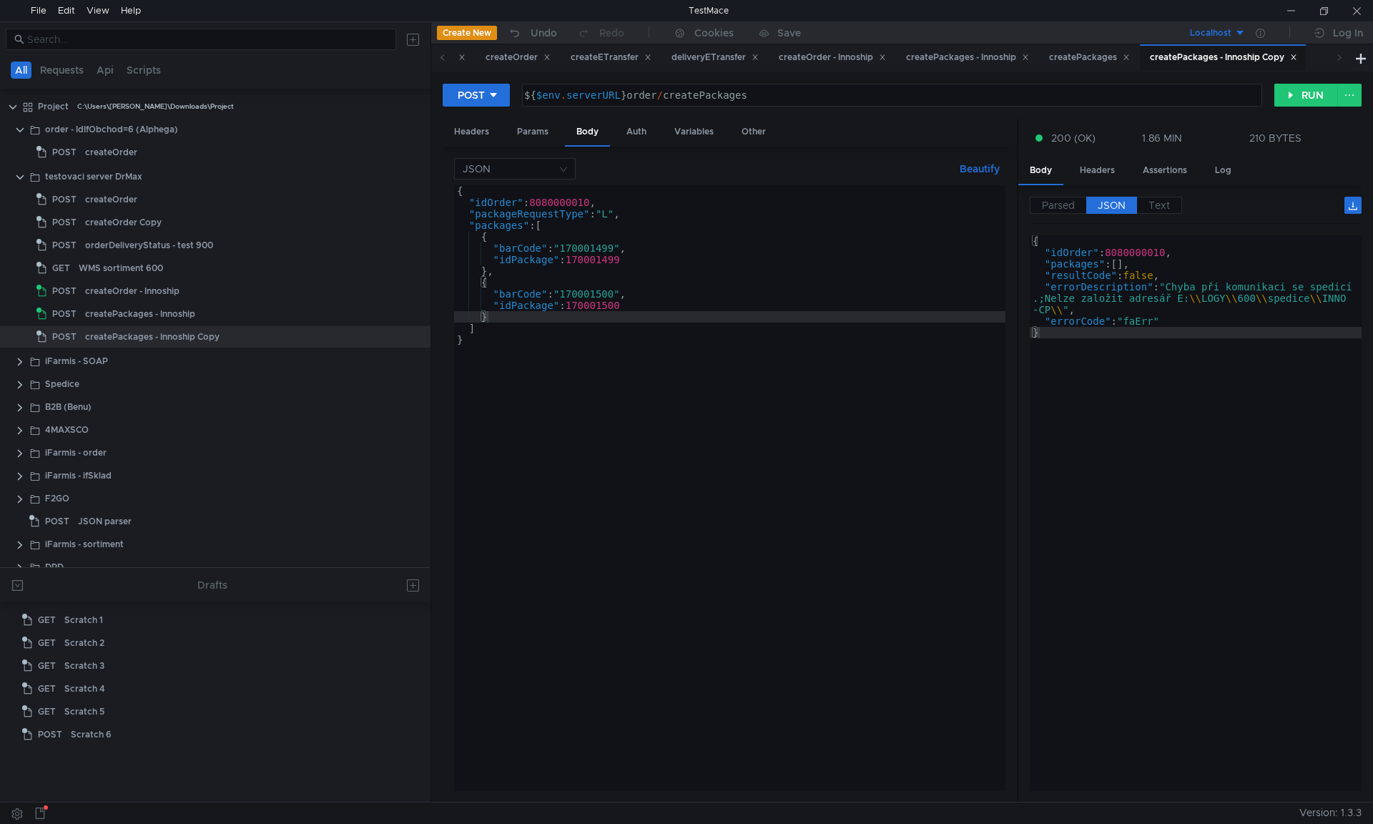
drag, startPoint x: 674, startPoint y: 451, endPoint x: 874, endPoint y: 335, distance: 230.6
click at [674, 451] on div "{ "idOrder" : 8080000010 , "packageRequestType" : "L" , "packages" : [ { "barCo…" at bounding box center [729, 499] width 551 height 628
type textarea "}"
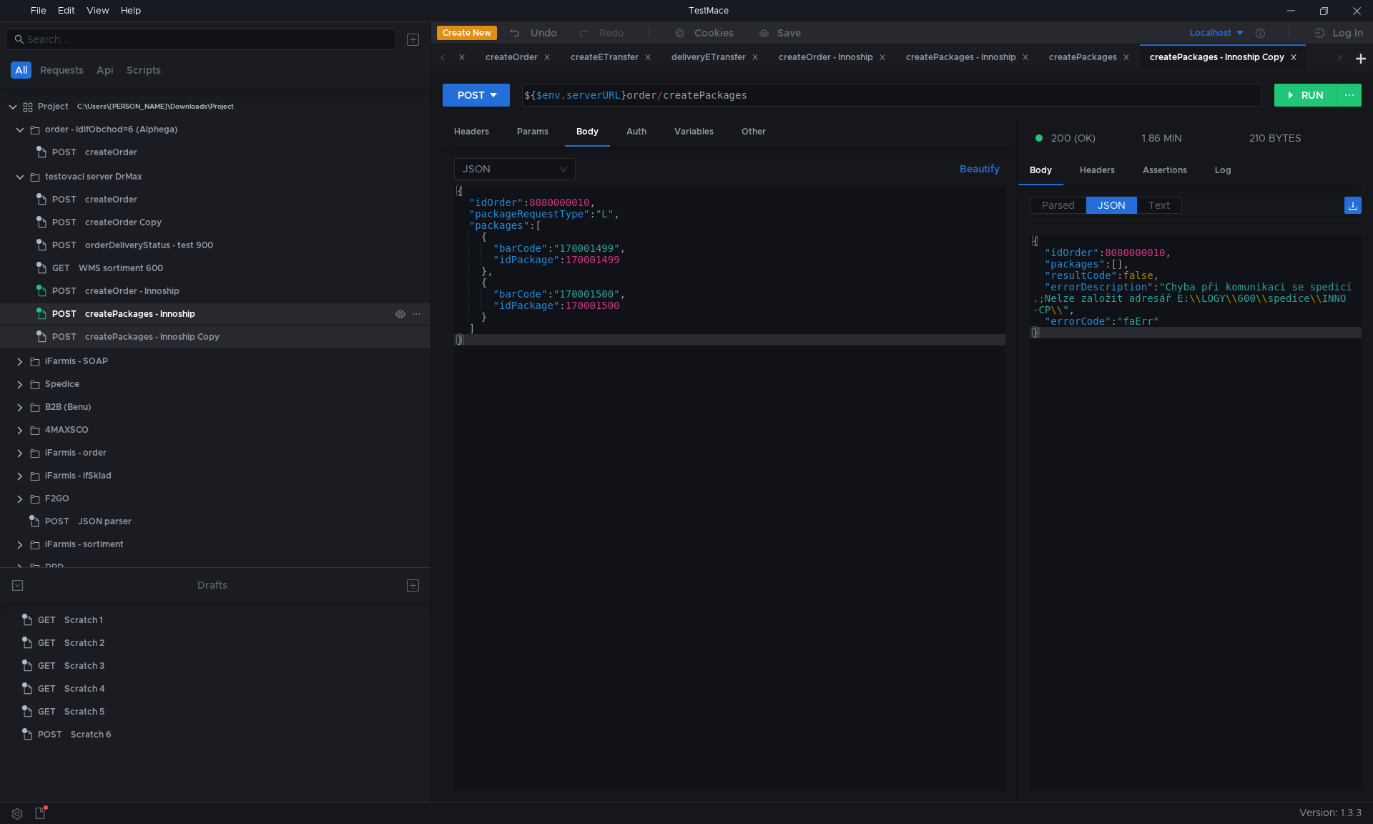
click at [144, 317] on div "createPackages - Innoship" at bounding box center [140, 313] width 110 height 21
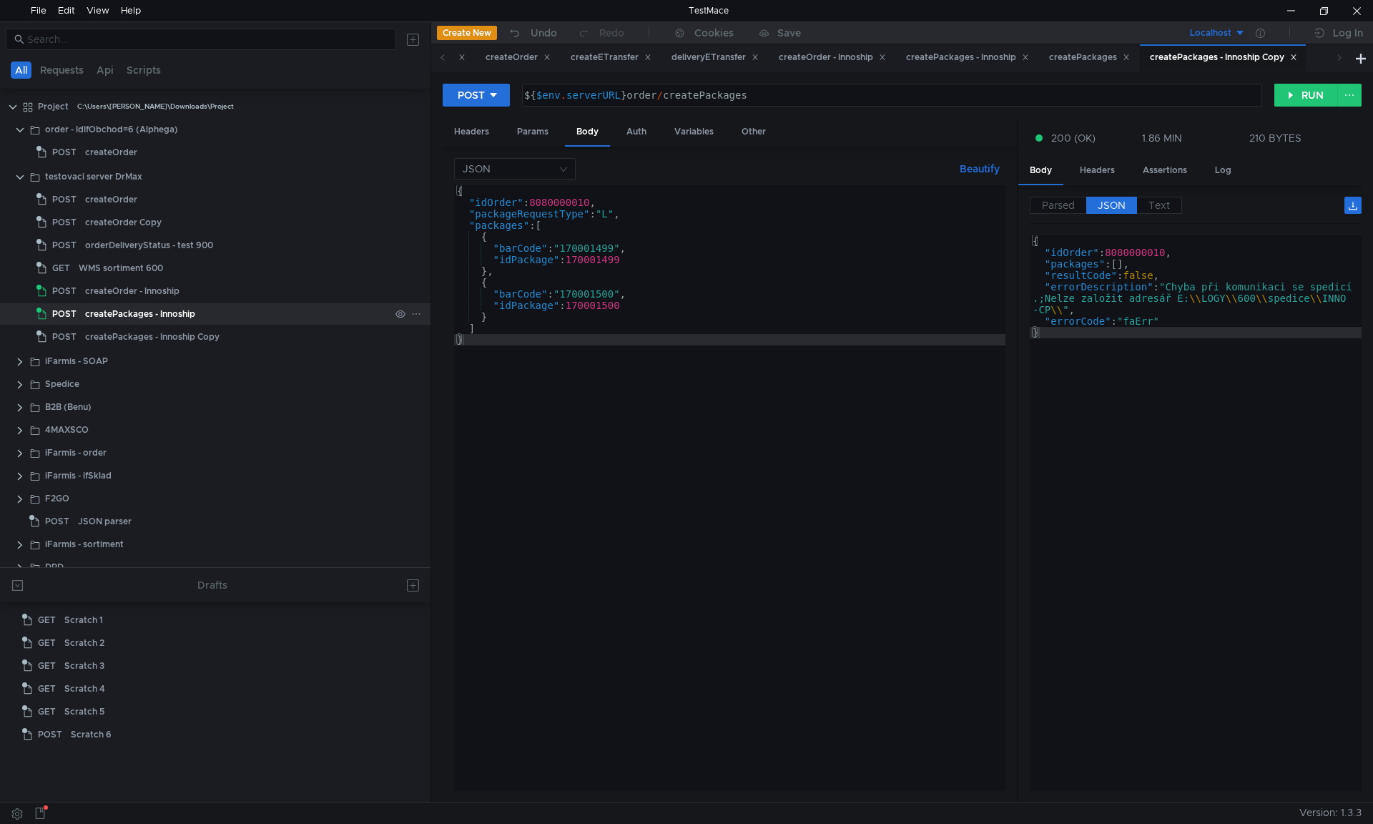
click at [144, 317] on div "createPackages - Innoship" at bounding box center [140, 313] width 110 height 21
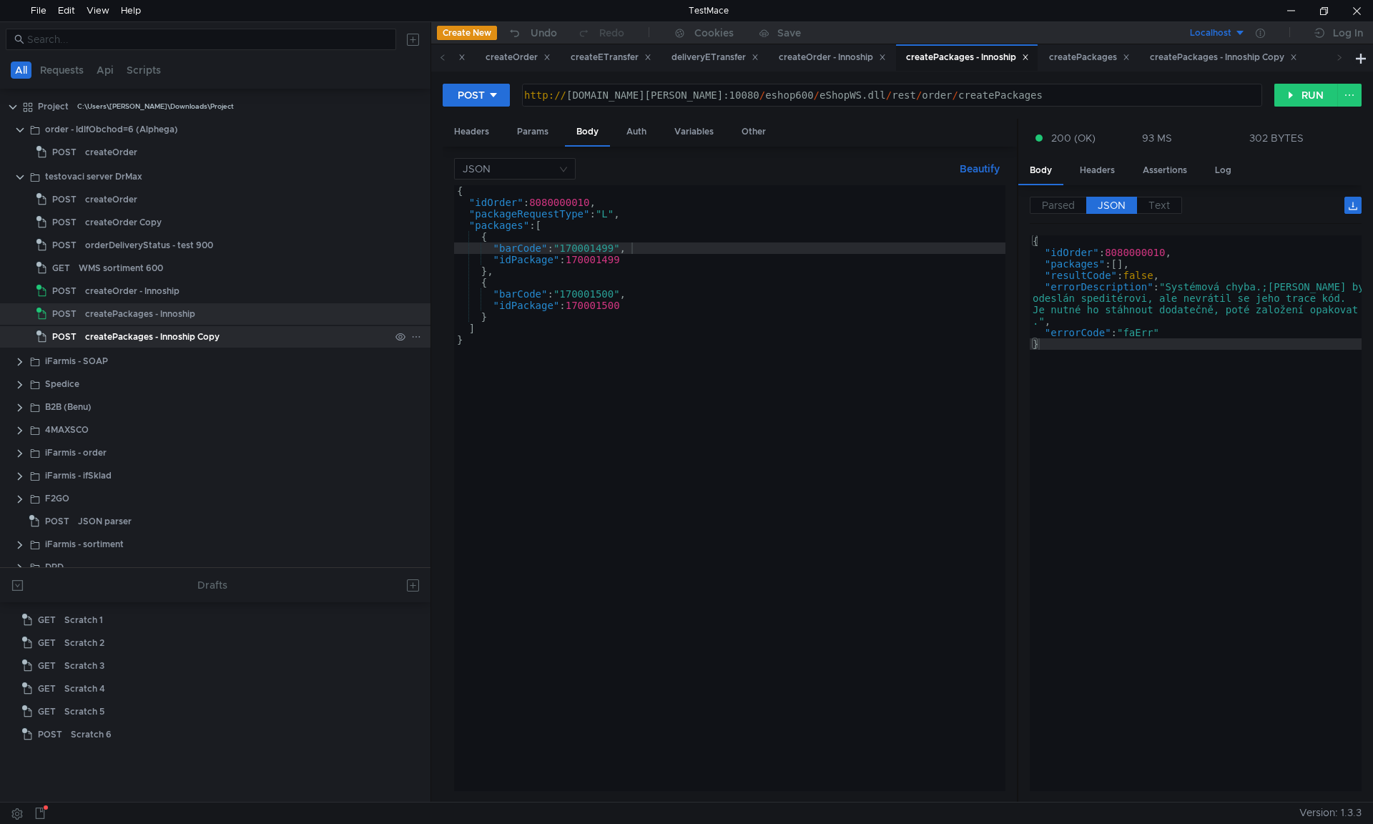
click at [142, 332] on div "createPackages - Innoship Copy" at bounding box center [152, 336] width 134 height 21
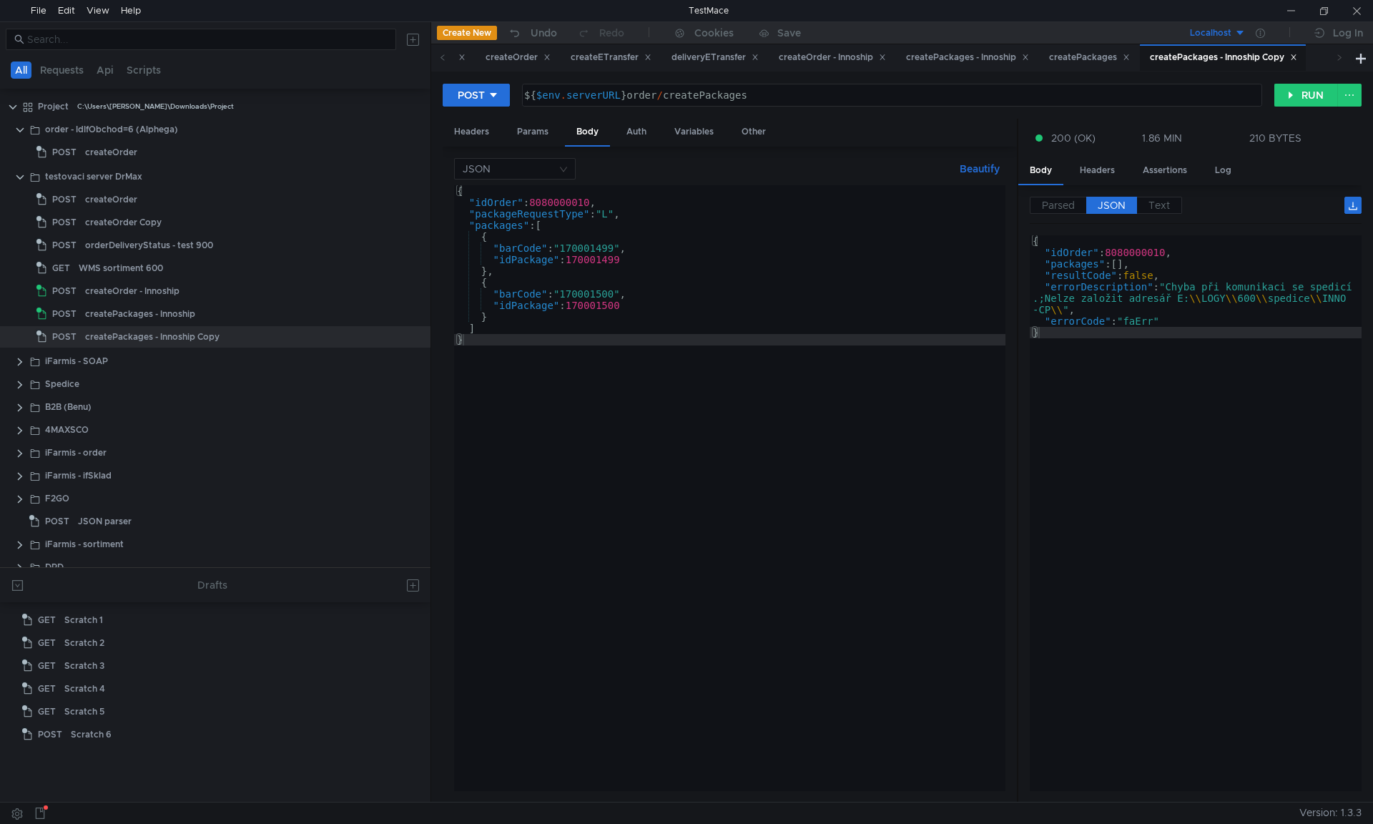
click at [536, 199] on div "{ "idOrder" : 8080000010 , "packageRequestType" : "L" , "packages" : [ { "barCo…" at bounding box center [729, 499] width 551 height 628
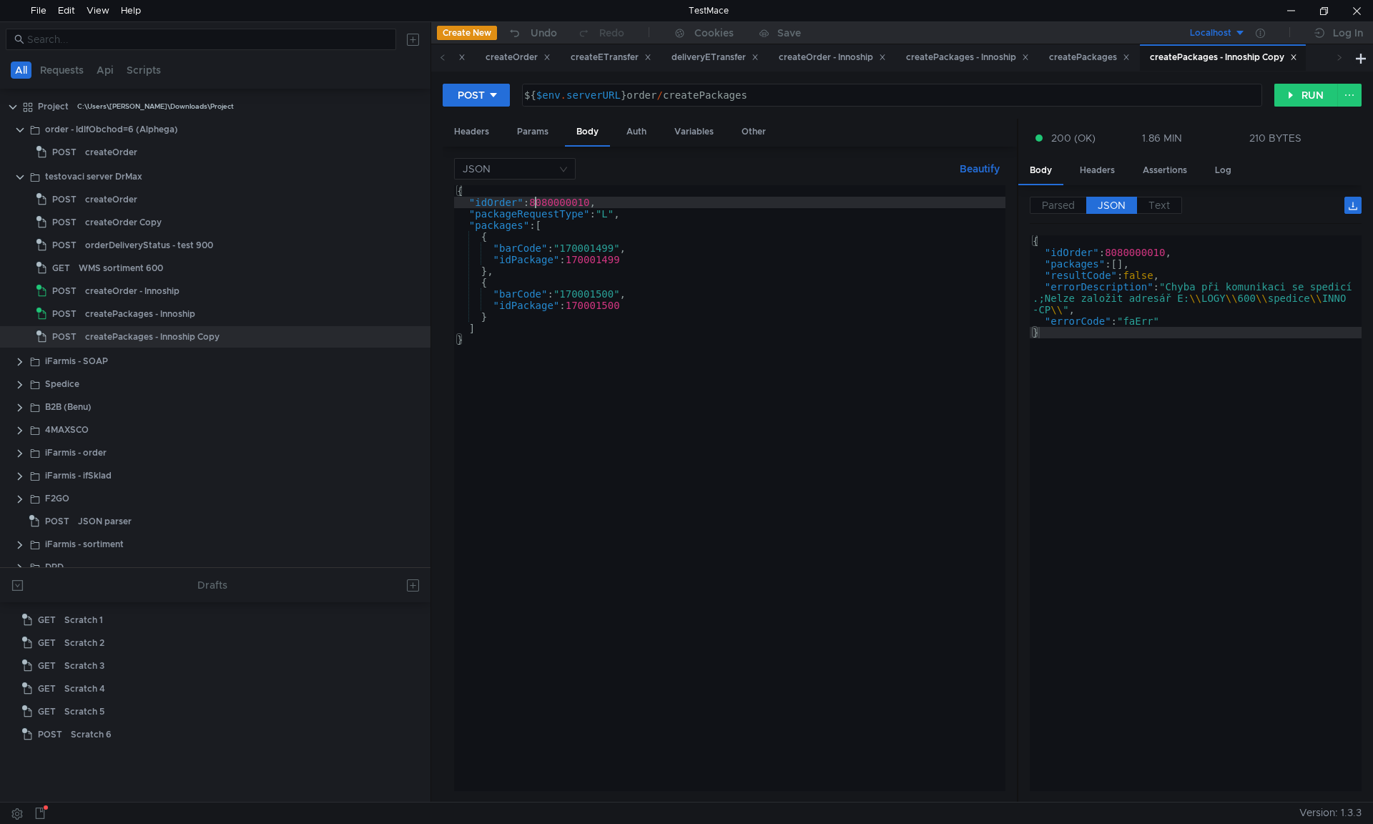
click at [536, 199] on div "{ "idOrder" : 8080000010 , "packageRequestType" : "L" , "packages" : [ { "barCo…" at bounding box center [729, 499] width 551 height 628
paste textarea "09"
type textarea ""idOrder": 8080000009,"
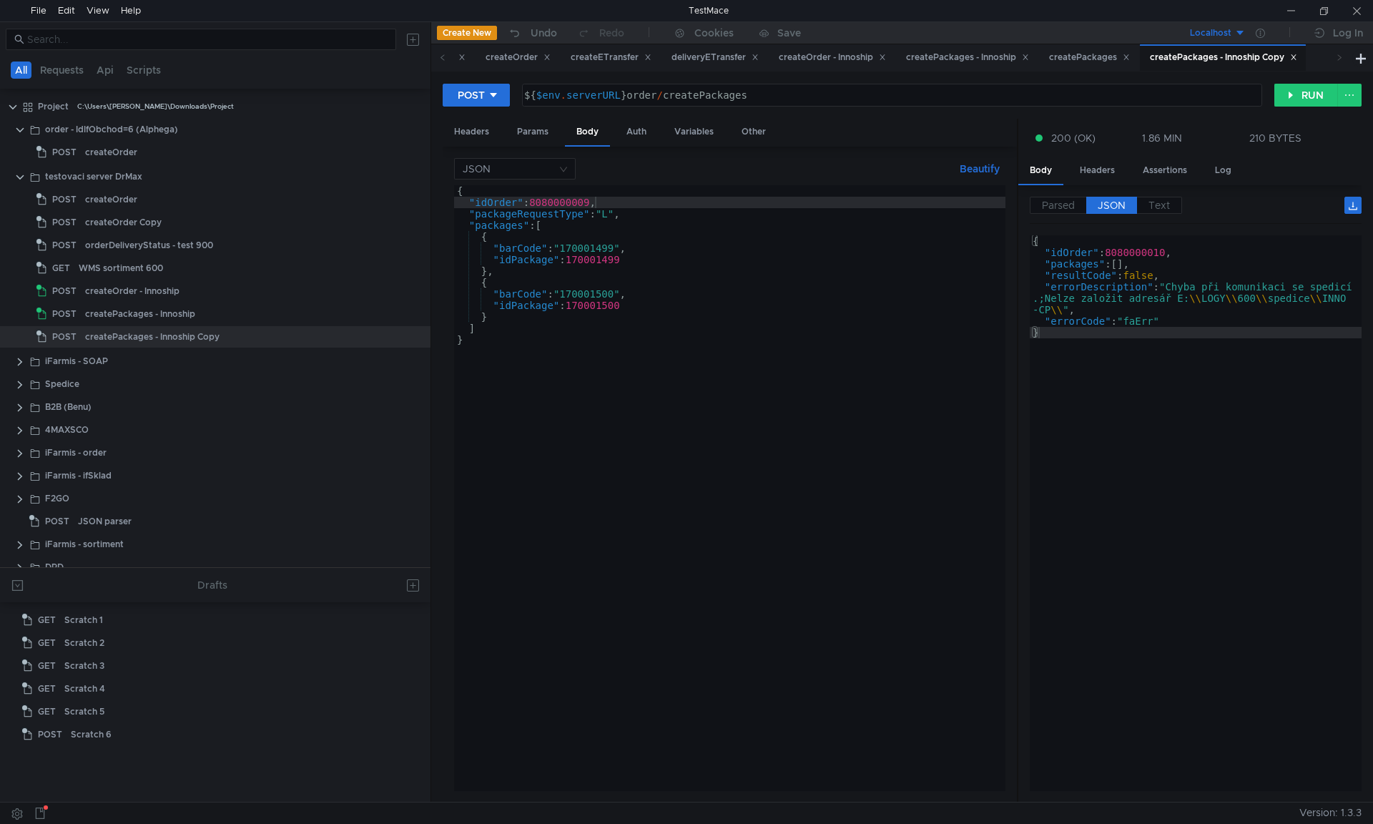
click at [602, 249] on div "{ "idOrder" : 8080000009 , "packageRequestType" : "L" , "packages" : [ { "barCo…" at bounding box center [729, 499] width 551 height 628
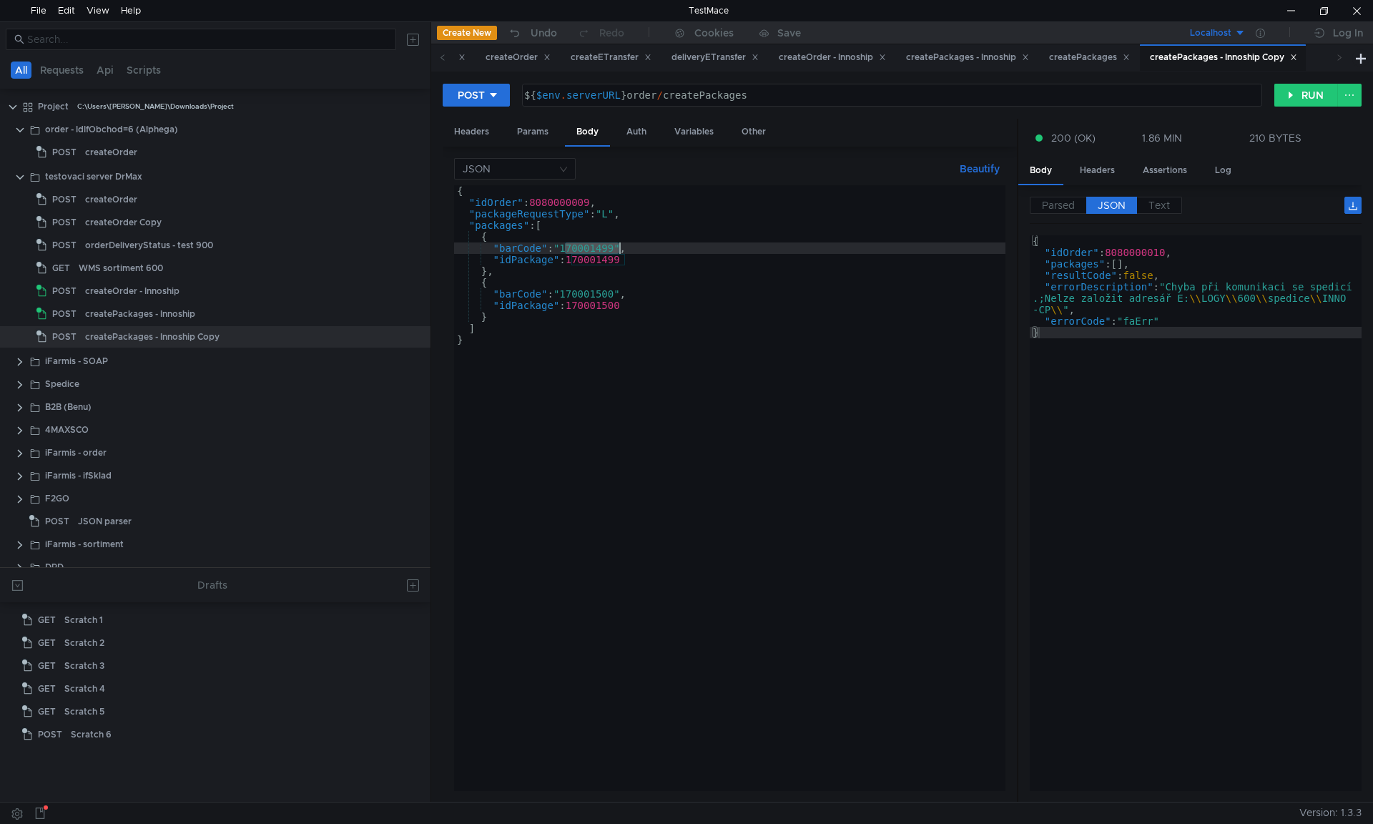
click at [602, 249] on div "{ "idOrder" : 8080000009 , "packageRequestType" : "L" , "packages" : [ { "barCo…" at bounding box center [729, 499] width 551 height 628
paste textarea "5"
click at [606, 258] on div "{ "idOrder" : 8080000009 , "packageRequestType" : "L" , "packages" : [ { "barCo…" at bounding box center [729, 499] width 551 height 628
paste textarea "5"
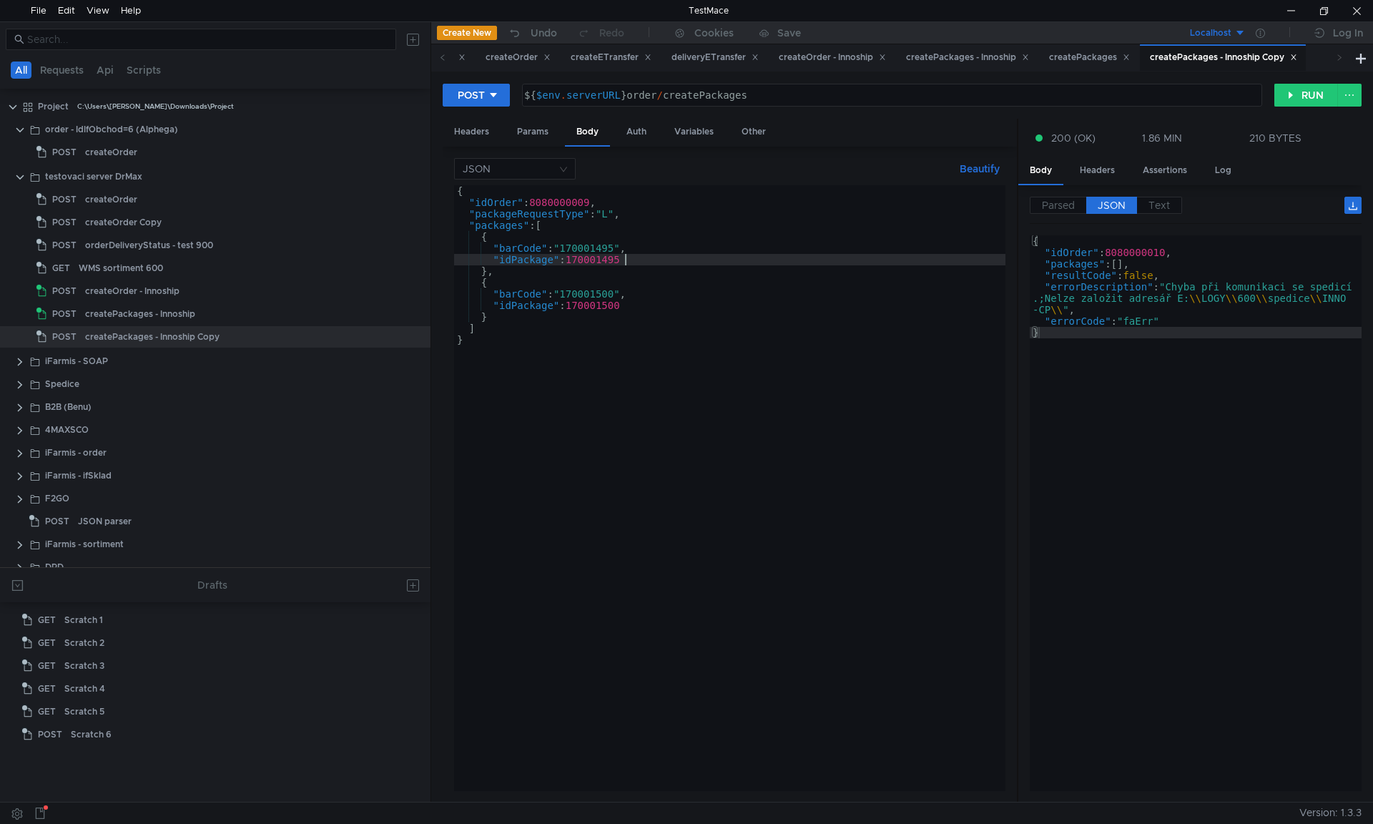
click at [618, 297] on div "{ "idOrder" : 8080000009 , "packageRequestType" : "L" , "packages" : [ { "barCo…" at bounding box center [729, 499] width 551 height 628
click at [626, 303] on div "{ "idOrder" : 8080000009 , "packageRequestType" : "L" , "packages" : [ { "barCo…" at bounding box center [729, 499] width 551 height 628
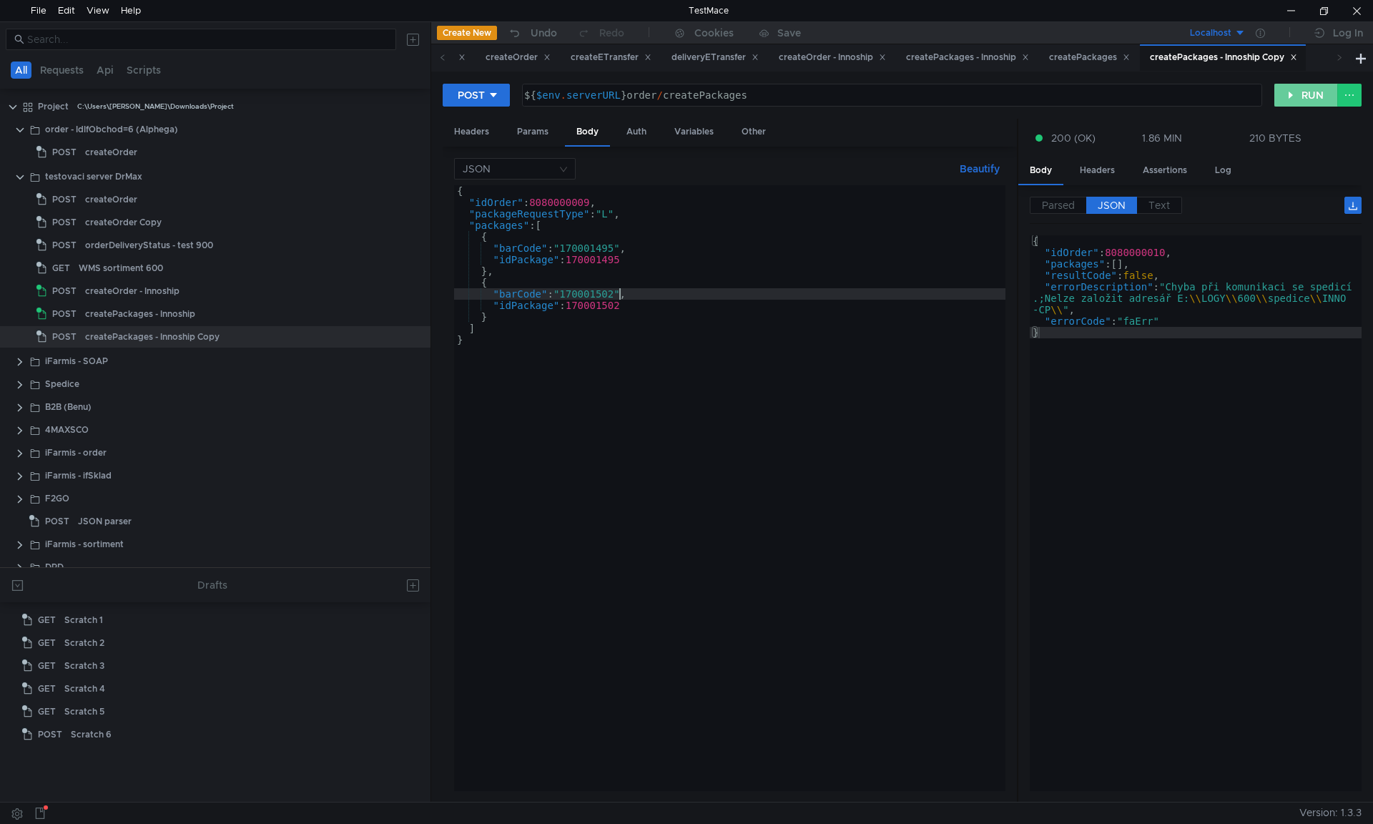
type textarea ""barCode": "170001502","
click at [1289, 97] on button "RUN" at bounding box center [1306, 95] width 64 height 23
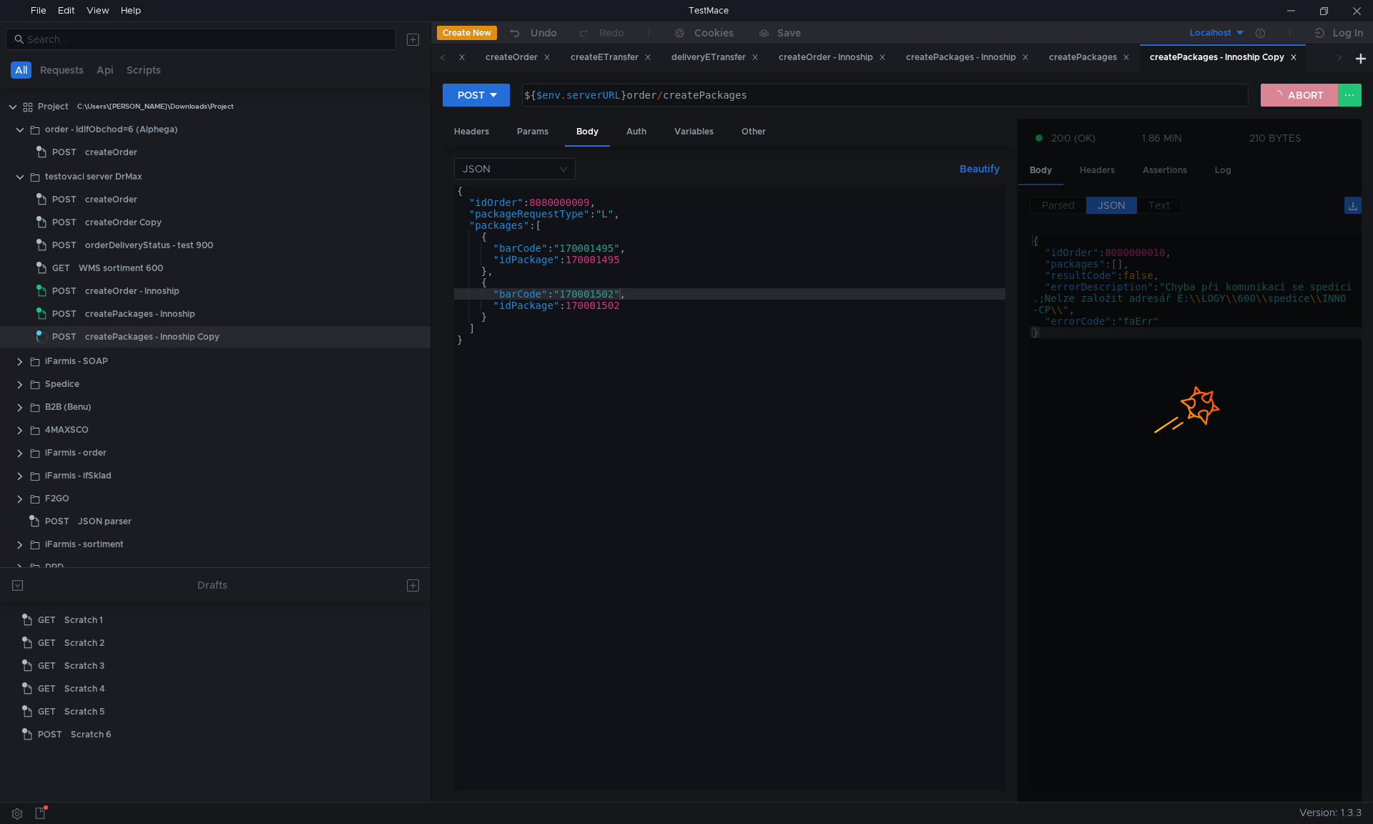
click at [1291, 95] on button "ABORT" at bounding box center [1298, 95] width 77 height 23
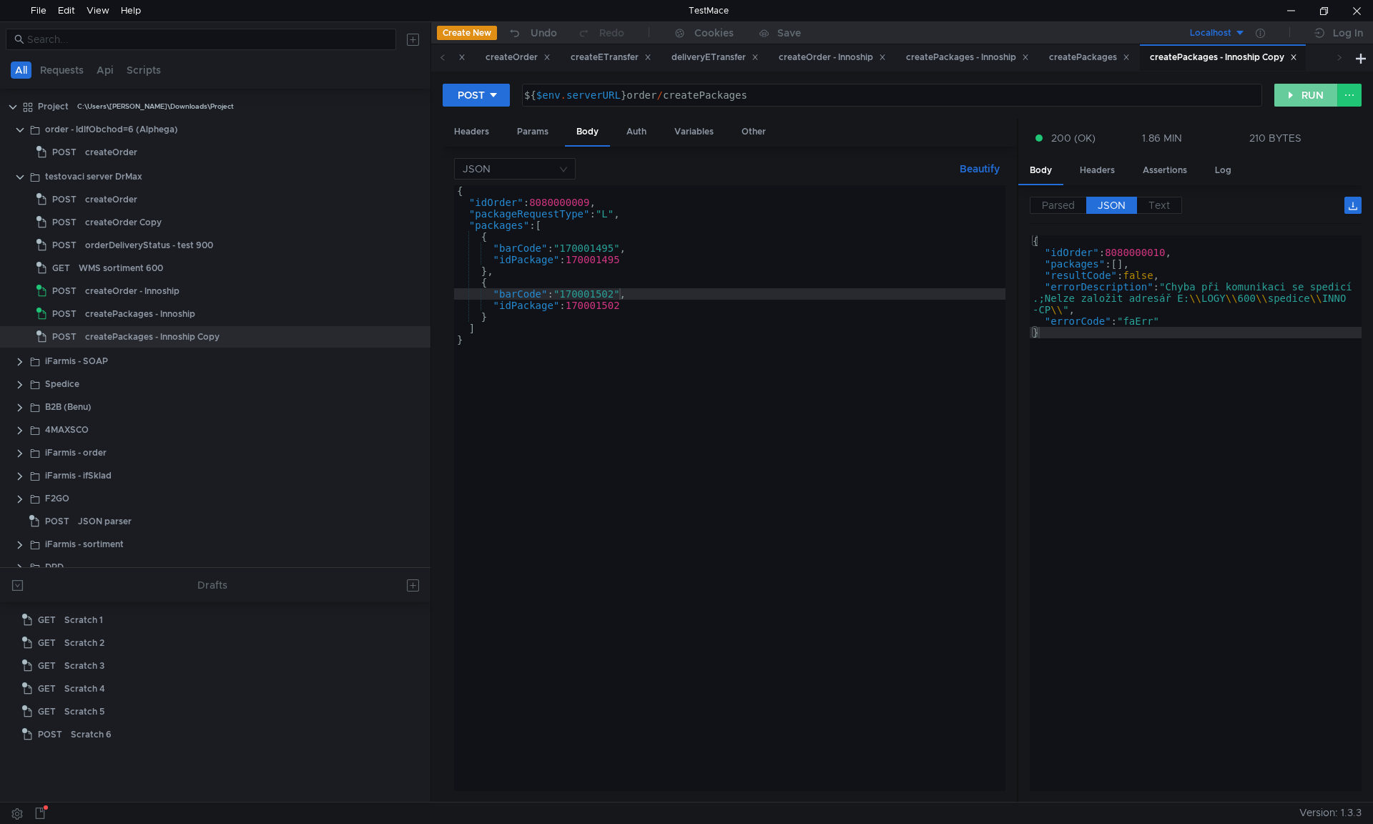
click at [1302, 102] on button "RUN" at bounding box center [1306, 95] width 64 height 23
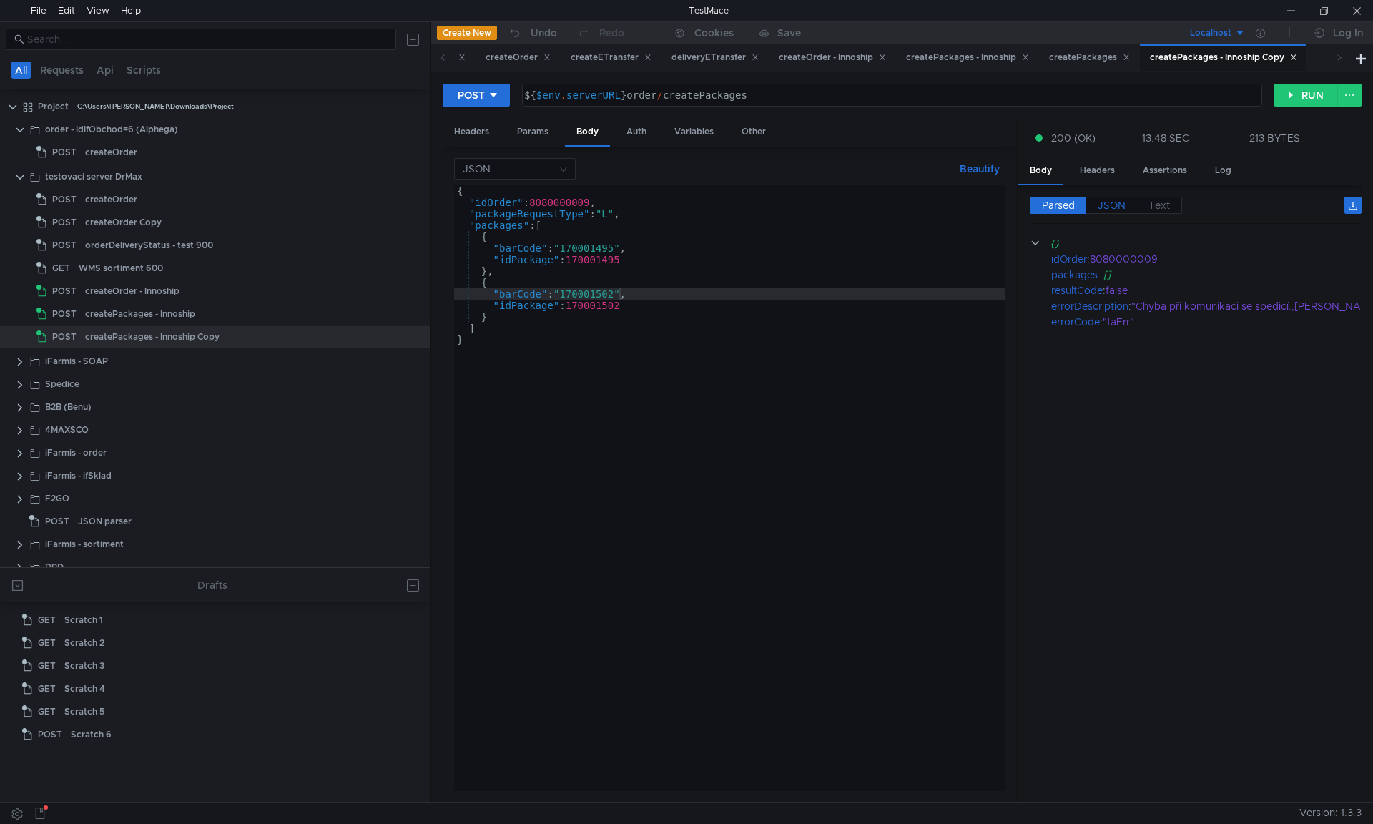
click at [1125, 209] on label "JSON" at bounding box center [1111, 205] width 51 height 17
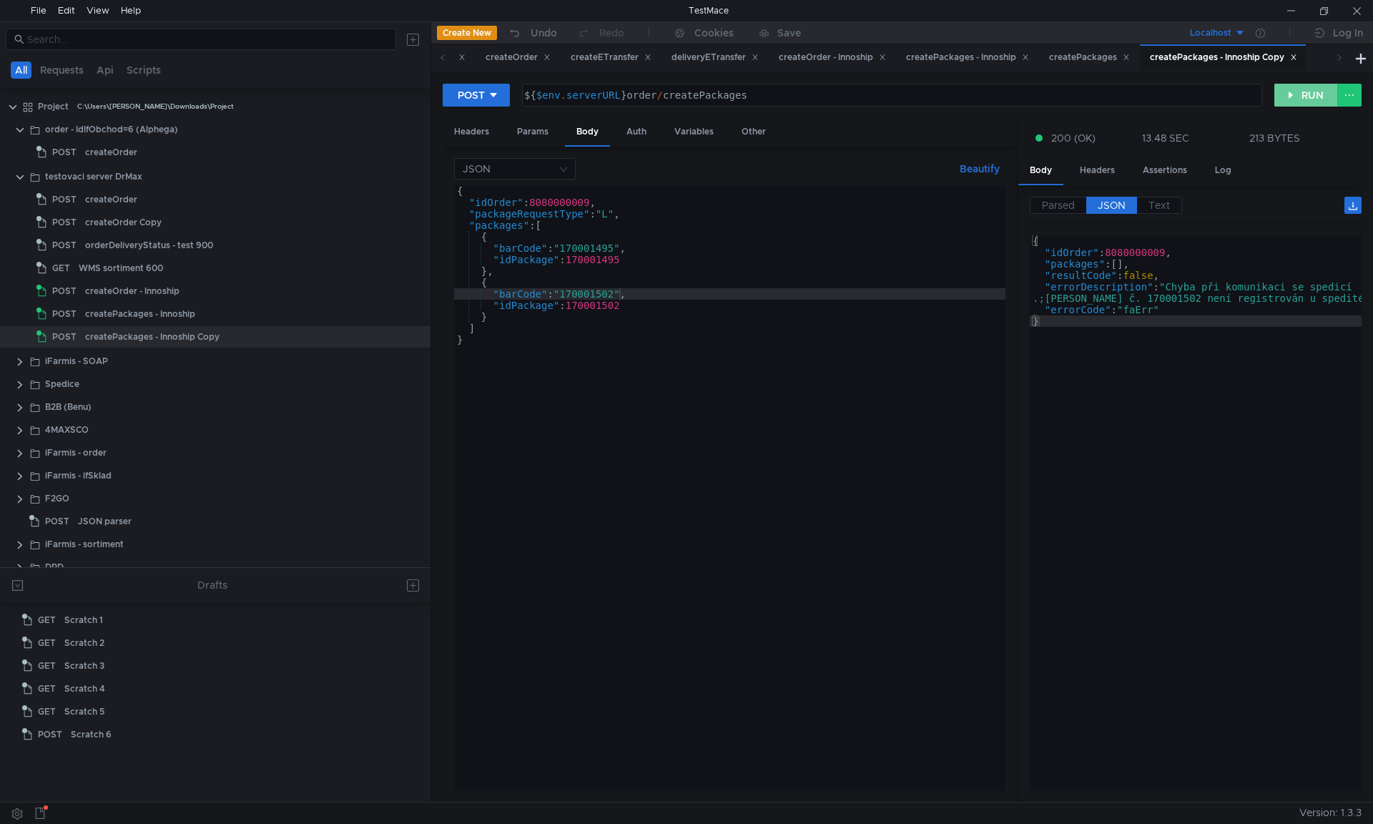
click at [1305, 94] on button "RUN" at bounding box center [1306, 95] width 64 height 23
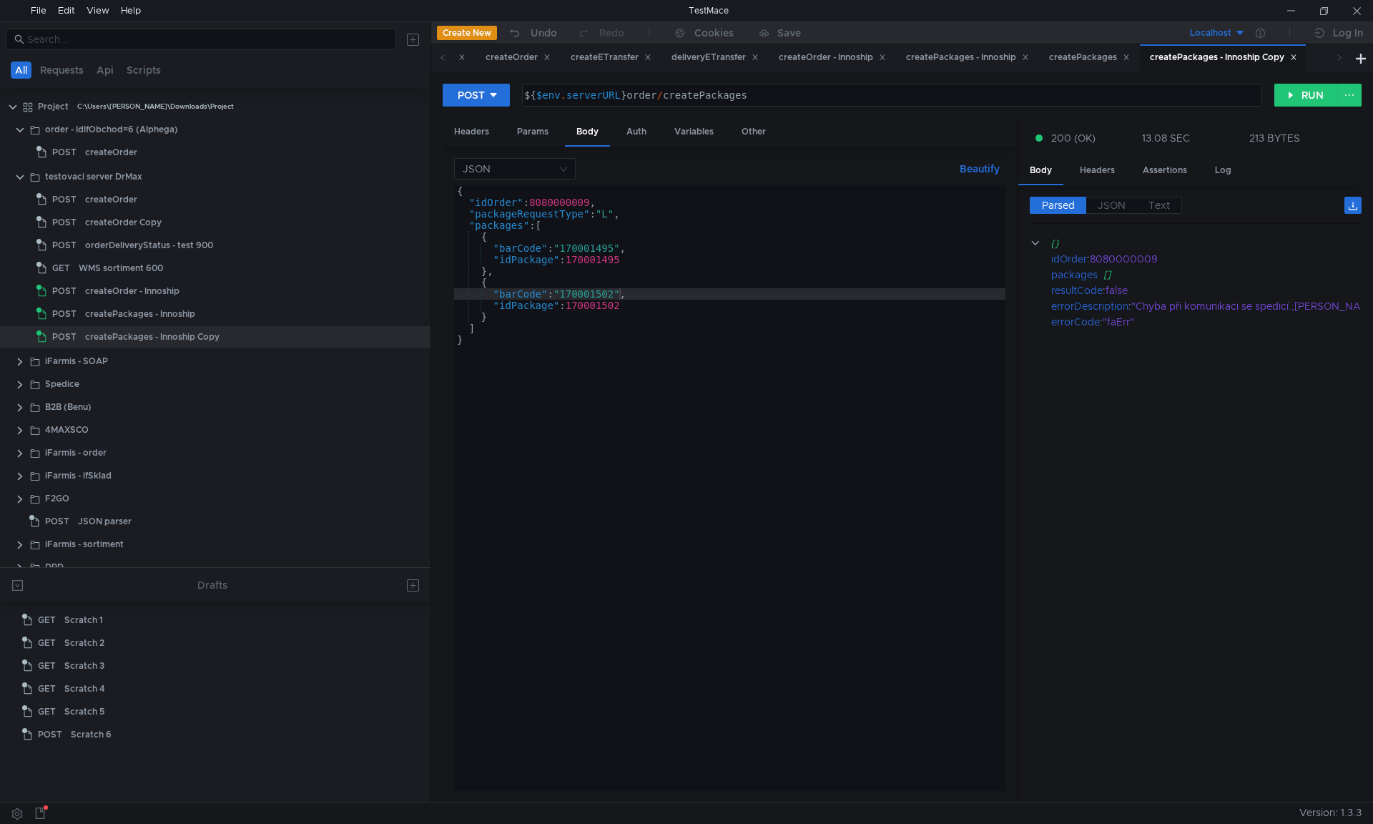
scroll to position [0, 11]
click at [1287, 104] on button "RUN" at bounding box center [1306, 95] width 64 height 23
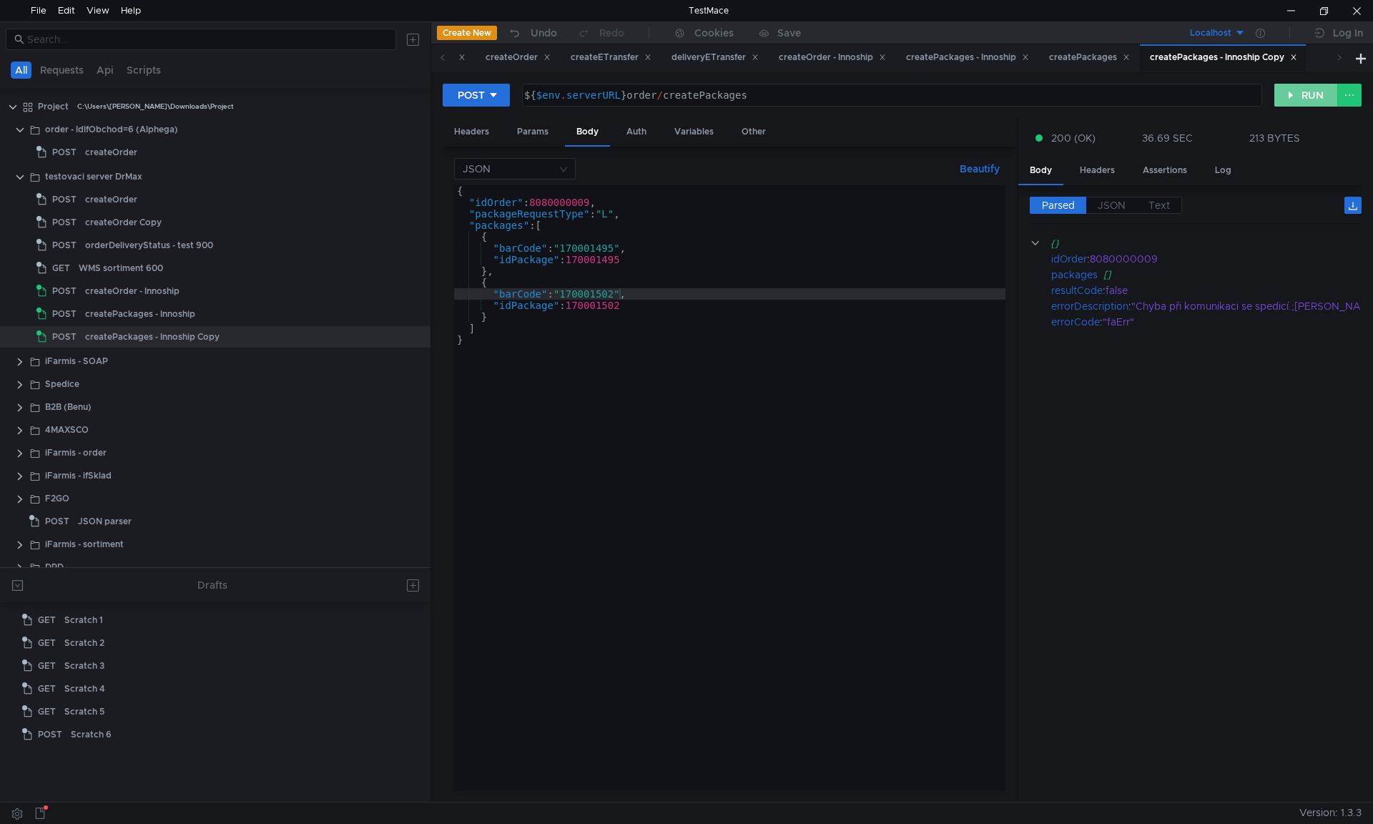
click at [1287, 94] on button "RUN" at bounding box center [1306, 95] width 64 height 23
click at [1300, 94] on button "RUN" at bounding box center [1306, 95] width 64 height 23
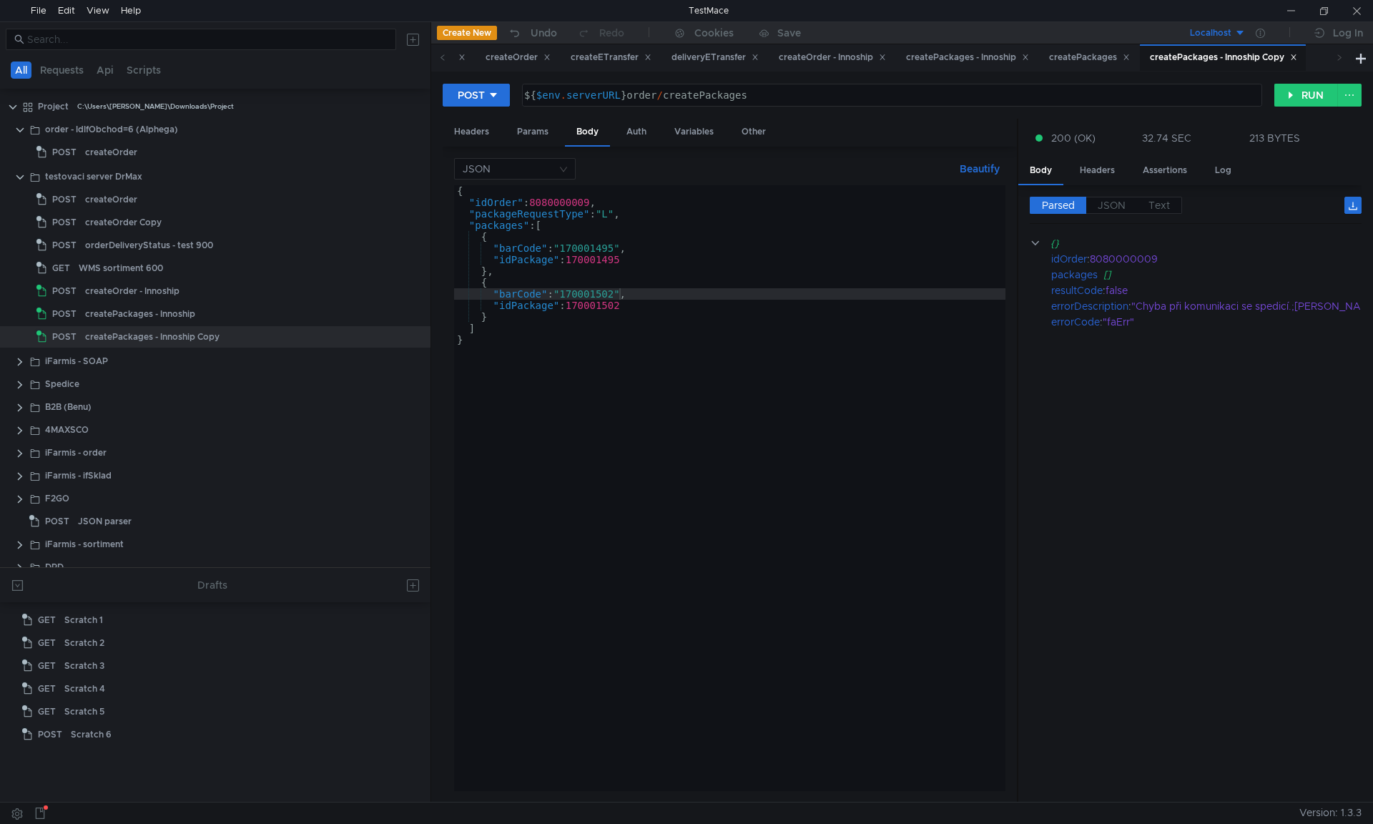
click at [1310, 107] on div "POST ${$env.serverURL}order/createPackages ${ $env . serverURL } order / create…" at bounding box center [902, 101] width 919 height 36
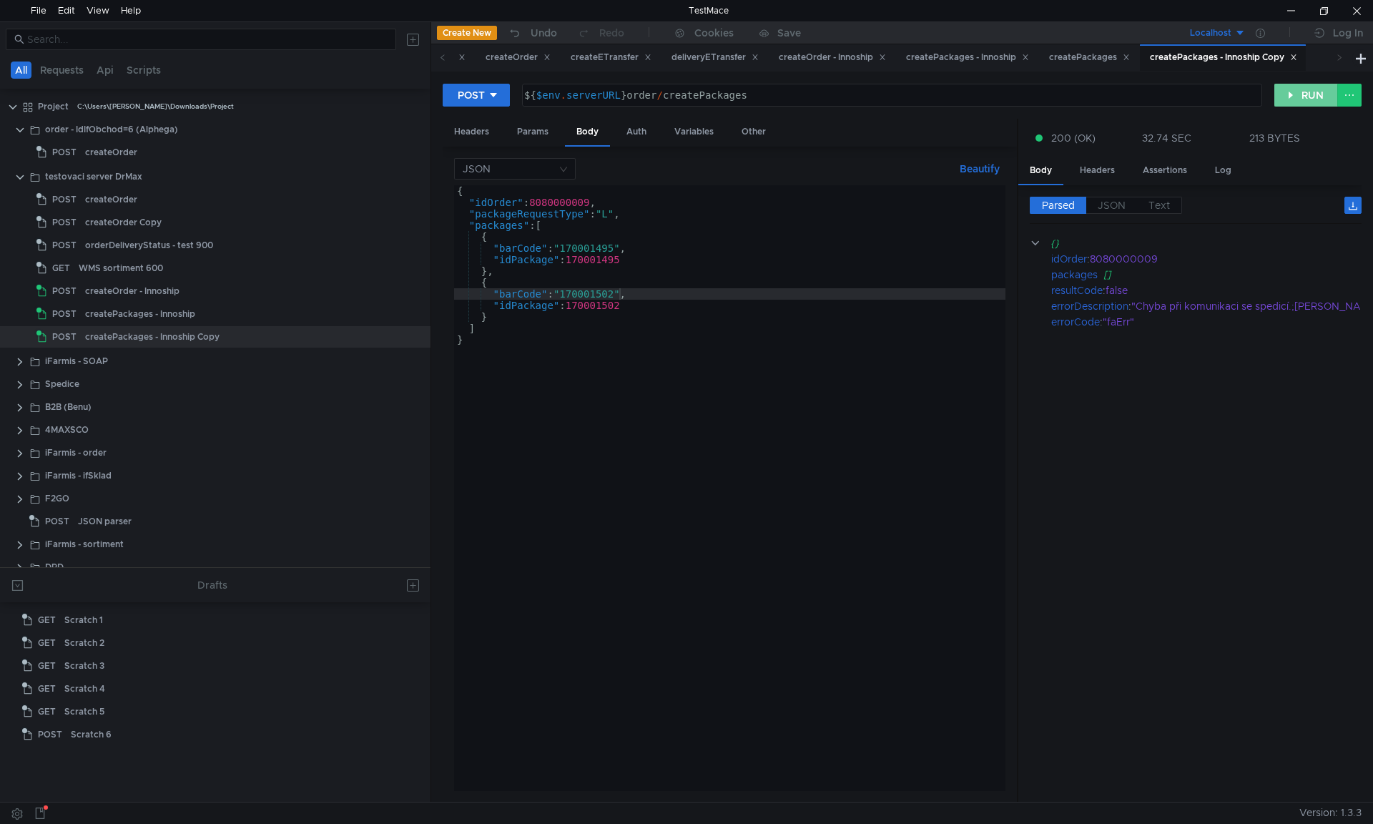
click at [1307, 99] on button "RUN" at bounding box center [1306, 95] width 64 height 23
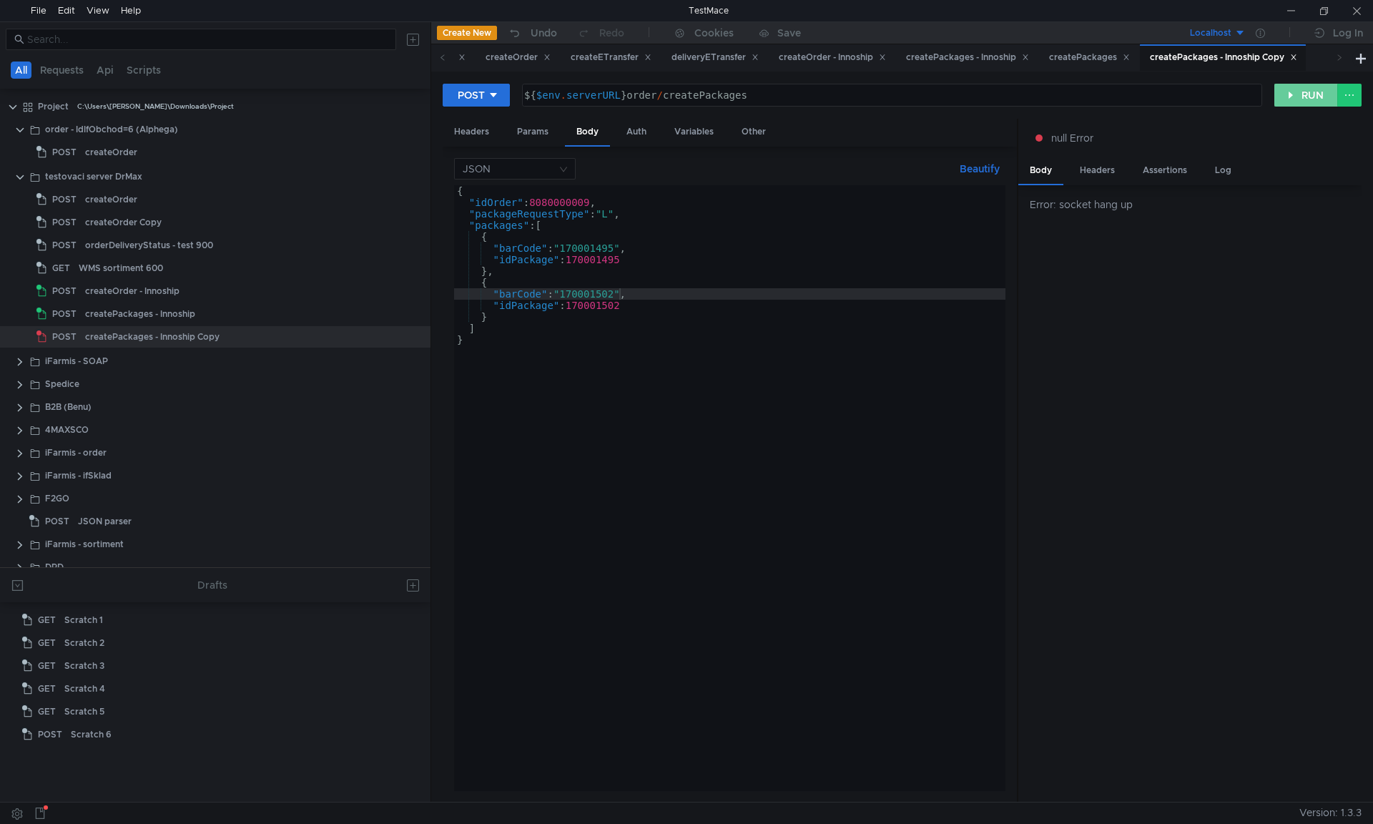
click at [1319, 91] on button "RUN" at bounding box center [1306, 95] width 64 height 23
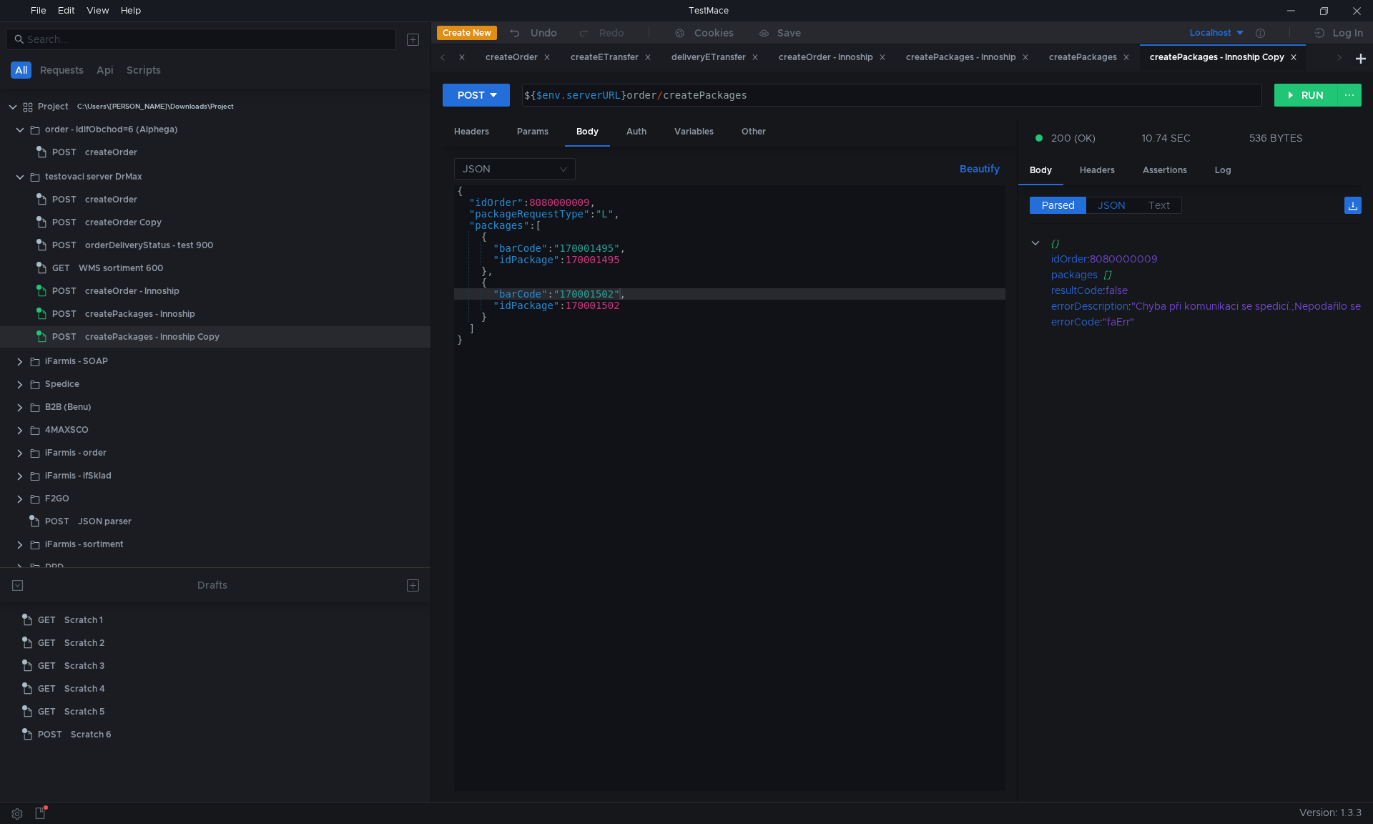
click at [1104, 203] on span "JSON" at bounding box center [1111, 205] width 28 height 13
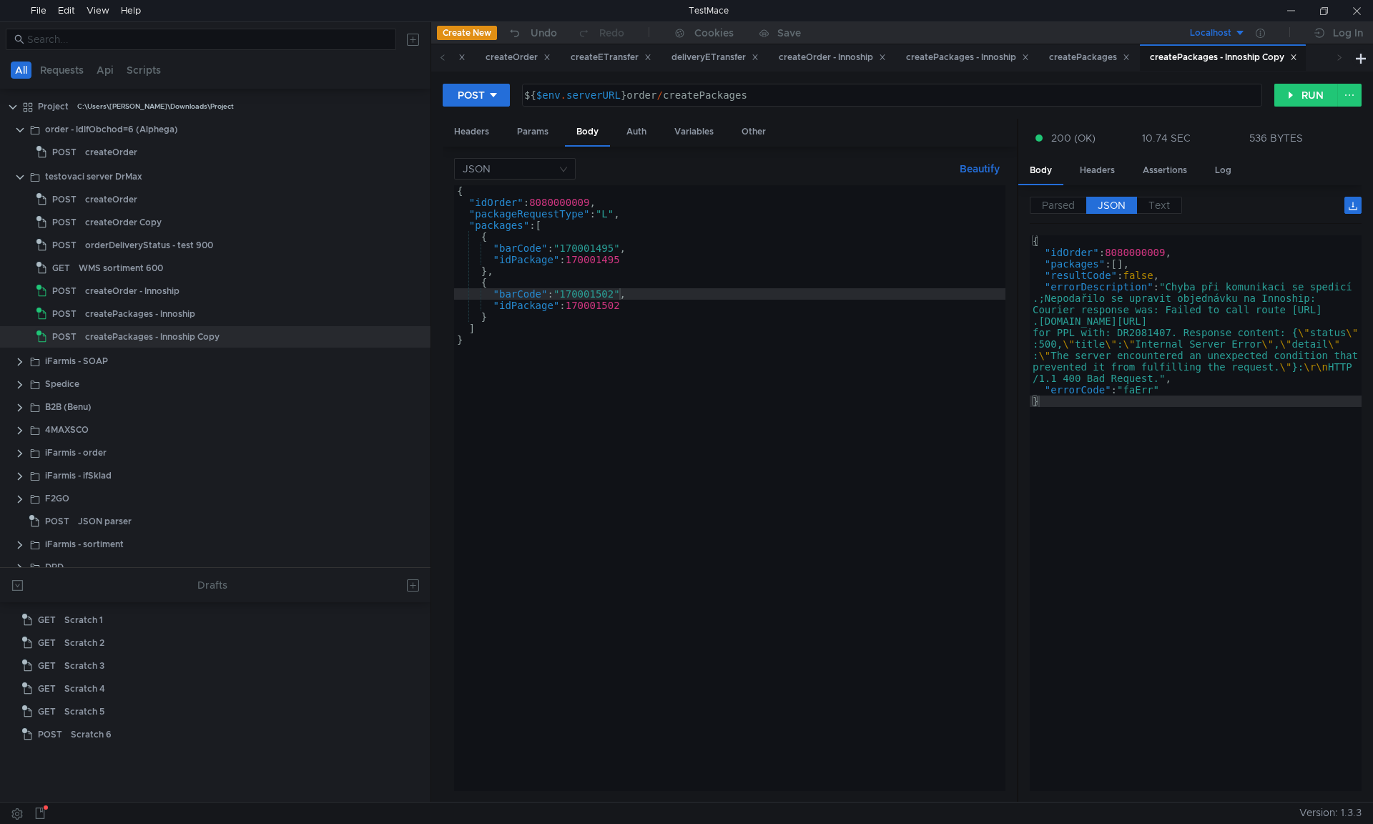
scroll to position [0, 11]
click at [1290, 97] on button "RUN" at bounding box center [1306, 95] width 64 height 23
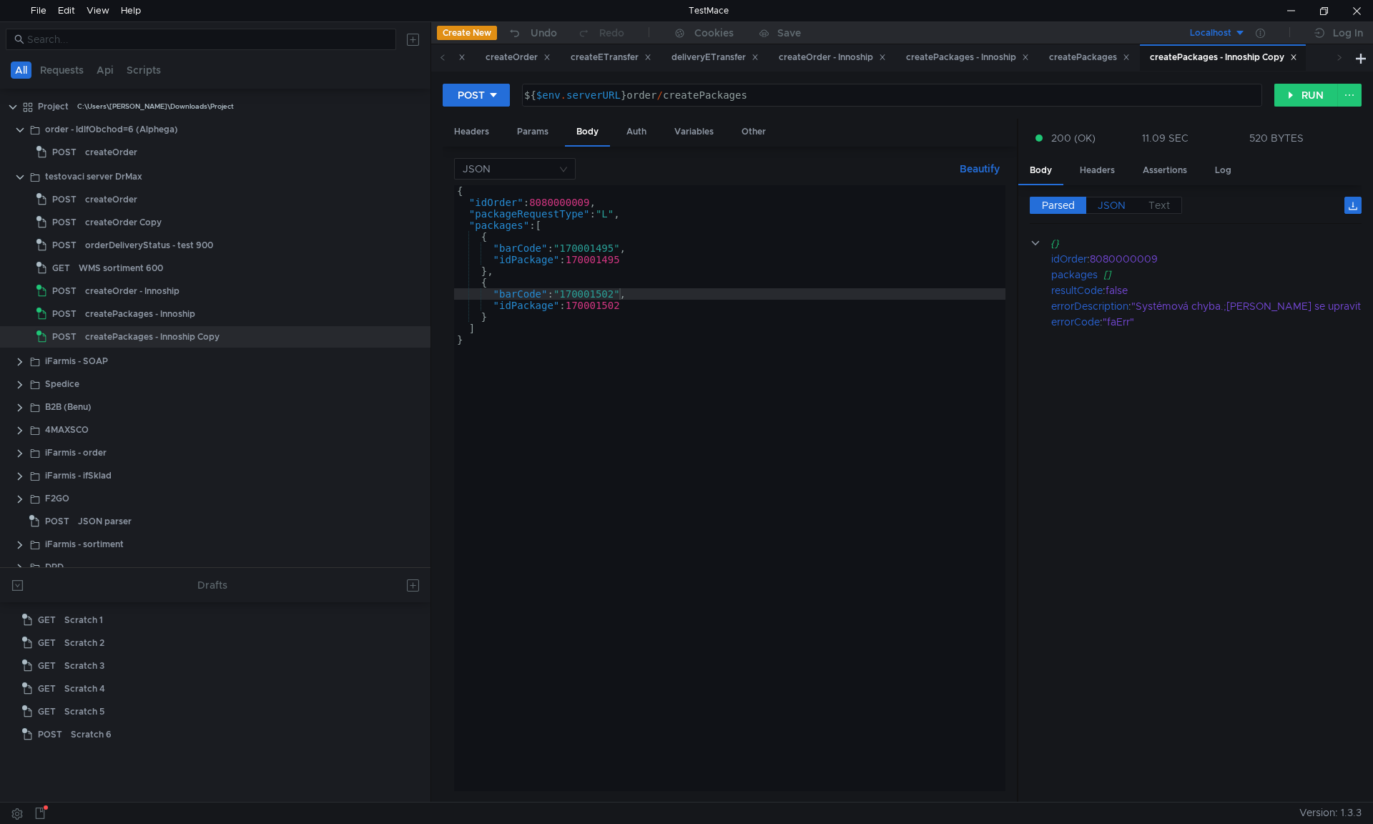
click at [1119, 214] on label "JSON" at bounding box center [1111, 205] width 51 height 17
click at [1119, 205] on span "JSON" at bounding box center [1111, 205] width 28 height 13
